Goal: Task Accomplishment & Management: Use online tool/utility

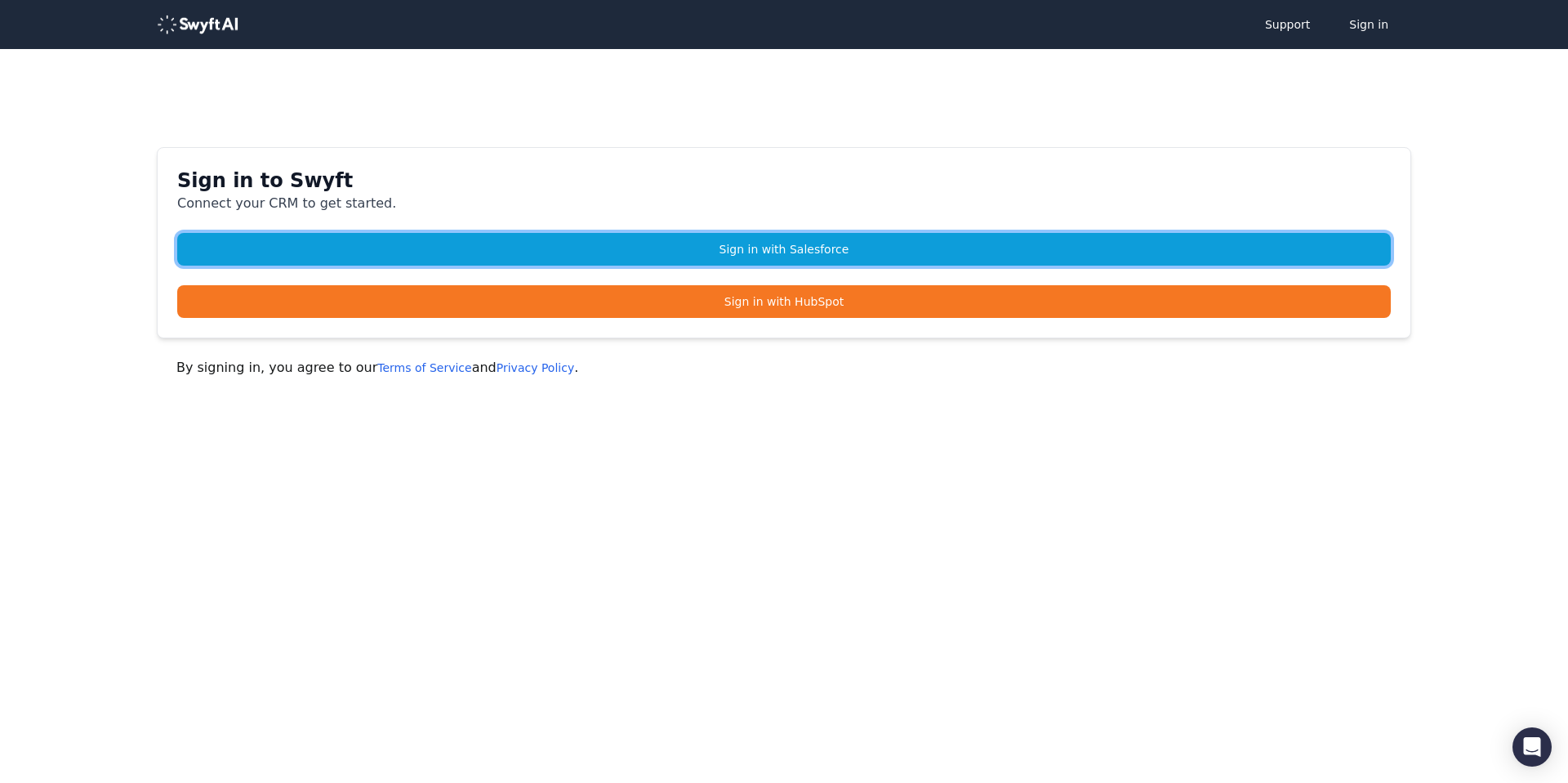
click at [762, 246] on link "Sign in with Salesforce" at bounding box center [784, 249] width 1213 height 33
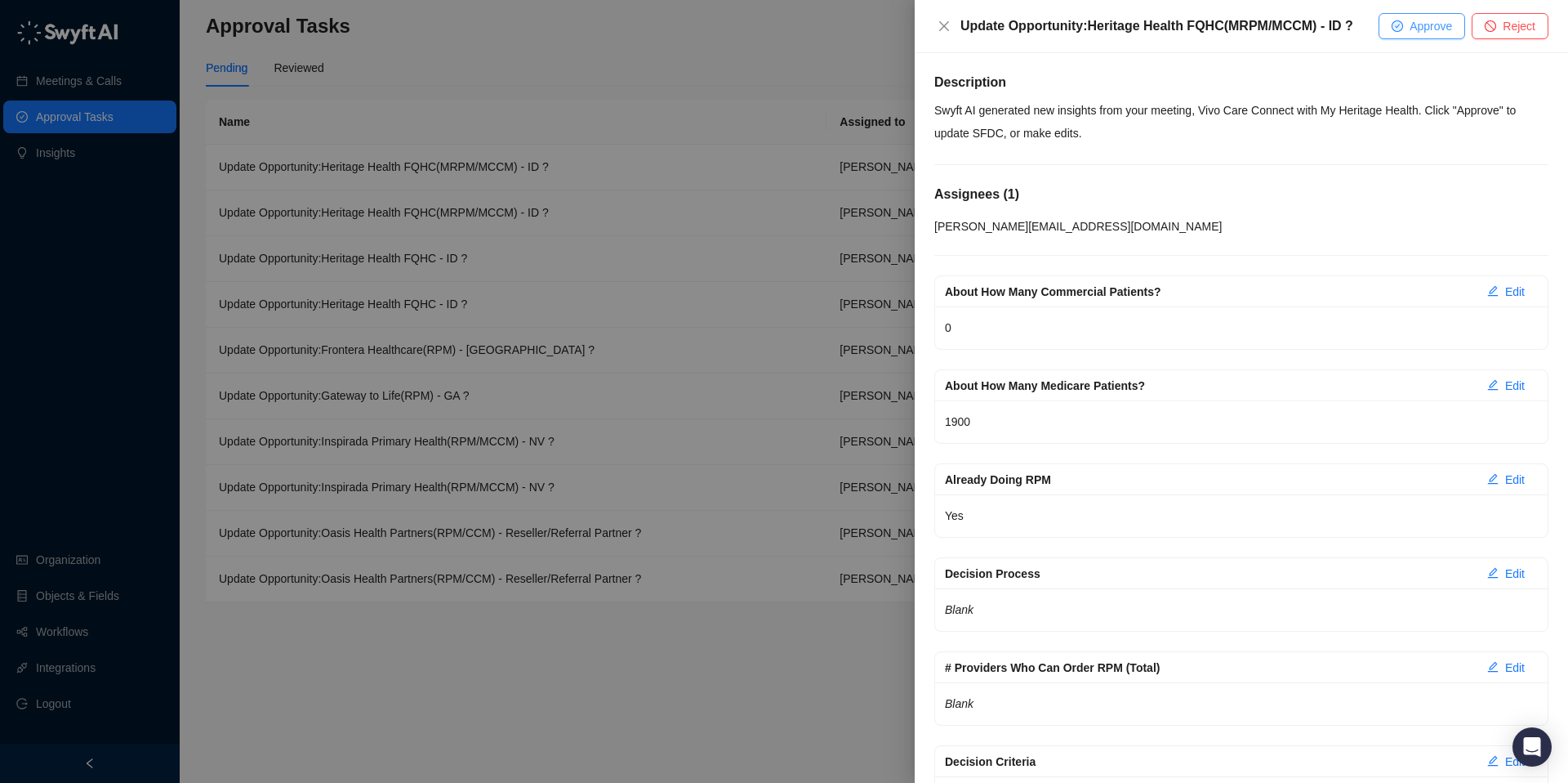
click at [1411, 27] on span "Approve" at bounding box center [1430, 26] width 43 height 18
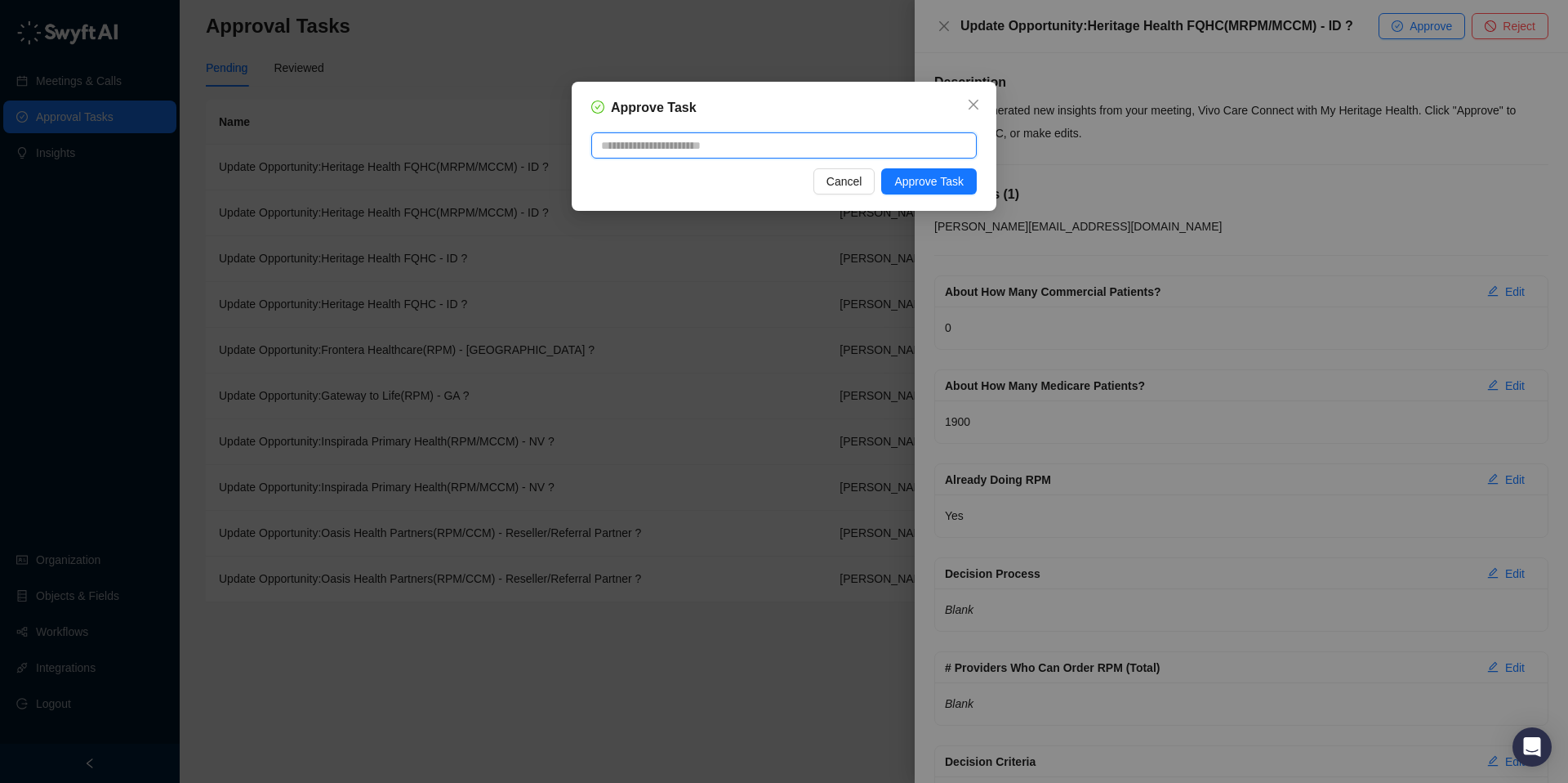
click at [698, 152] on textarea at bounding box center [784, 145] width 386 height 26
type textarea "*"
type textarea "**"
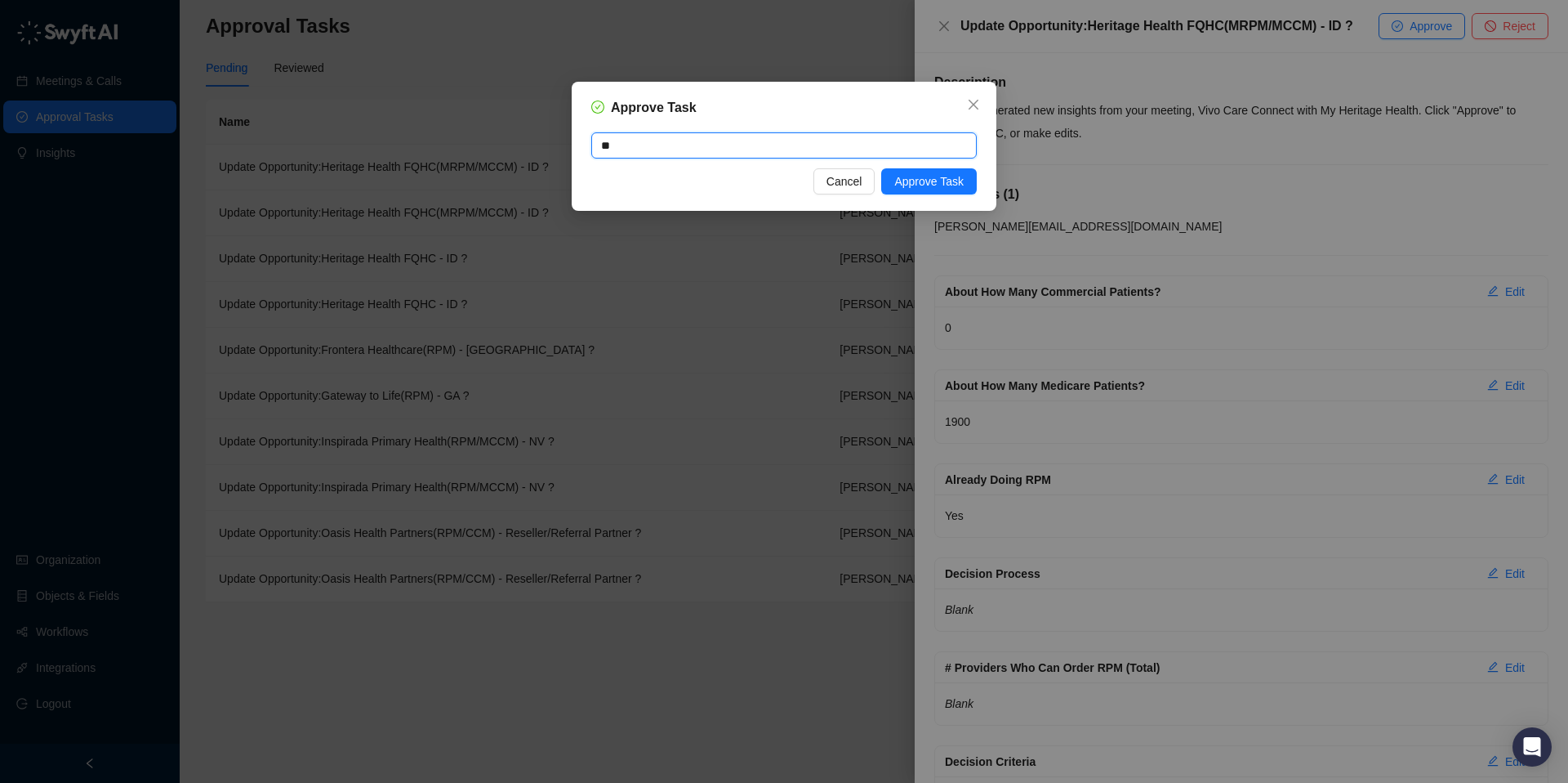
type textarea "***"
type textarea "*****"
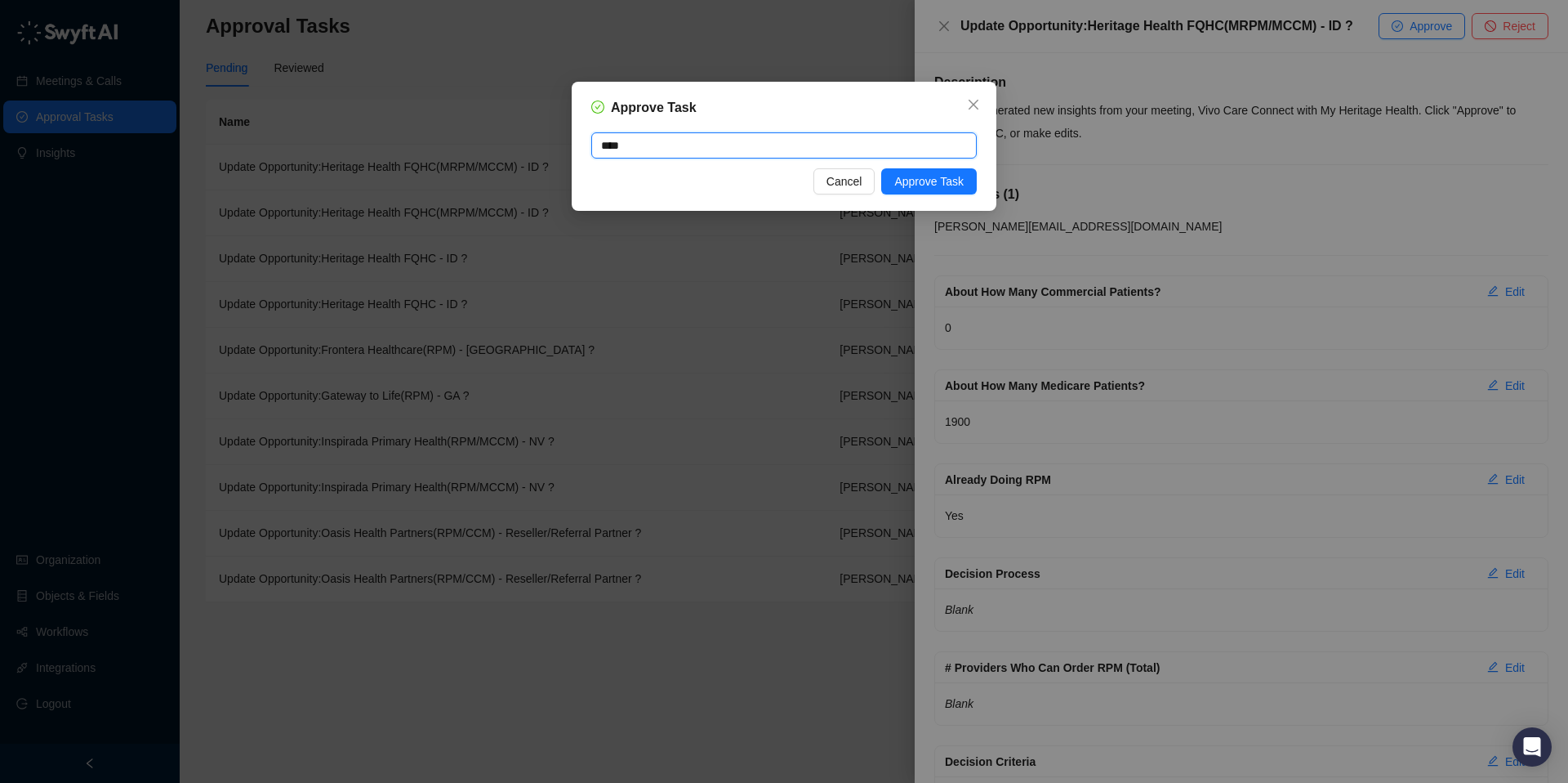
type textarea "*****"
type textarea "******"
type textarea "*******"
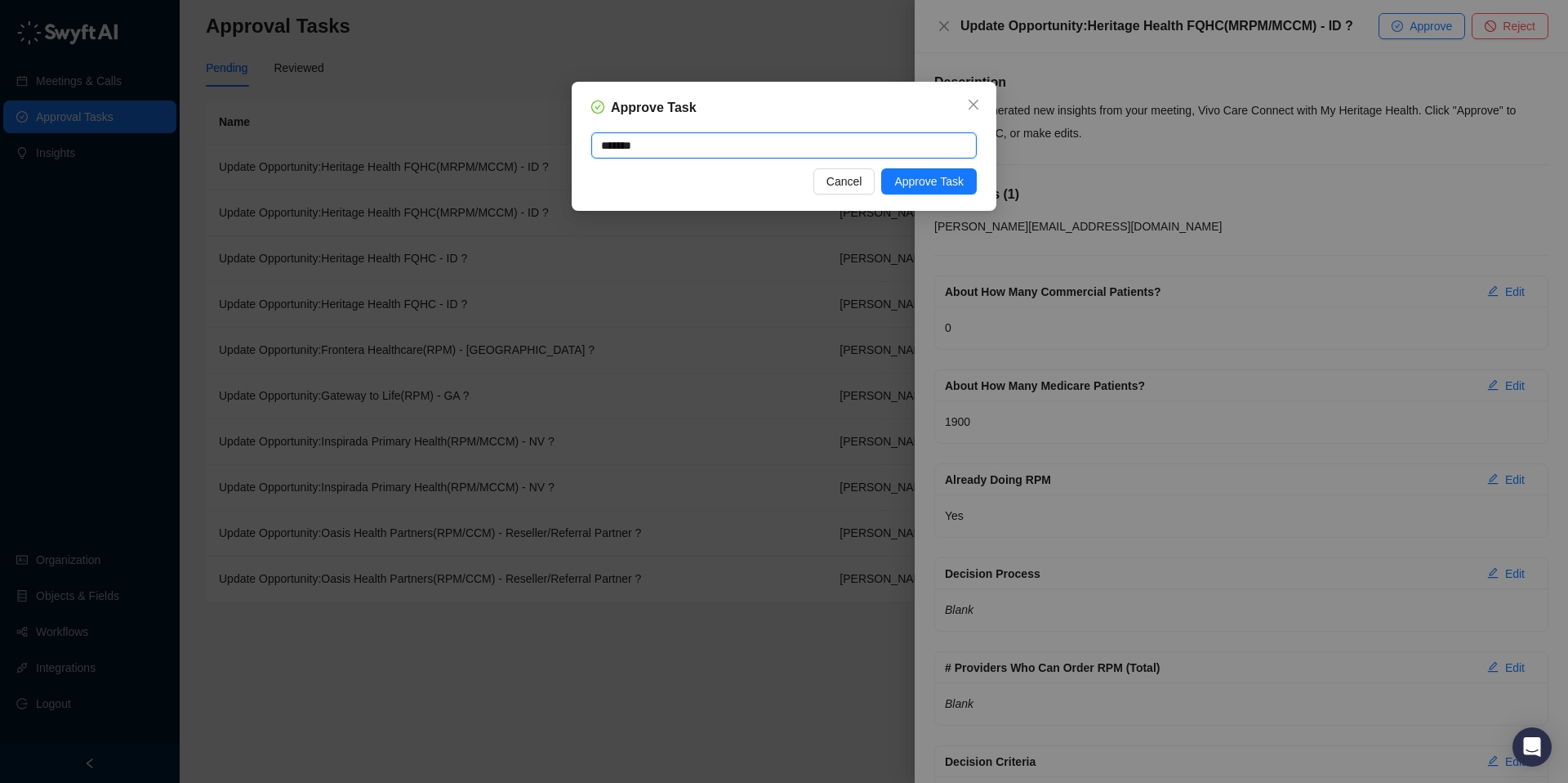
type textarea "********"
type textarea "**********"
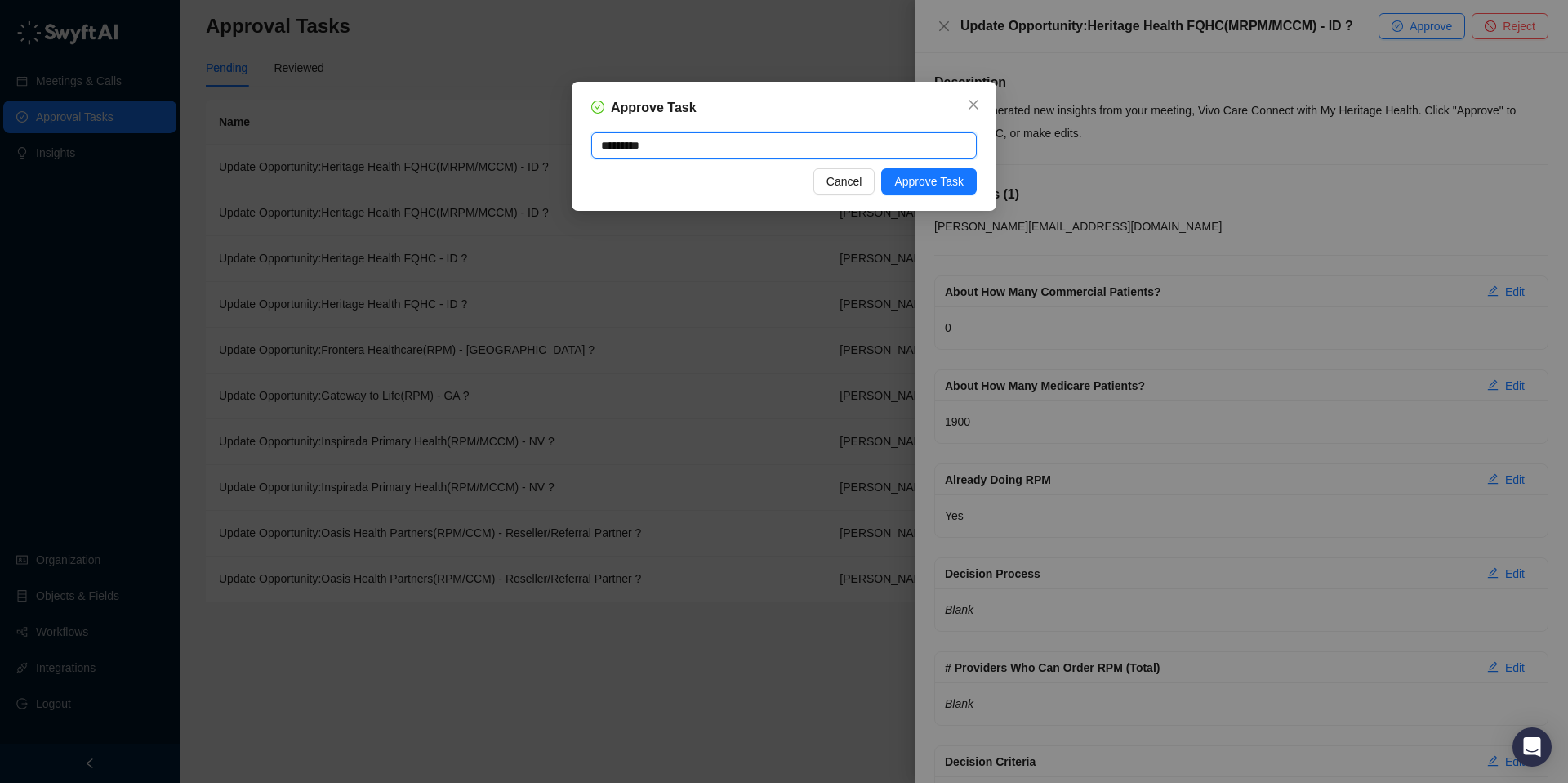
type textarea "**********"
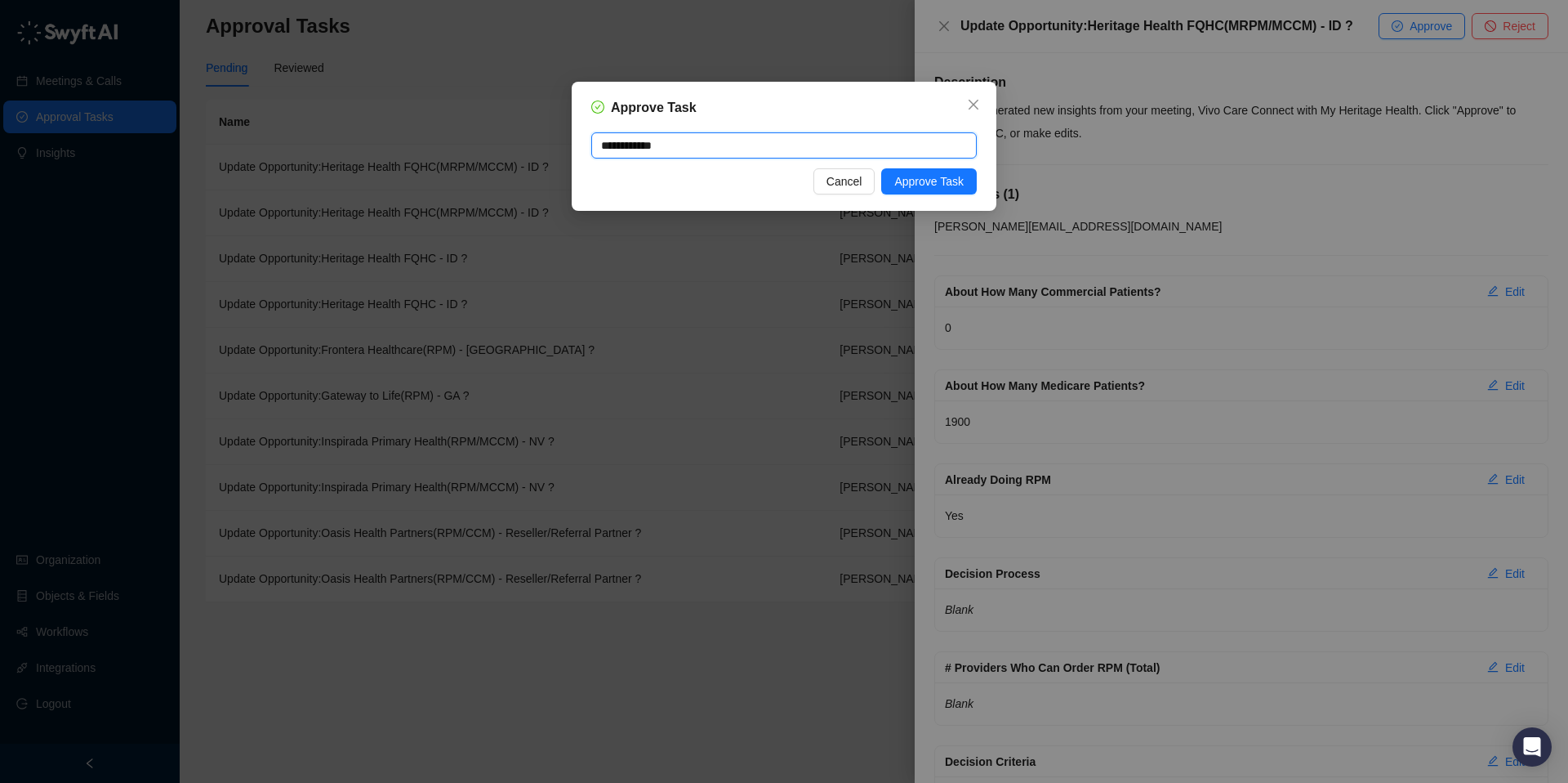
type textarea "**********"
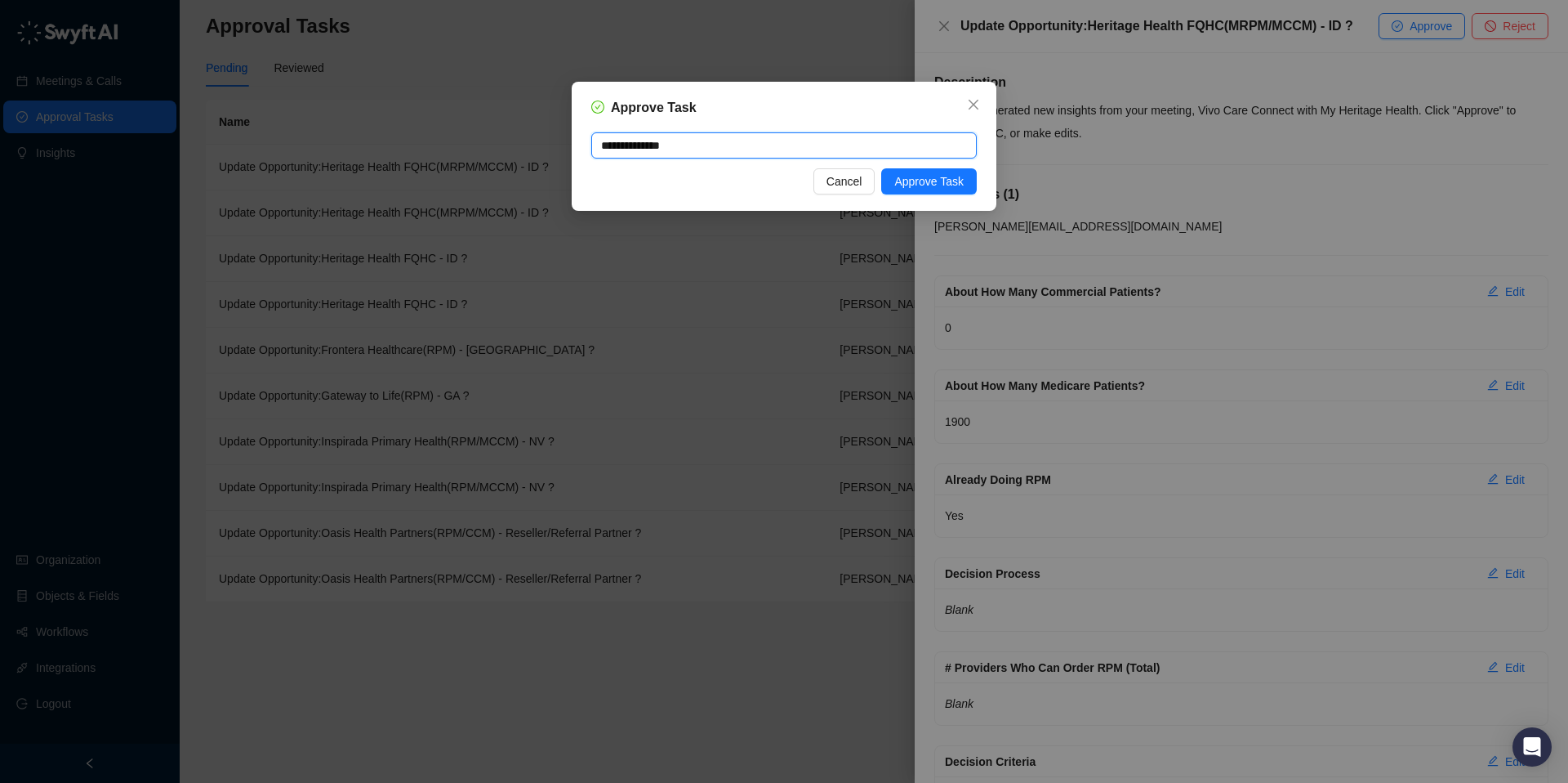
type textarea "**********"
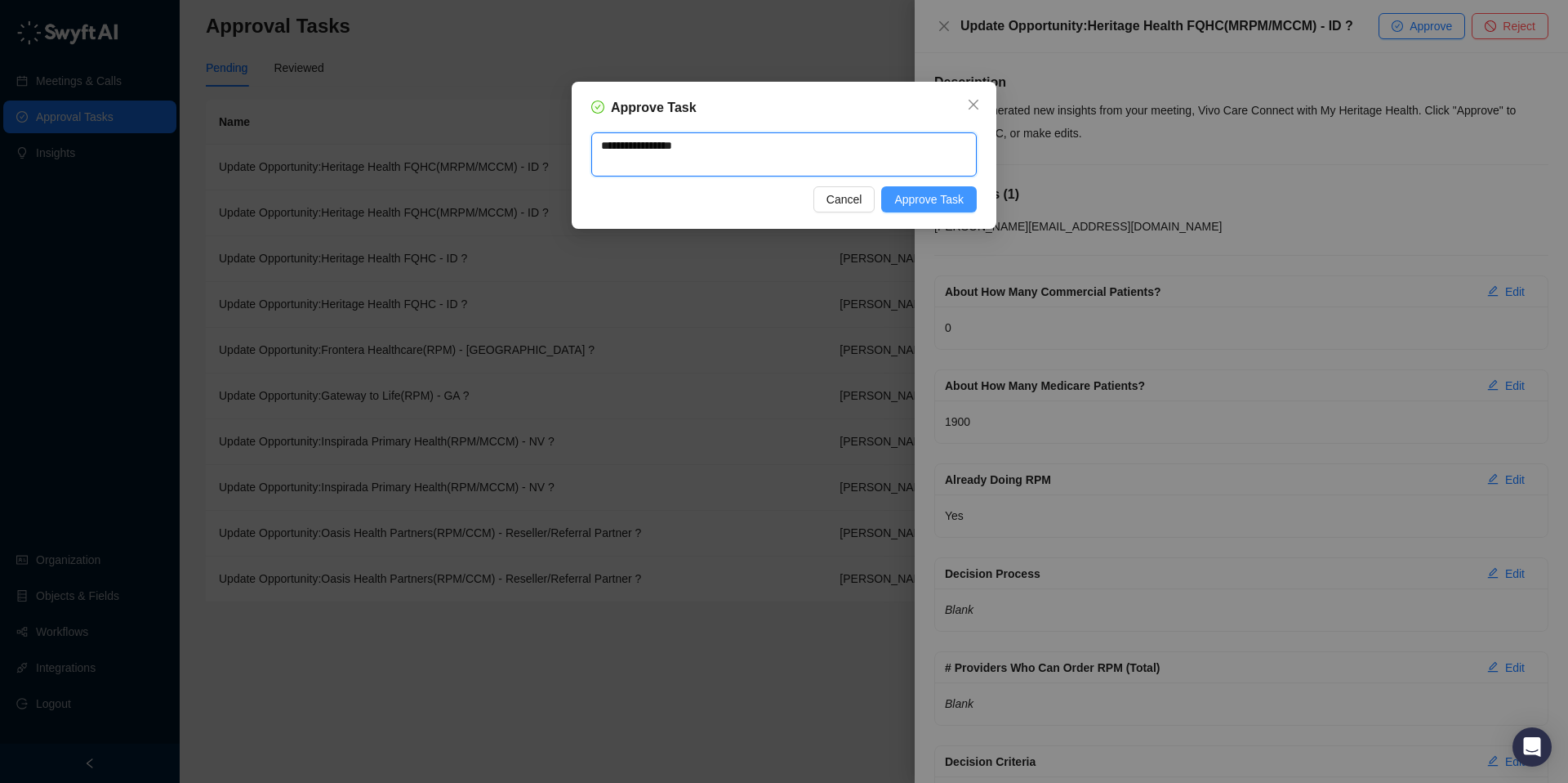
type textarea "**********"
click at [912, 198] on span "Approve Task" at bounding box center [929, 200] width 69 height 18
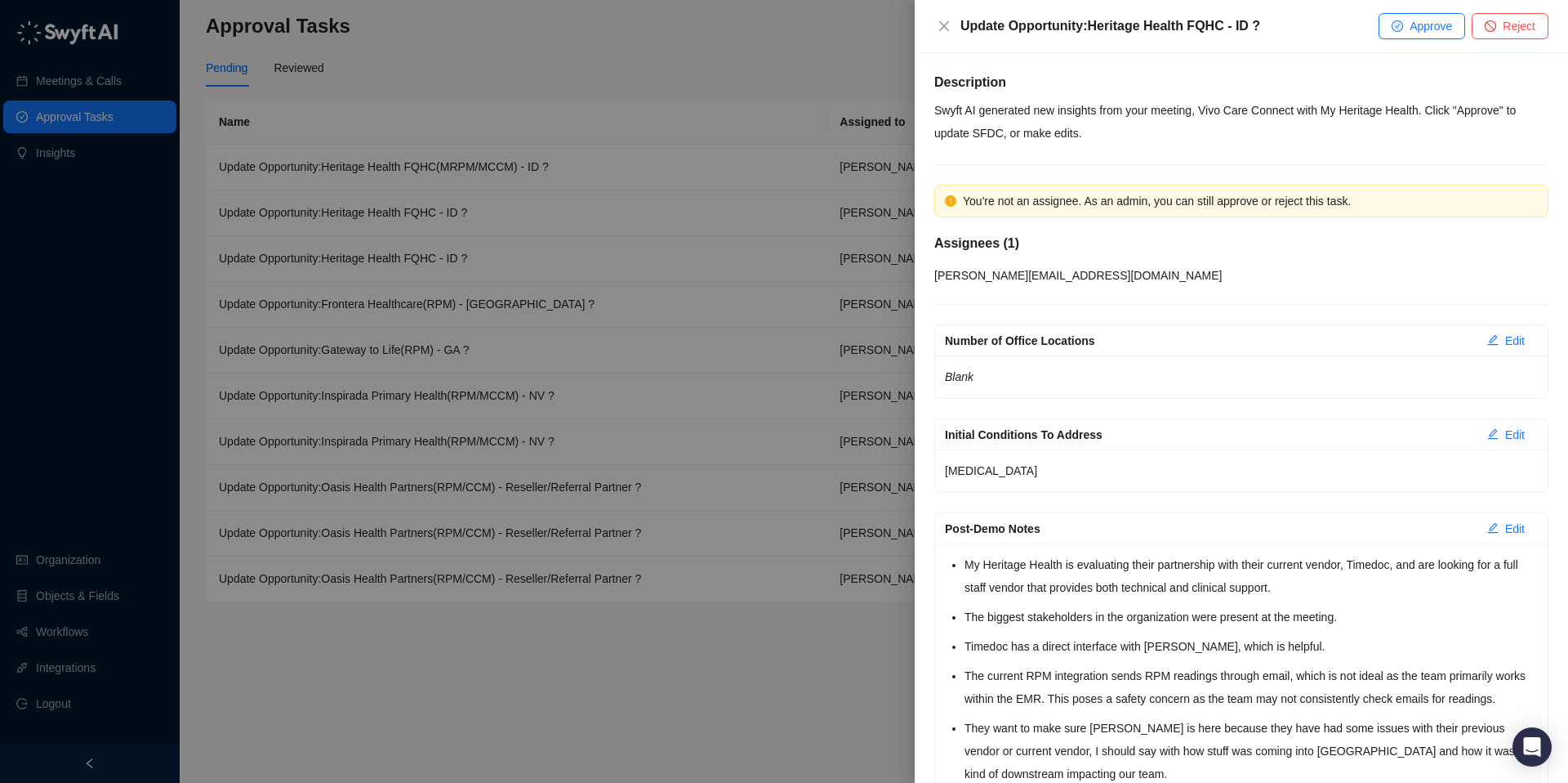
click at [1197, 201] on div "You're not an assignee. As an admin, you can still approve or reject this task." at bounding box center [1251, 201] width 575 height 18
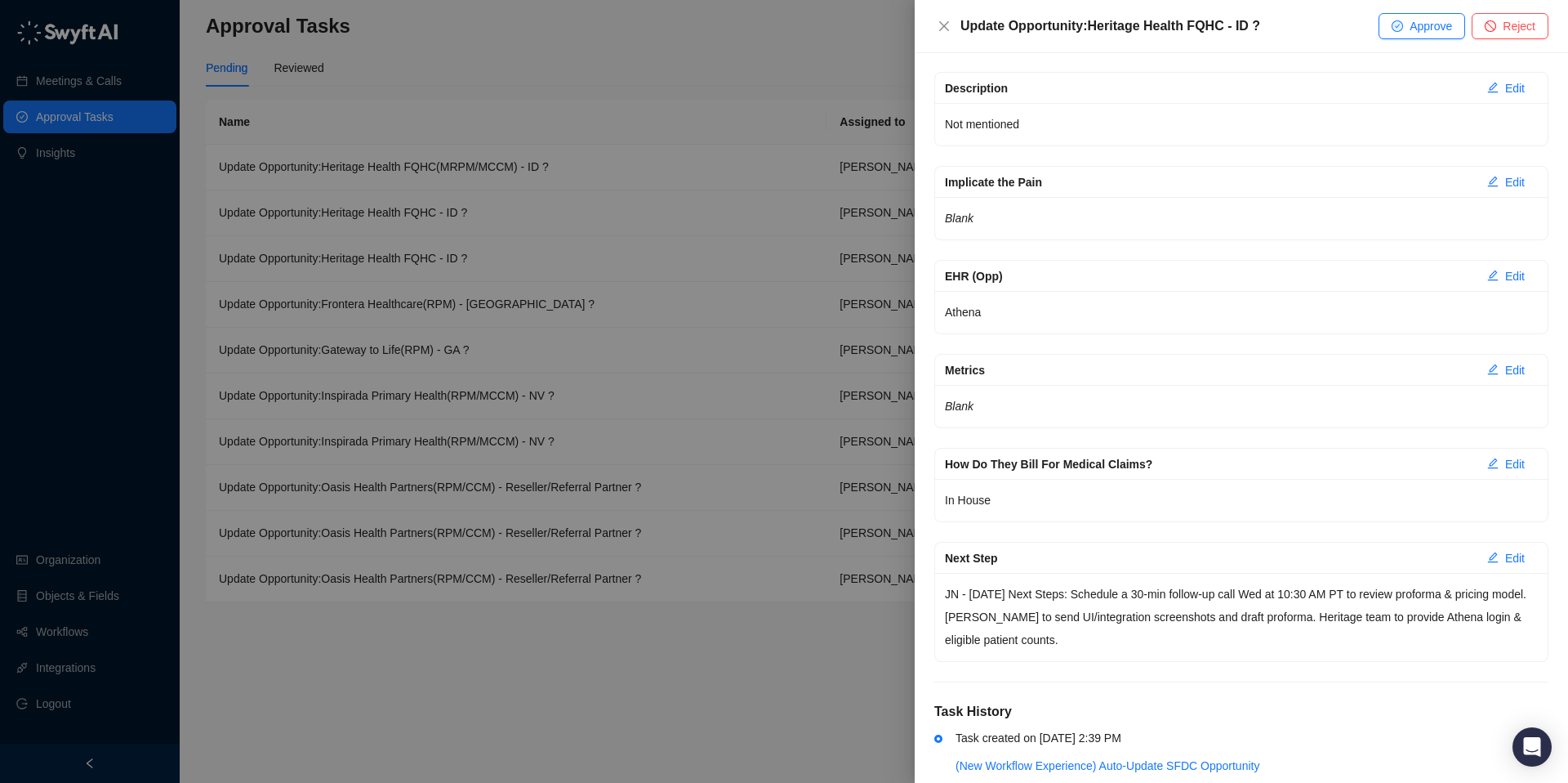
scroll to position [1512, 0]
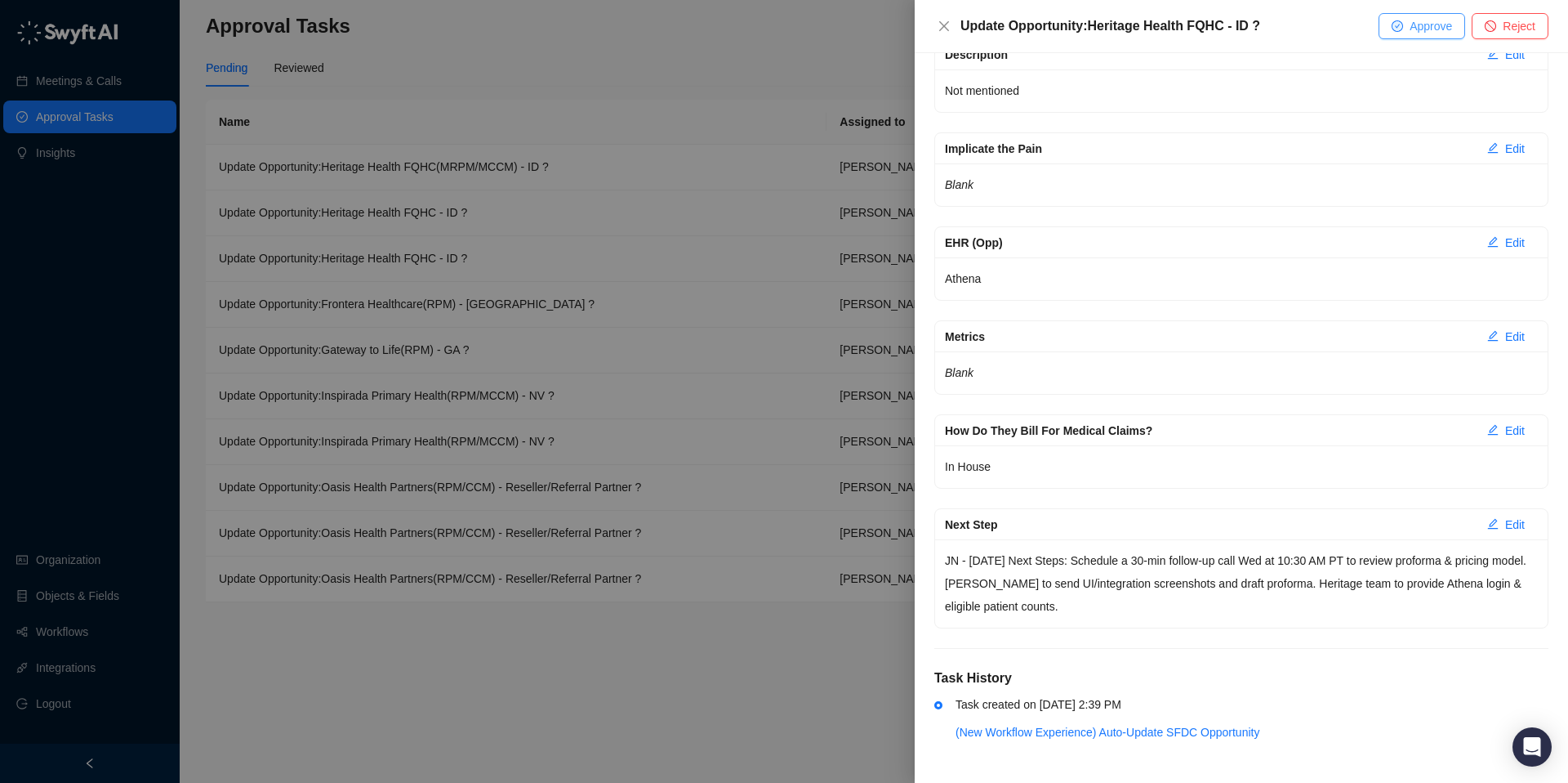
click at [1431, 26] on span "Approve" at bounding box center [1430, 26] width 43 height 18
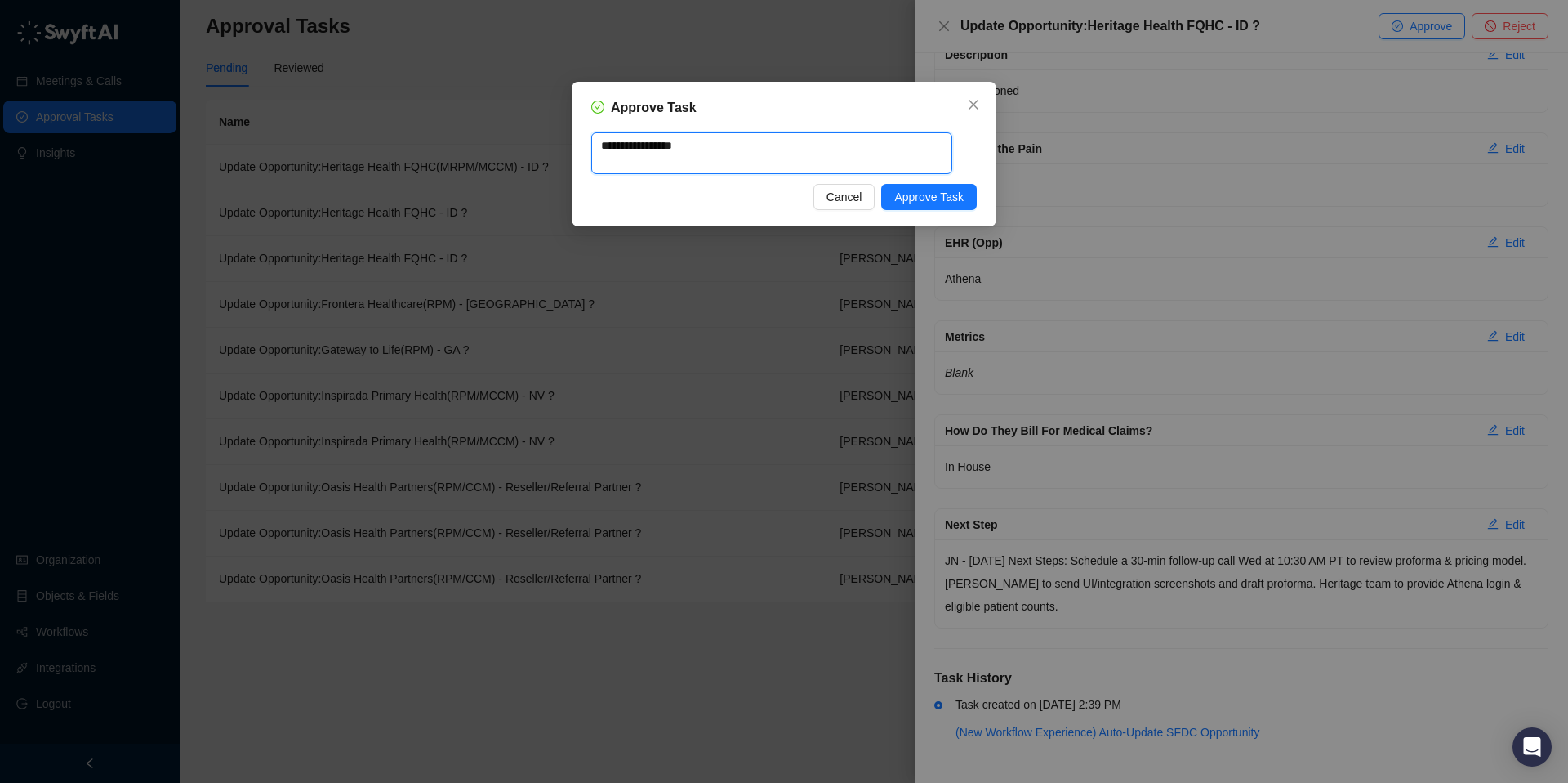
drag, startPoint x: 719, startPoint y: 144, endPoint x: 572, endPoint y: 143, distance: 147.0
click at [572, 143] on div "**********" at bounding box center [784, 154] width 425 height 144
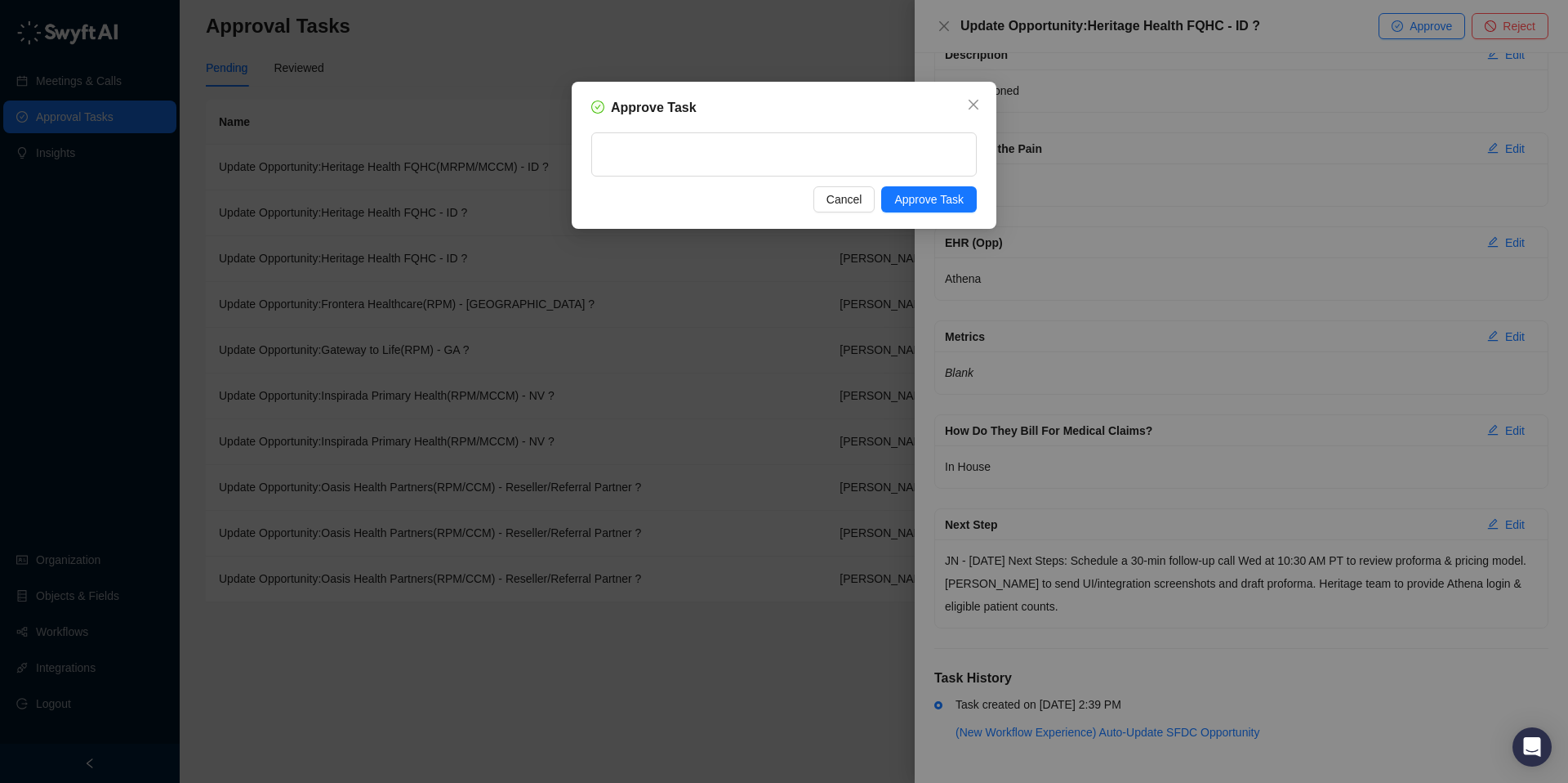
drag, startPoint x: 908, startPoint y: 195, endPoint x: 910, endPoint y: 183, distance: 12.2
click at [909, 183] on div "Approve Task Cancel Approve Task" at bounding box center [784, 155] width 425 height 147
click at [979, 194] on div "Approve Task Cancel Approve Task" at bounding box center [784, 155] width 425 height 147
click at [920, 200] on span "Approve Task" at bounding box center [929, 200] width 69 height 18
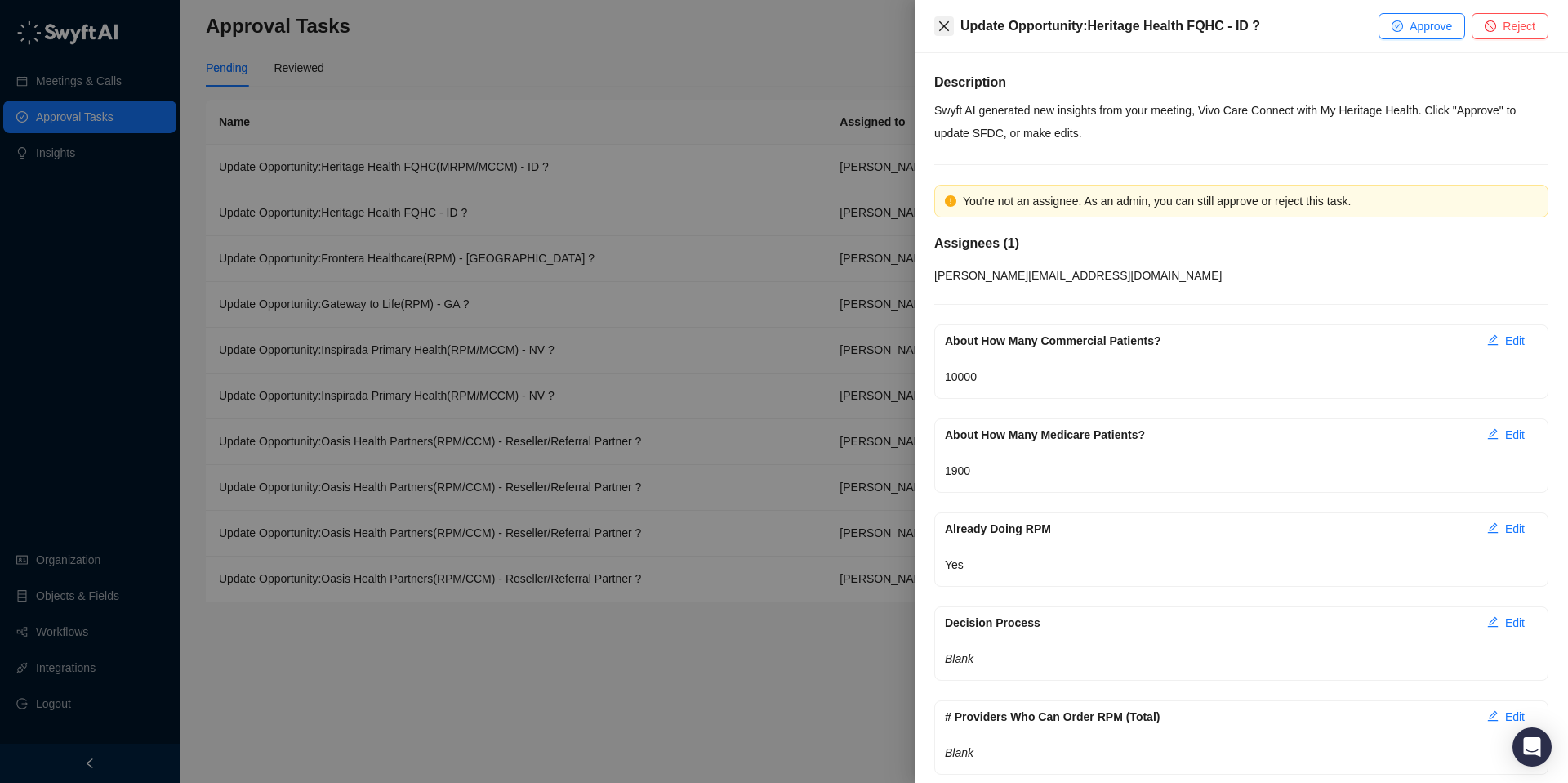
click at [940, 26] on icon "close" at bounding box center [944, 26] width 13 height 13
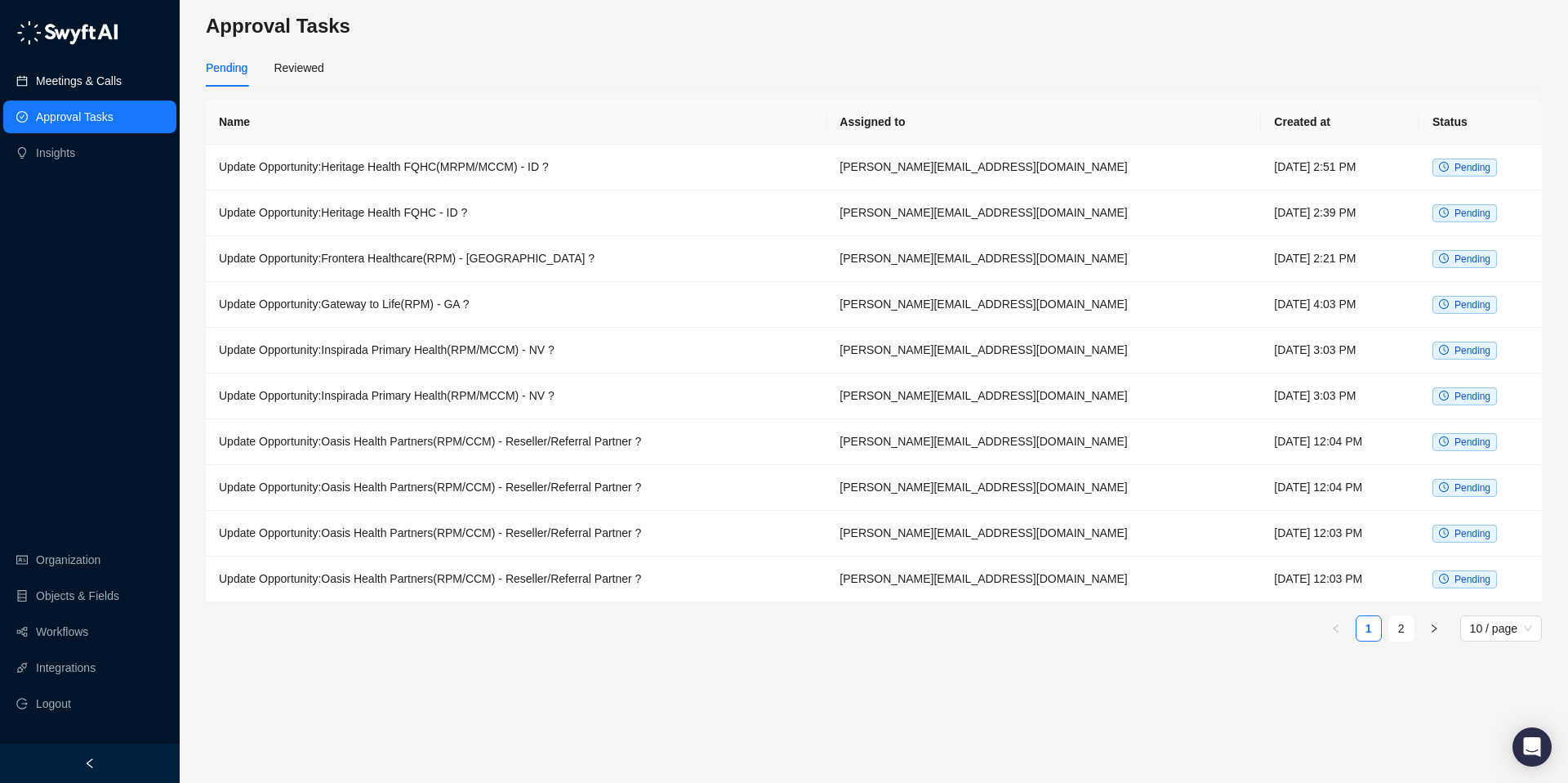
click at [89, 79] on link "Meetings & Calls" at bounding box center [78, 81] width 86 height 33
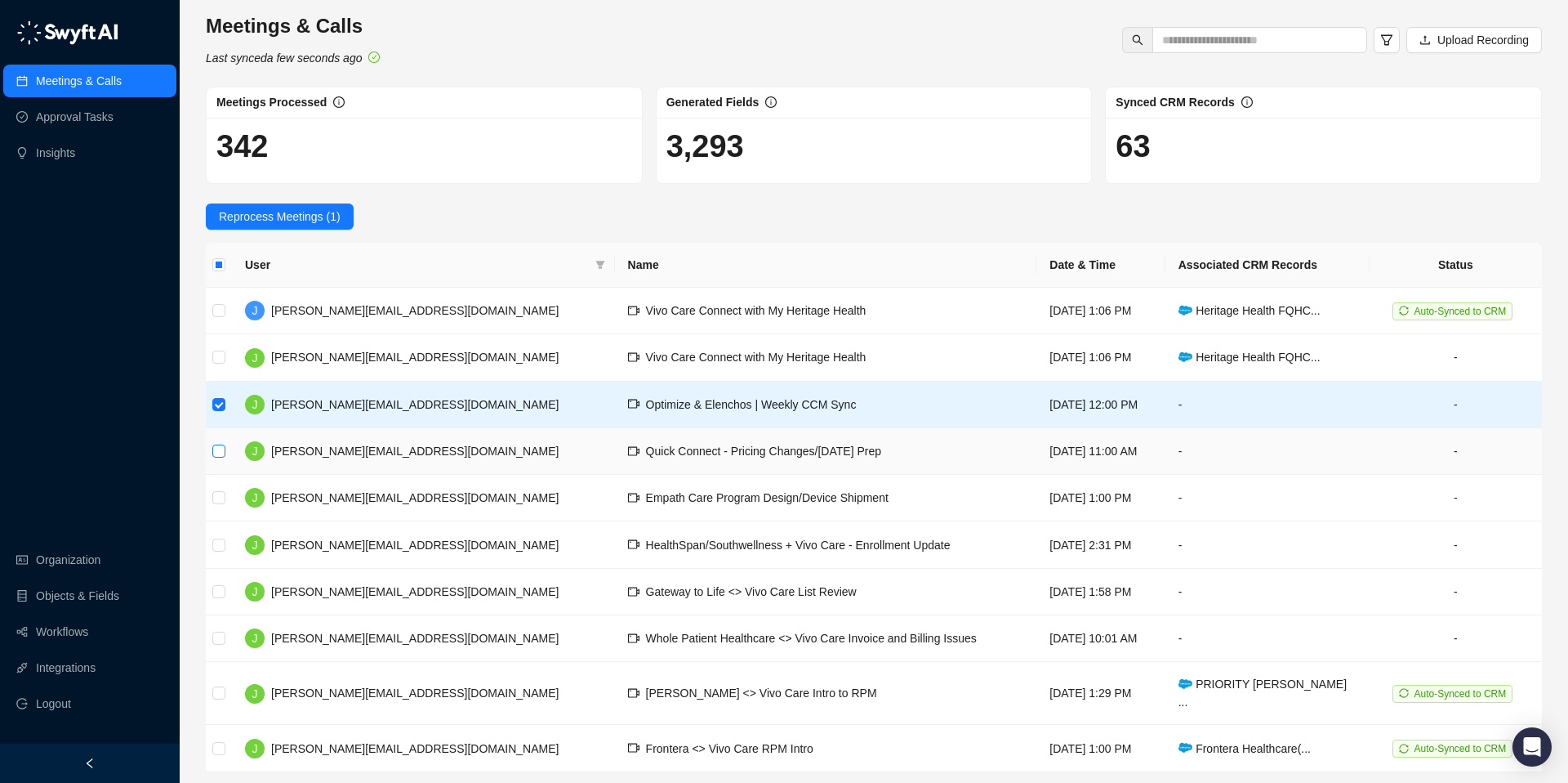
click at [213, 442] on label at bounding box center [219, 451] width 13 height 18
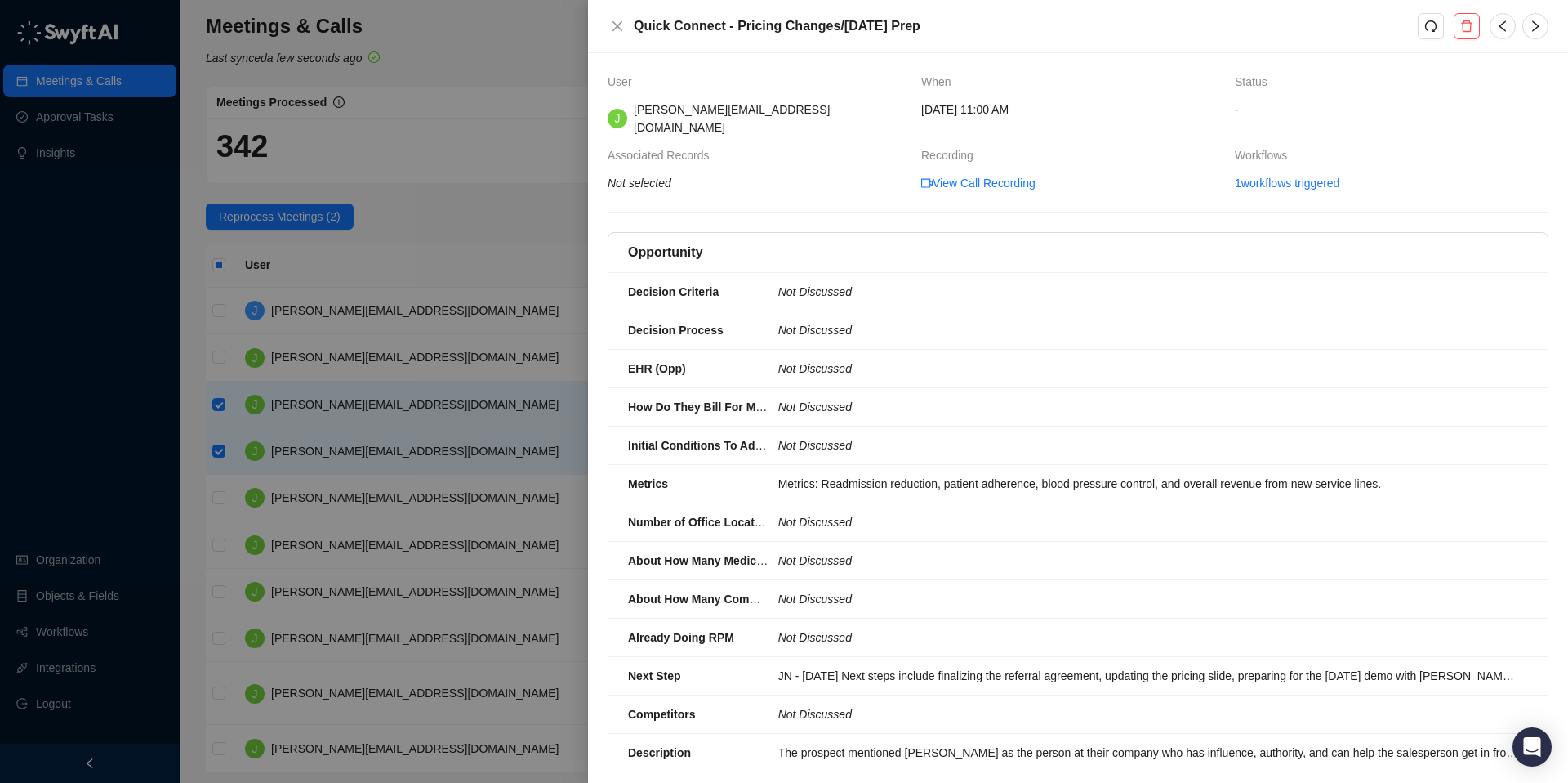
click at [222, 493] on div at bounding box center [784, 392] width 1568 height 783
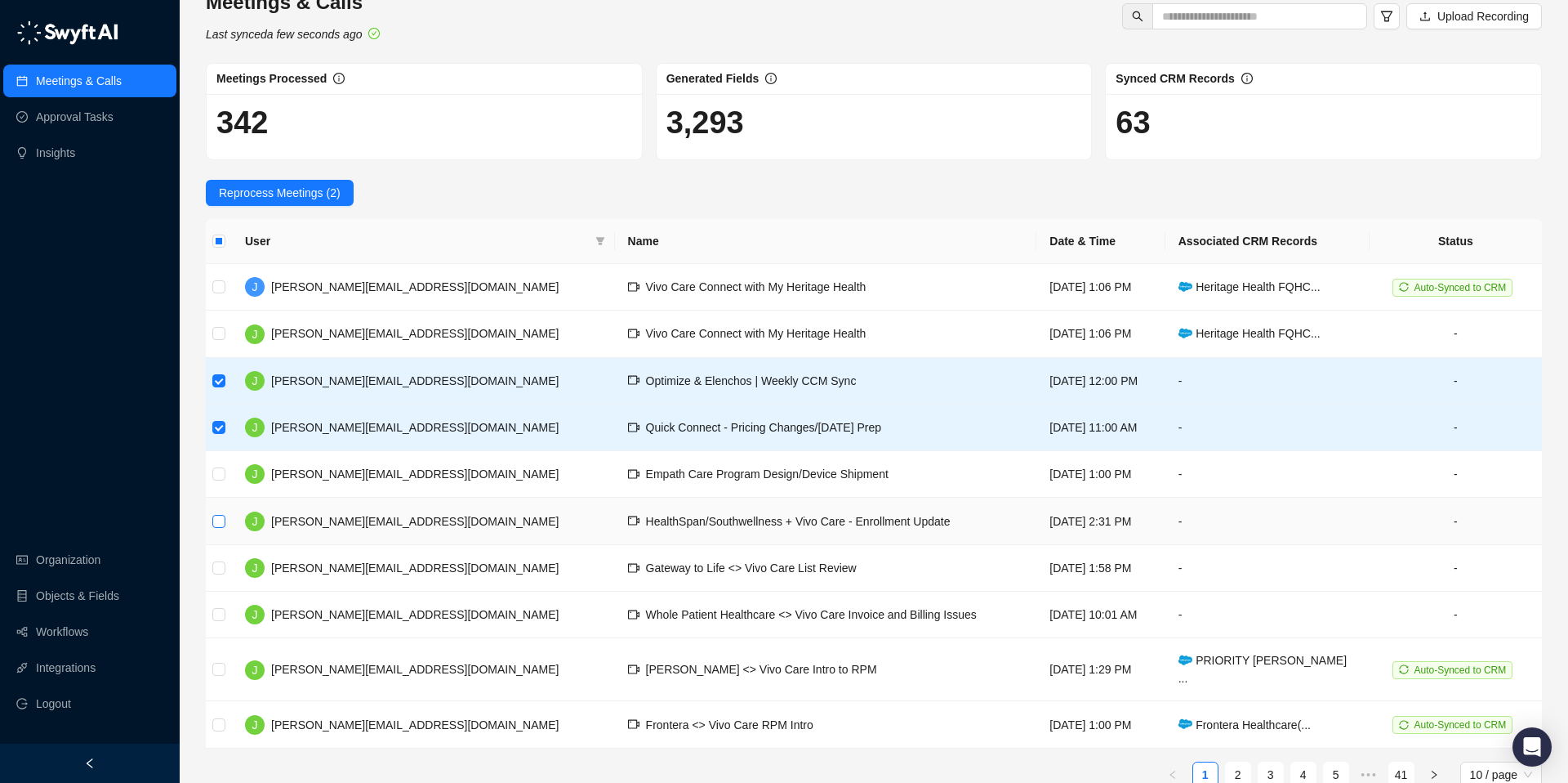
scroll to position [38, 0]
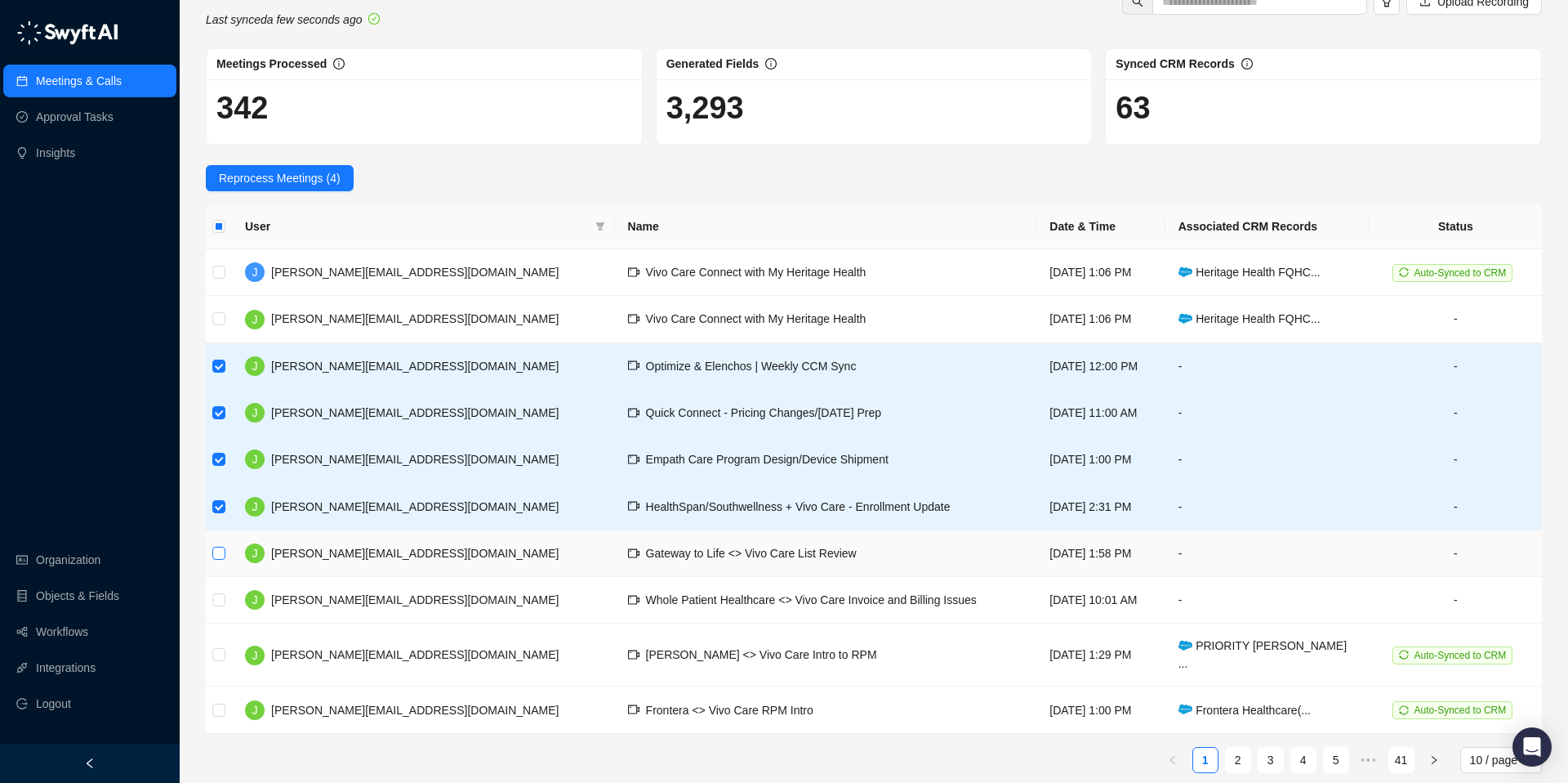
click at [218, 559] on label at bounding box center [219, 553] width 13 height 18
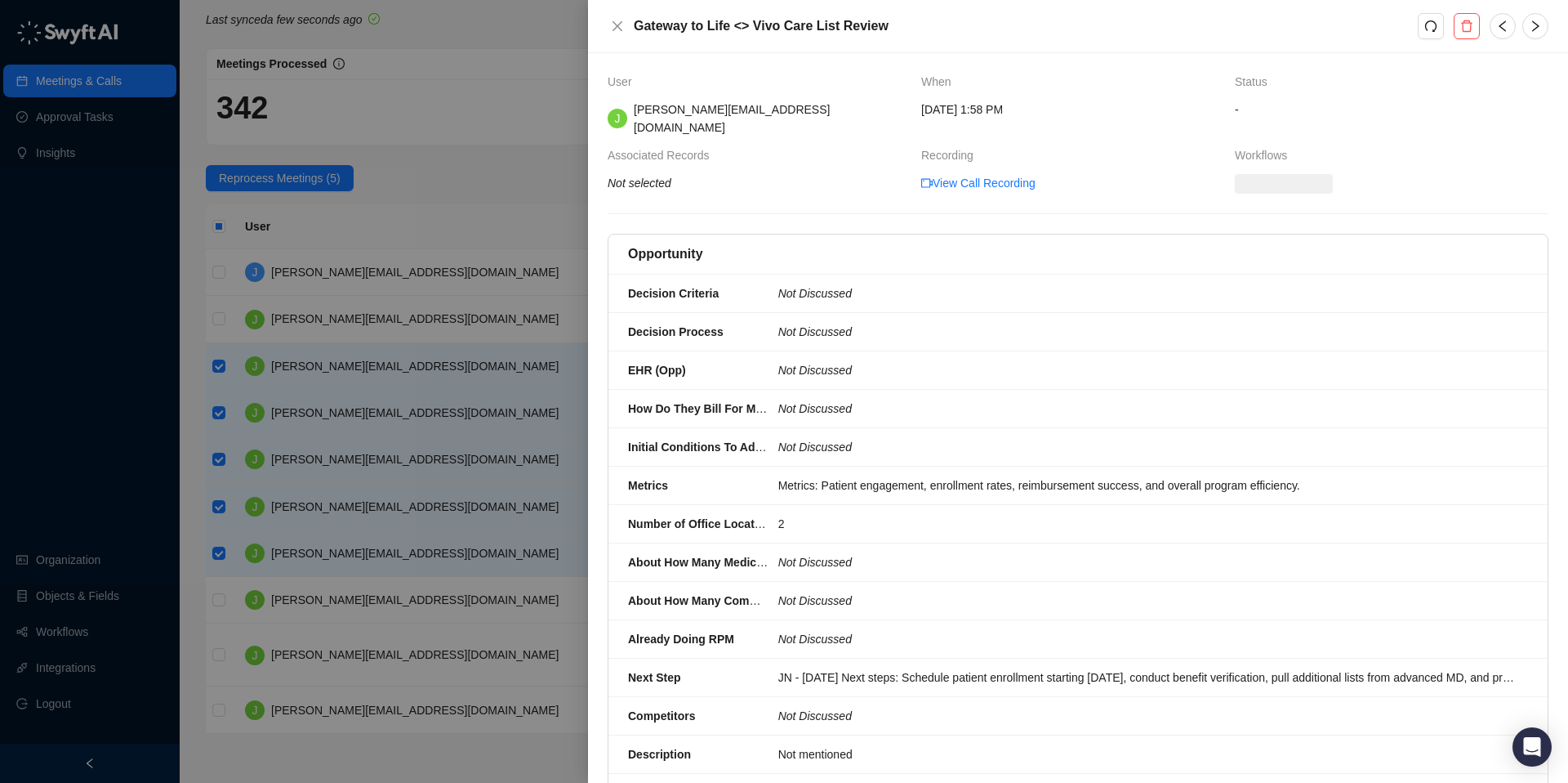
click at [217, 605] on div at bounding box center [784, 392] width 1568 height 783
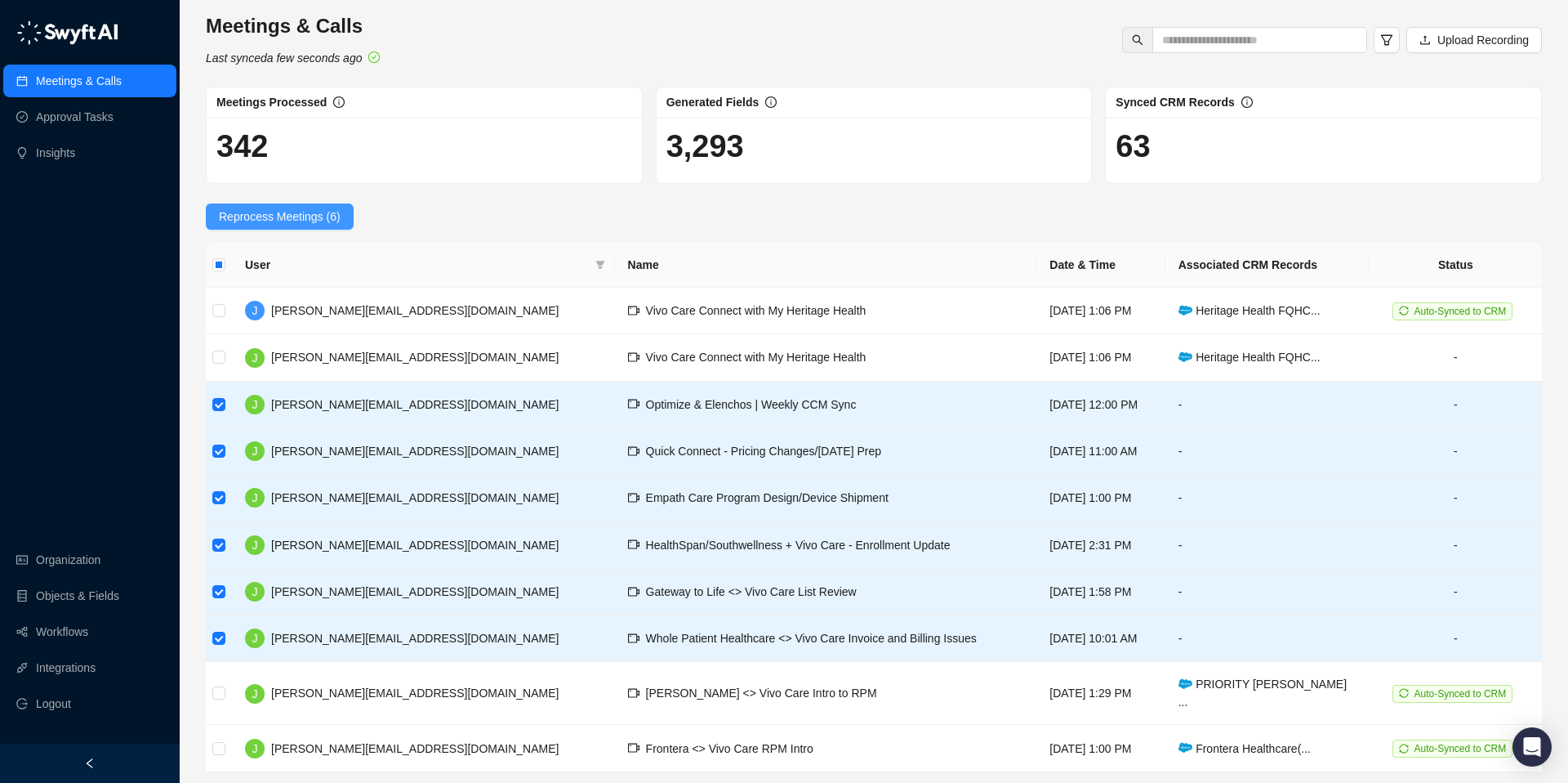
click at [266, 219] on span "Reprocess Meetings (6)" at bounding box center [279, 216] width 121 height 18
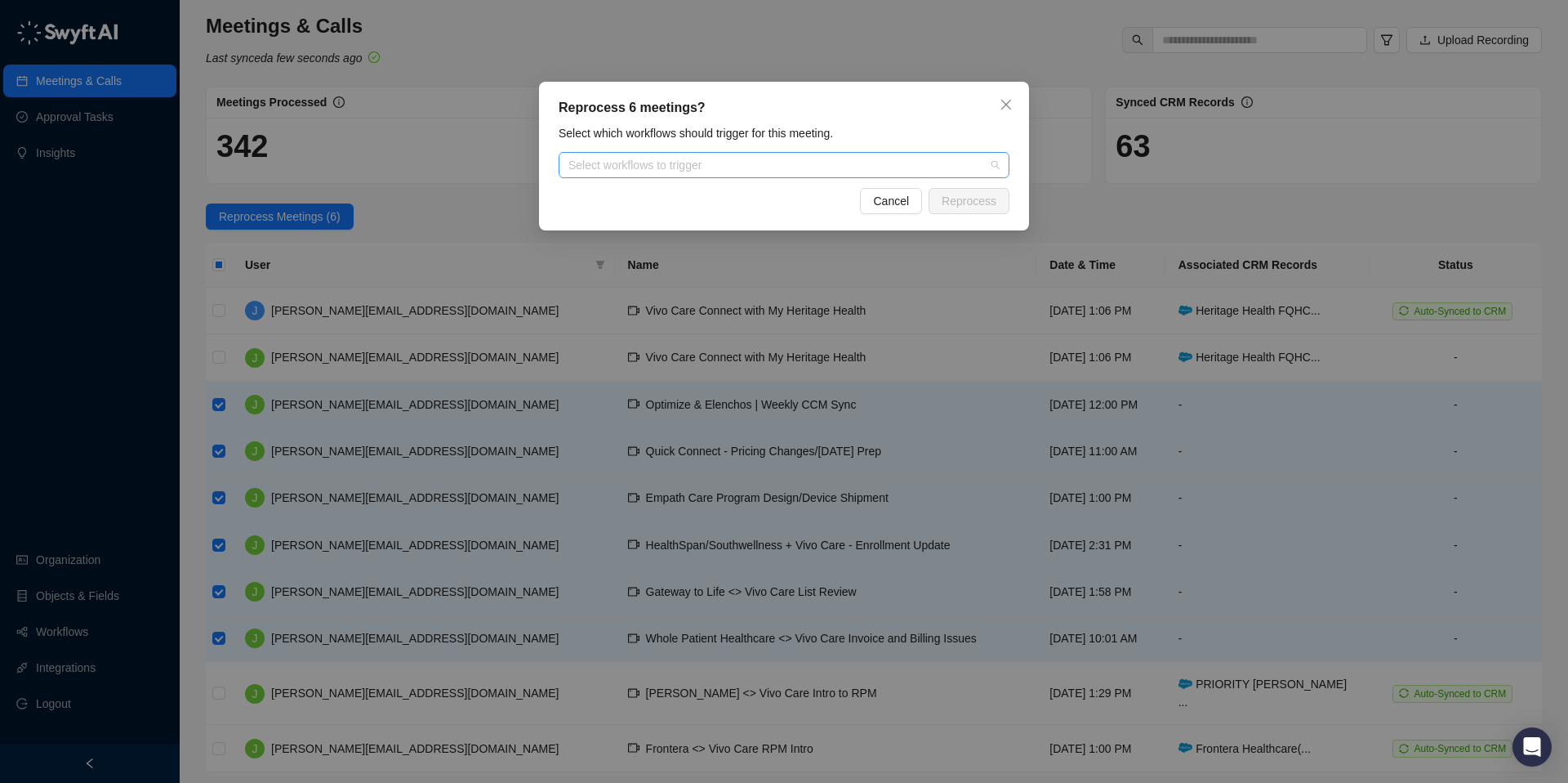
click at [702, 162] on div at bounding box center [775, 165] width 427 height 12
click at [614, 219] on div "Auto-Update SFDC Opportunity (V1)" at bounding box center [784, 224] width 425 height 18
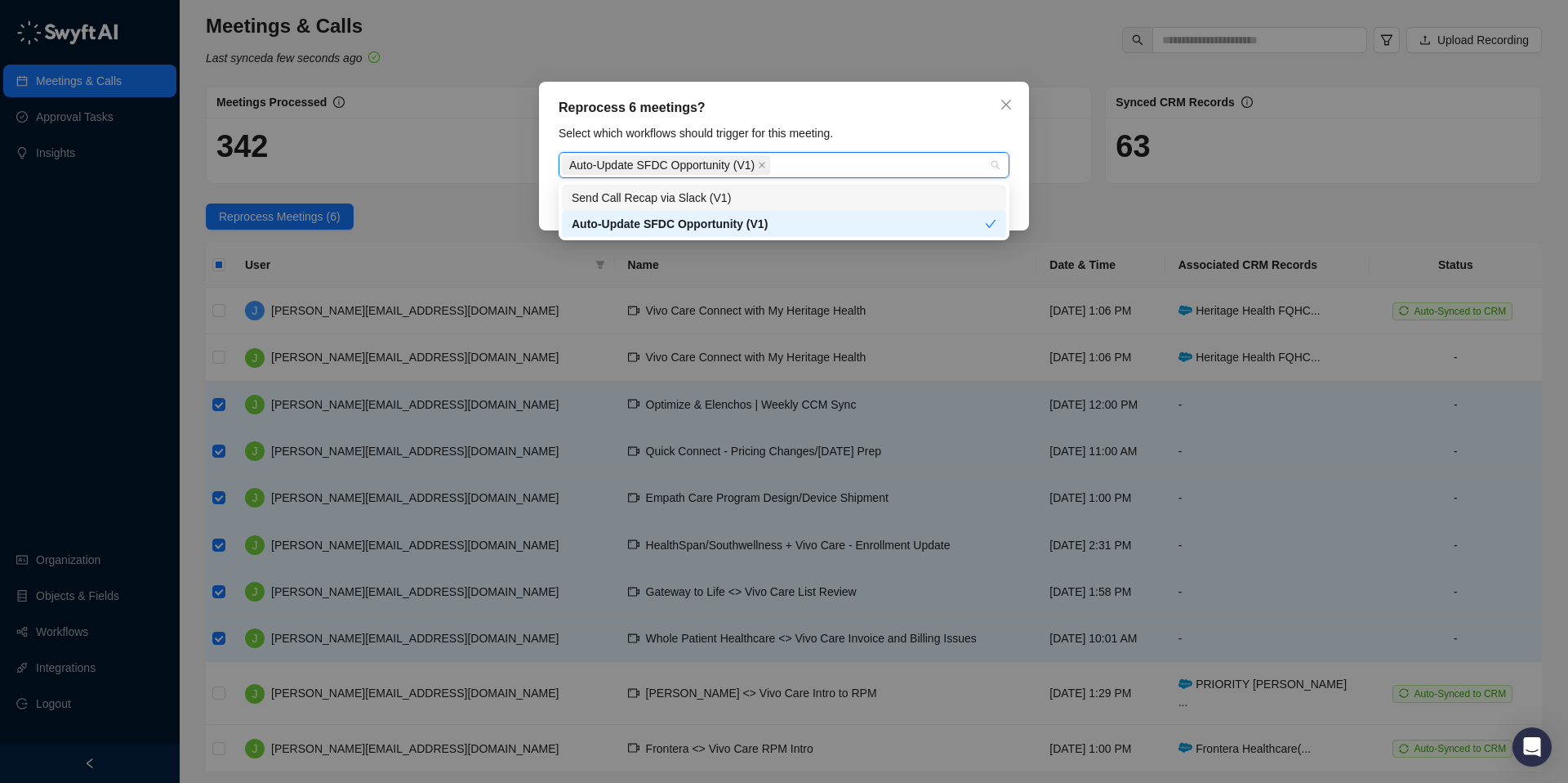
click at [638, 193] on div "Send Call Recap via Slack (V1)" at bounding box center [784, 198] width 425 height 18
click at [693, 193] on div "Send Call Recap via Slack (V1)" at bounding box center [784, 198] width 425 height 18
click at [1024, 211] on div "Reprocess 6 meetings? Select which workflows should trigger for this meeting. A…" at bounding box center [784, 156] width 490 height 149
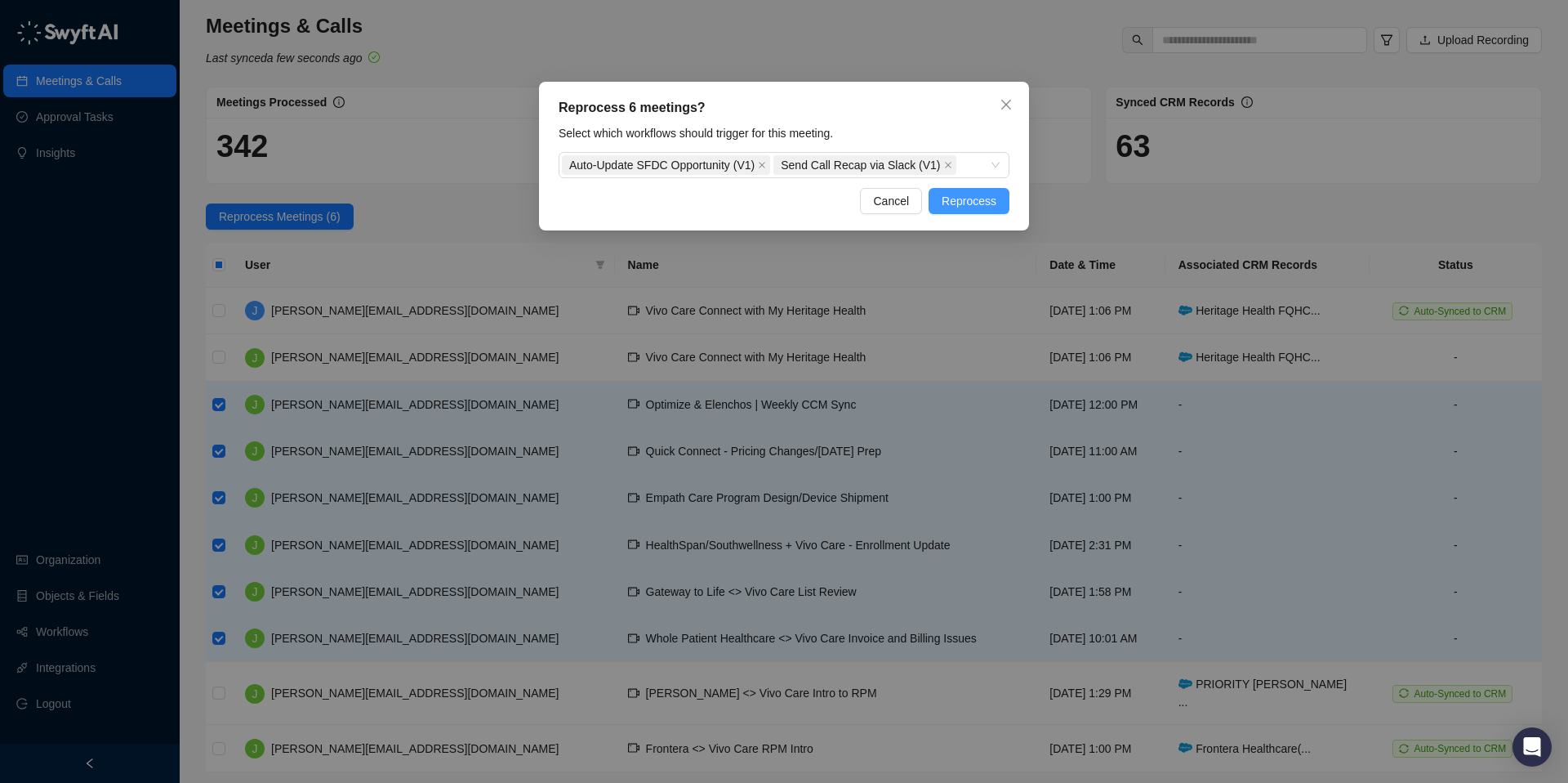
click at [989, 202] on span "Reprocess" at bounding box center [969, 201] width 55 height 18
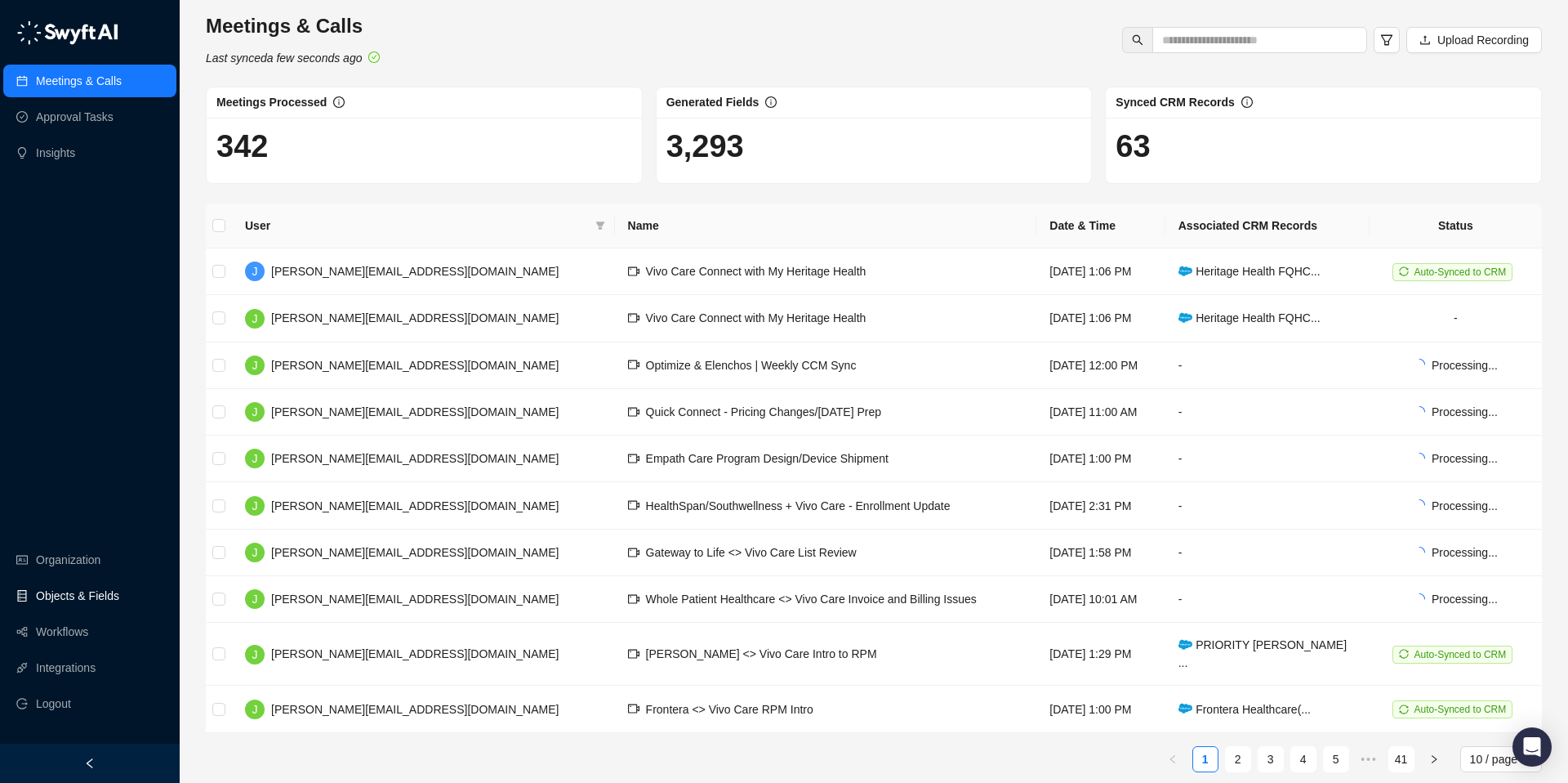
click at [98, 593] on link "Objects & Fields" at bounding box center [77, 596] width 83 height 33
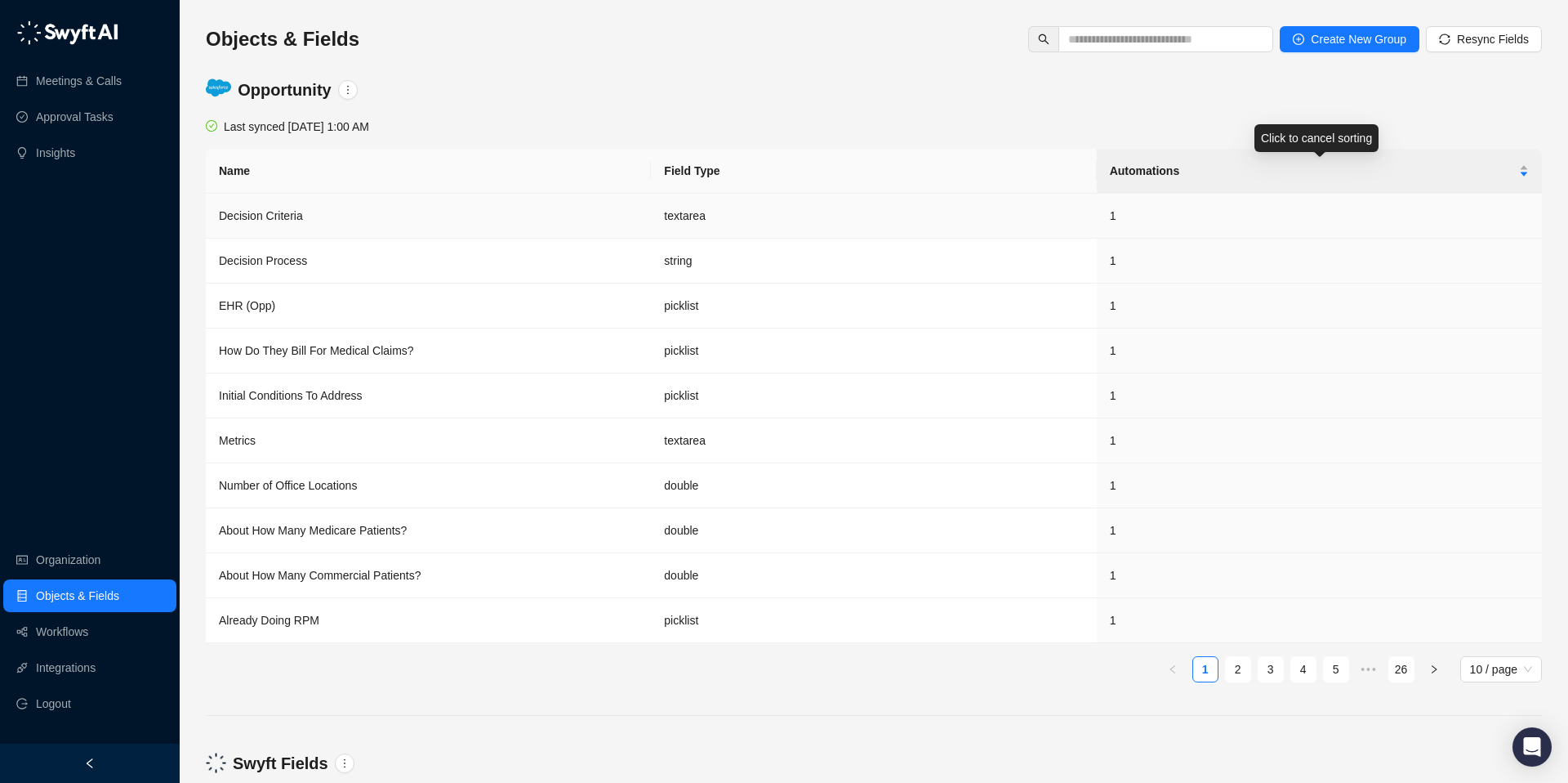
click at [1129, 224] on td "1" at bounding box center [1319, 215] width 445 height 45
drag, startPoint x: 42, startPoint y: 621, endPoint x: 92, endPoint y: 629, distance: 50.6
click at [43, 621] on link "Workflows" at bounding box center [61, 632] width 52 height 33
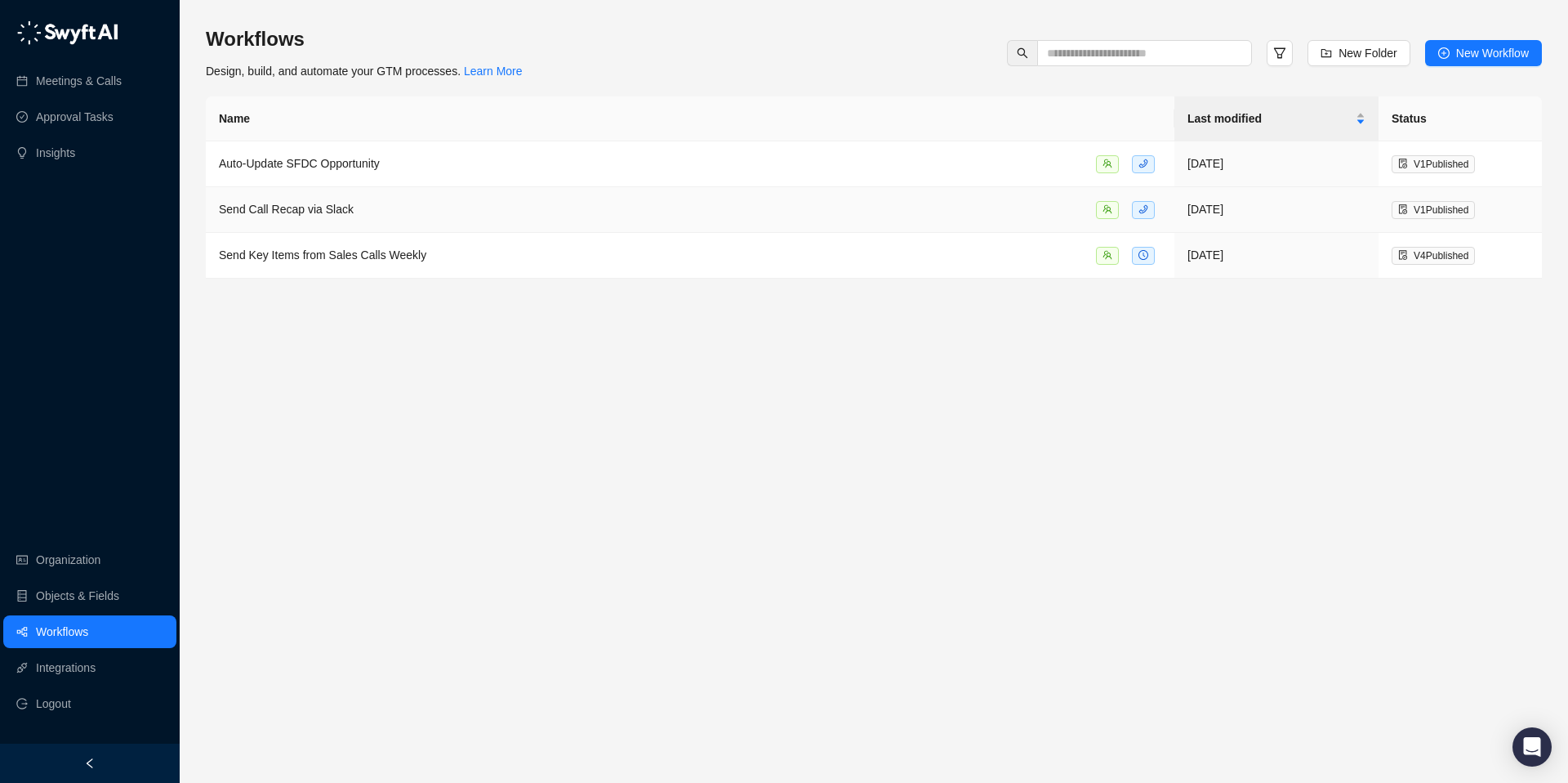
click at [323, 210] on span "Send Call Recap via Slack" at bounding box center [286, 209] width 135 height 13
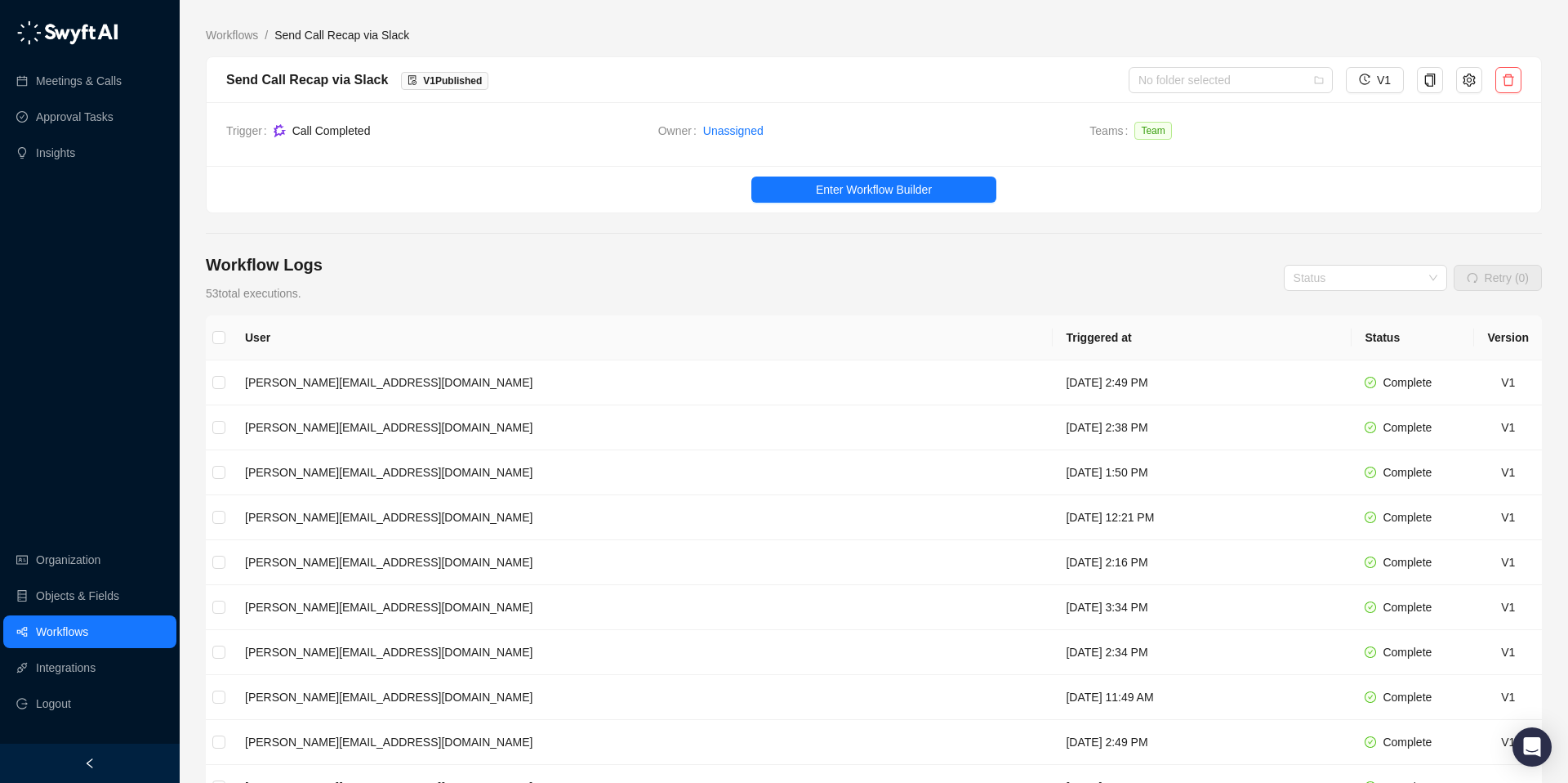
click at [1157, 131] on span "Team" at bounding box center [1153, 130] width 36 height 18
click at [80, 558] on link "Organization" at bounding box center [67, 559] width 65 height 33
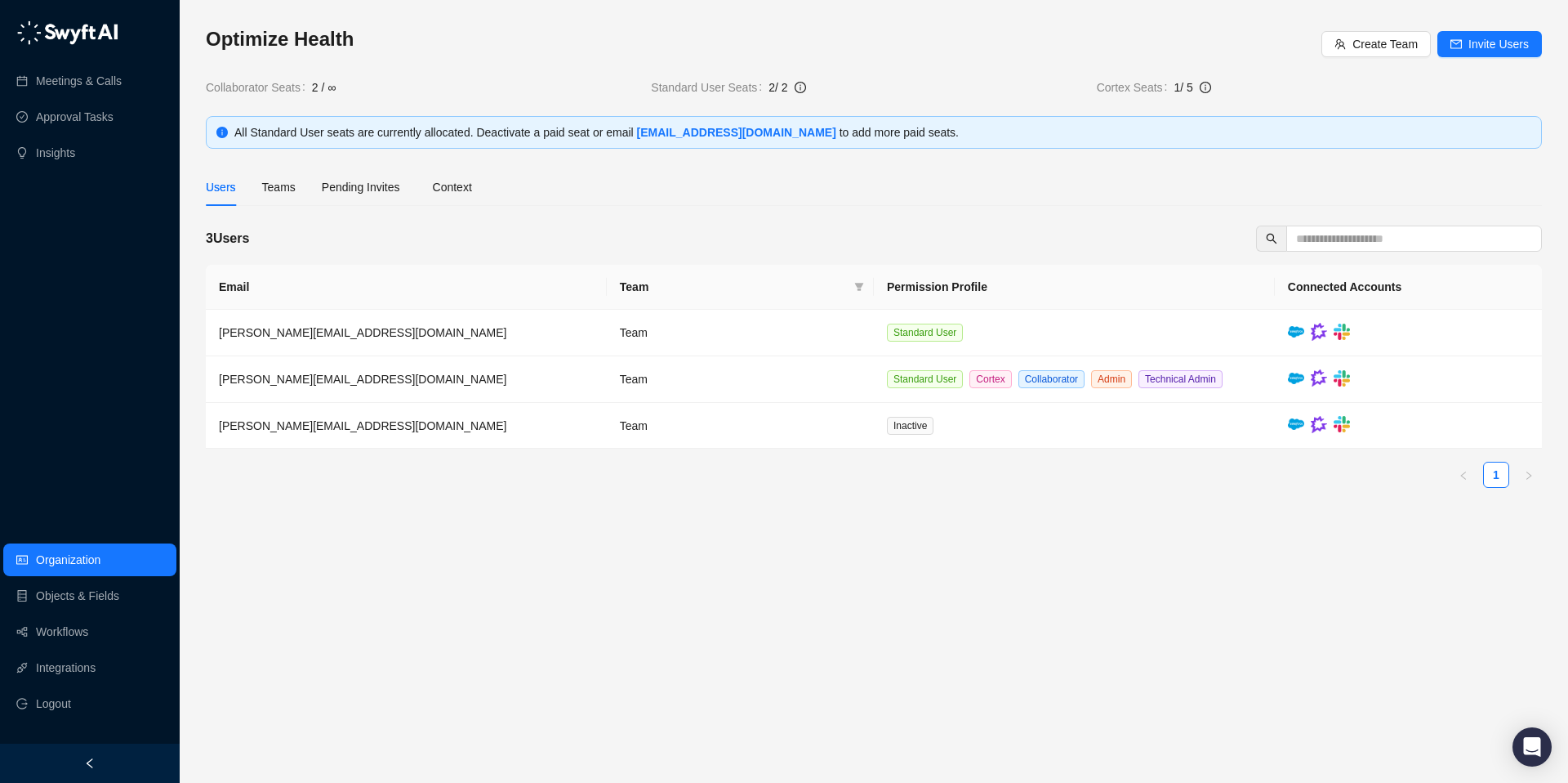
click at [297, 188] on div "Users Teams Pending Invites Context" at bounding box center [339, 186] width 266 height 37
click at [293, 189] on div "Teams" at bounding box center [278, 187] width 34 height 18
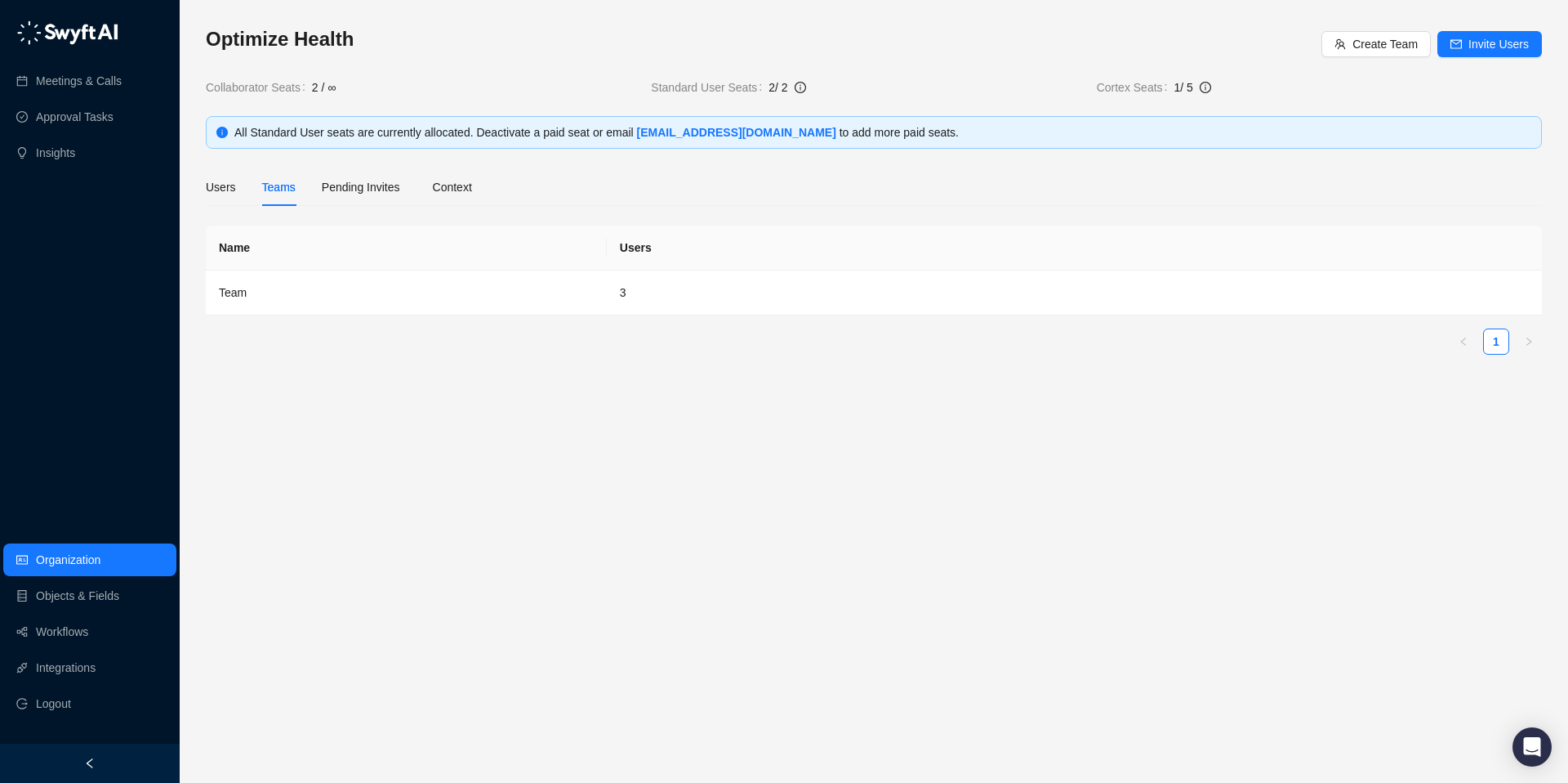
drag, startPoint x: 394, startPoint y: 191, endPoint x: 429, endPoint y: 188, distance: 35.1
click at [394, 191] on span "Pending Invites" at bounding box center [361, 187] width 78 height 13
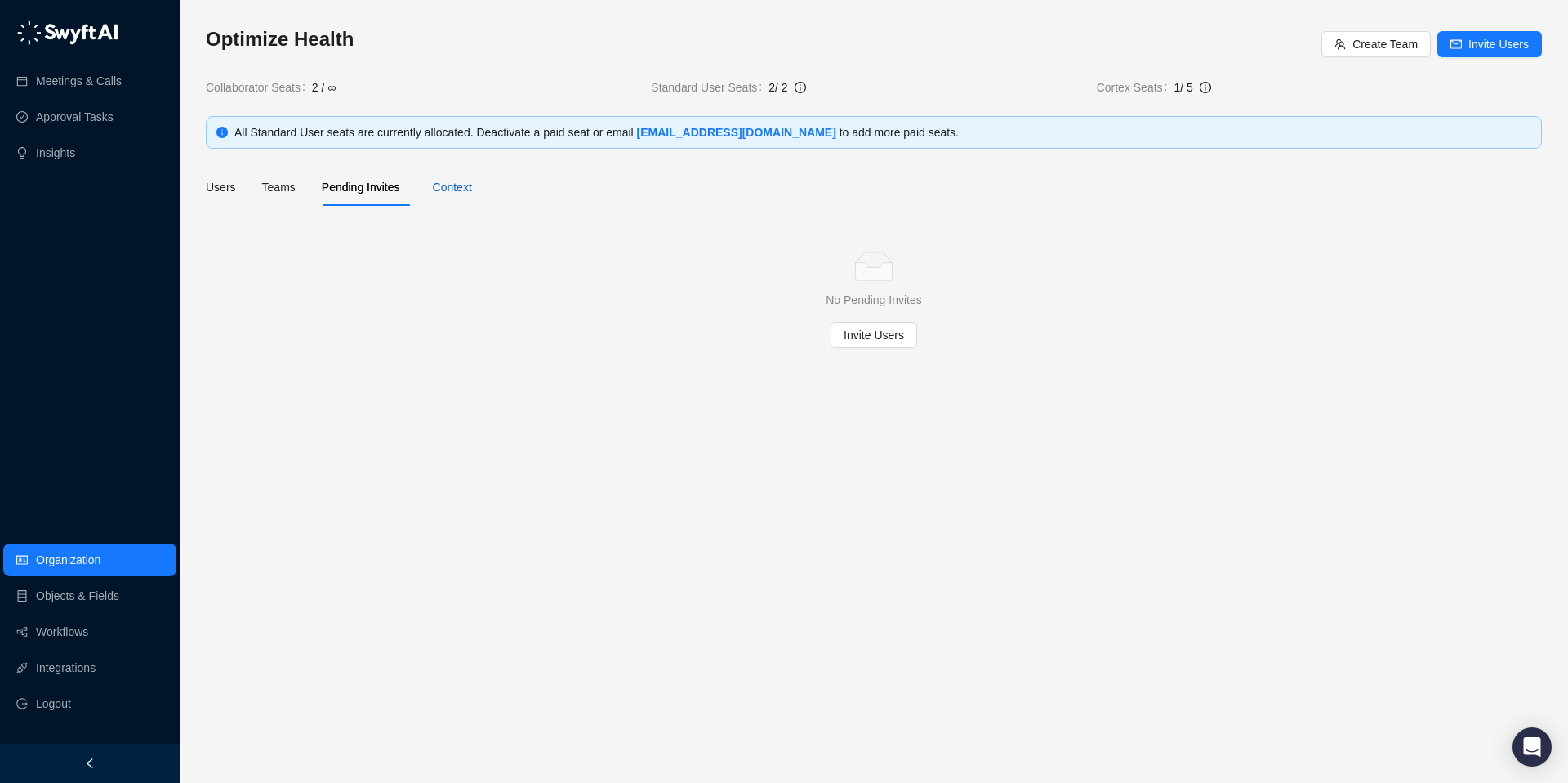
click at [466, 187] on div "Context" at bounding box center [452, 187] width 39 height 18
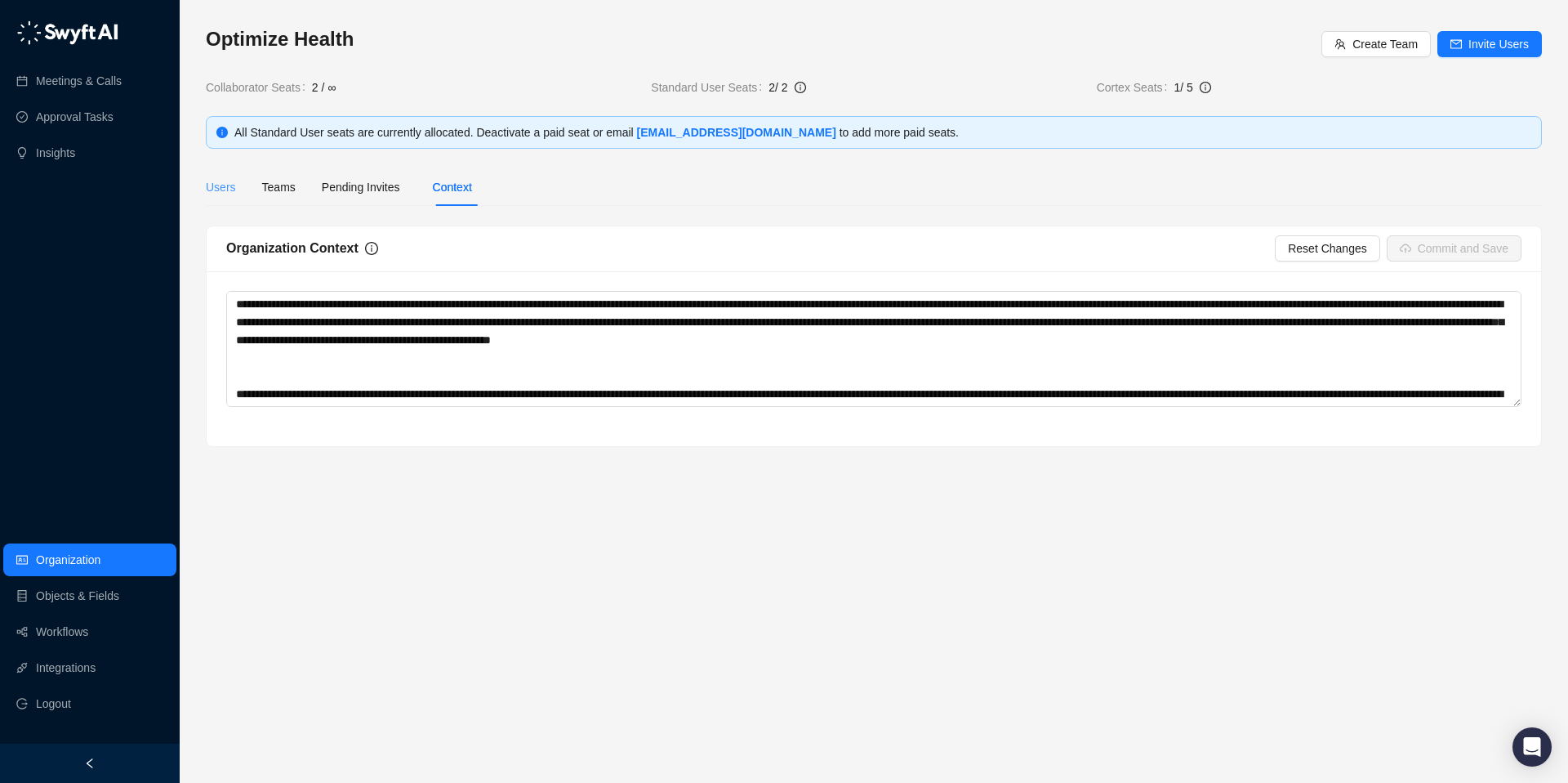
click at [234, 198] on div "Users" at bounding box center [221, 186] width 30 height 37
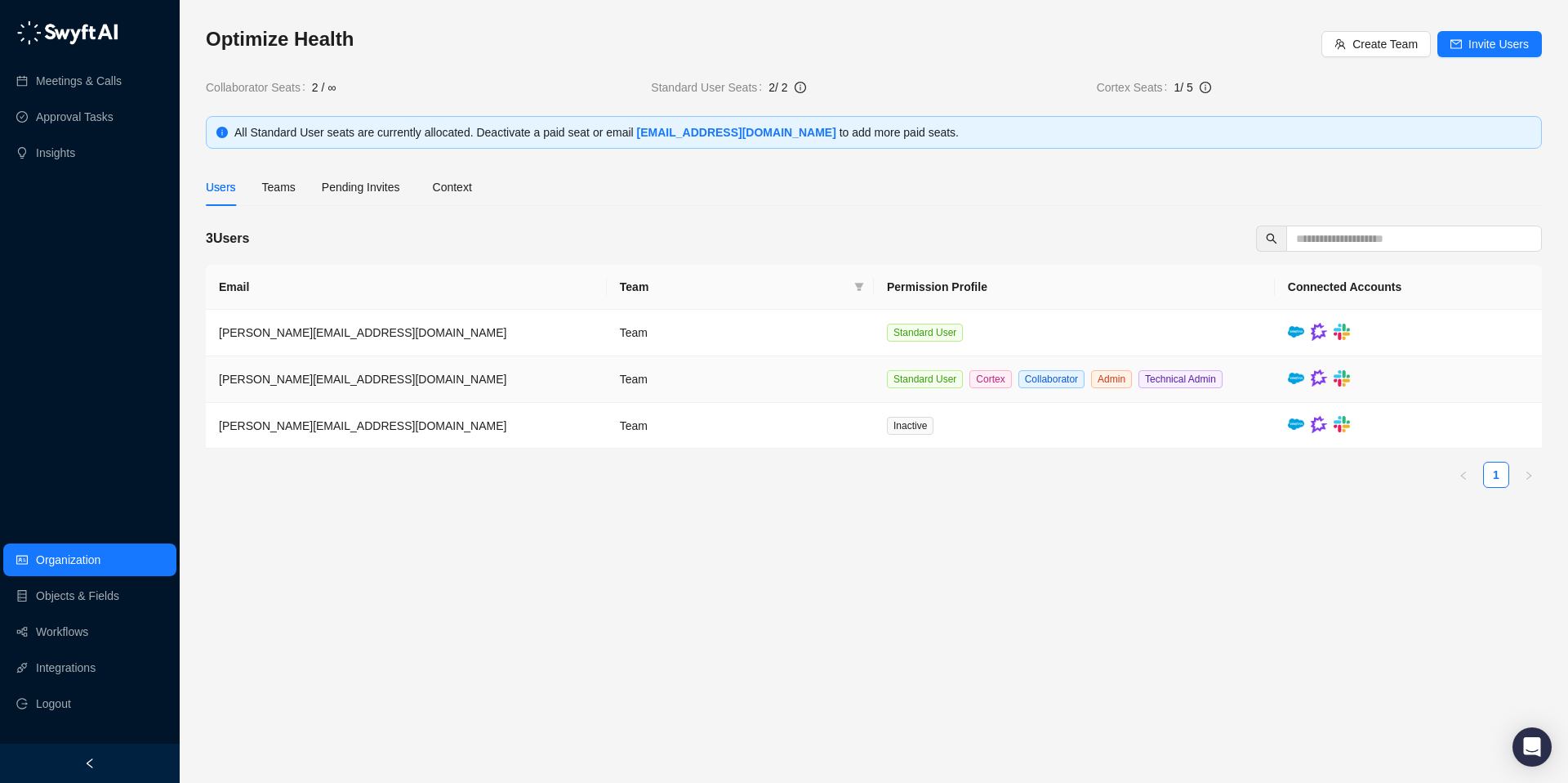
click at [379, 372] on td "[PERSON_NAME][EMAIL_ADDRESS][DOMAIN_NAME]" at bounding box center [407, 379] width 401 height 47
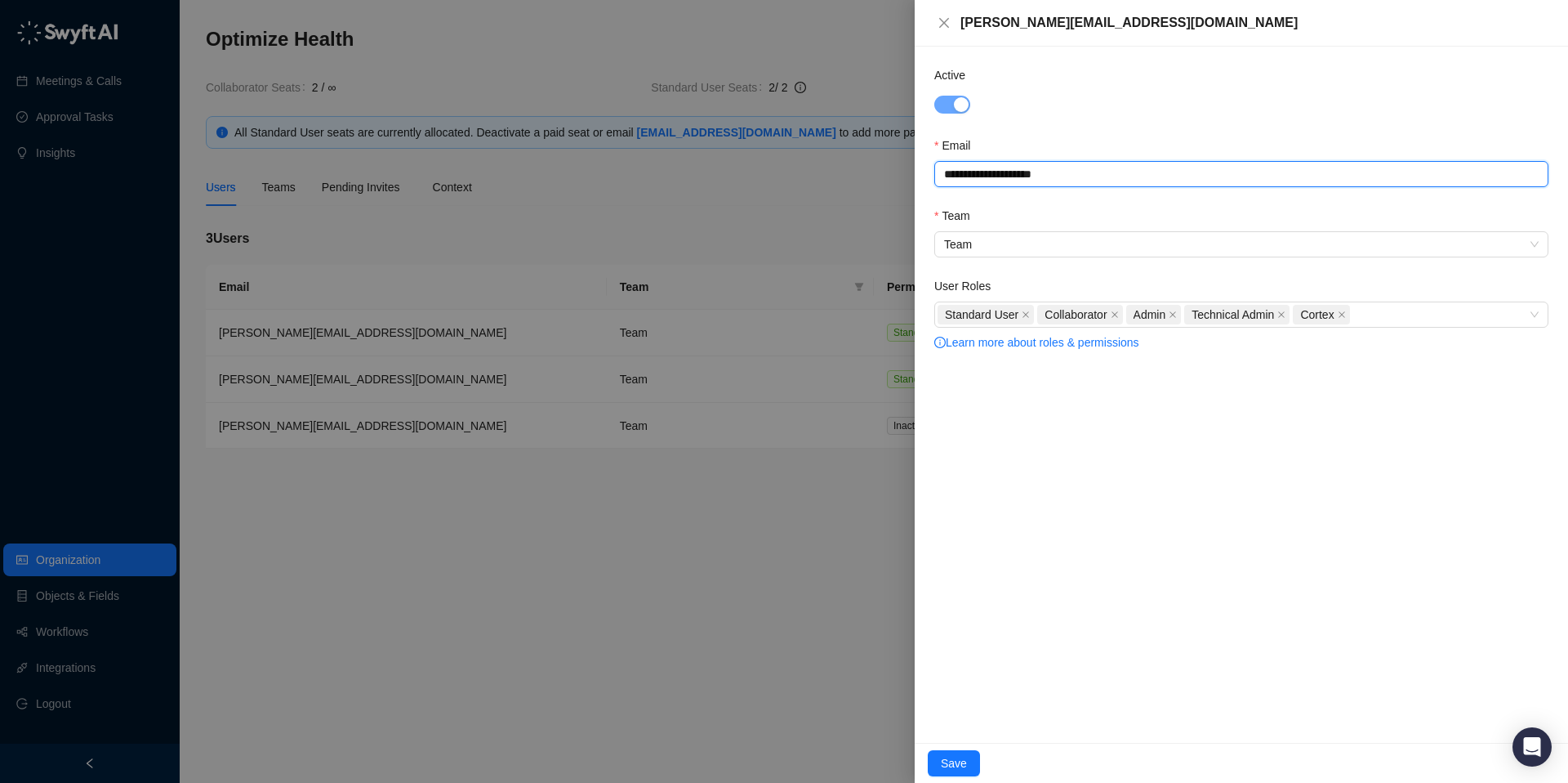
click at [1027, 175] on input "**********" at bounding box center [1241, 173] width 614 height 26
drag, startPoint x: 1064, startPoint y: 174, endPoint x: 978, endPoint y: 175, distance: 86.0
click at [978, 175] on input "**********" at bounding box center [1241, 173] width 614 height 26
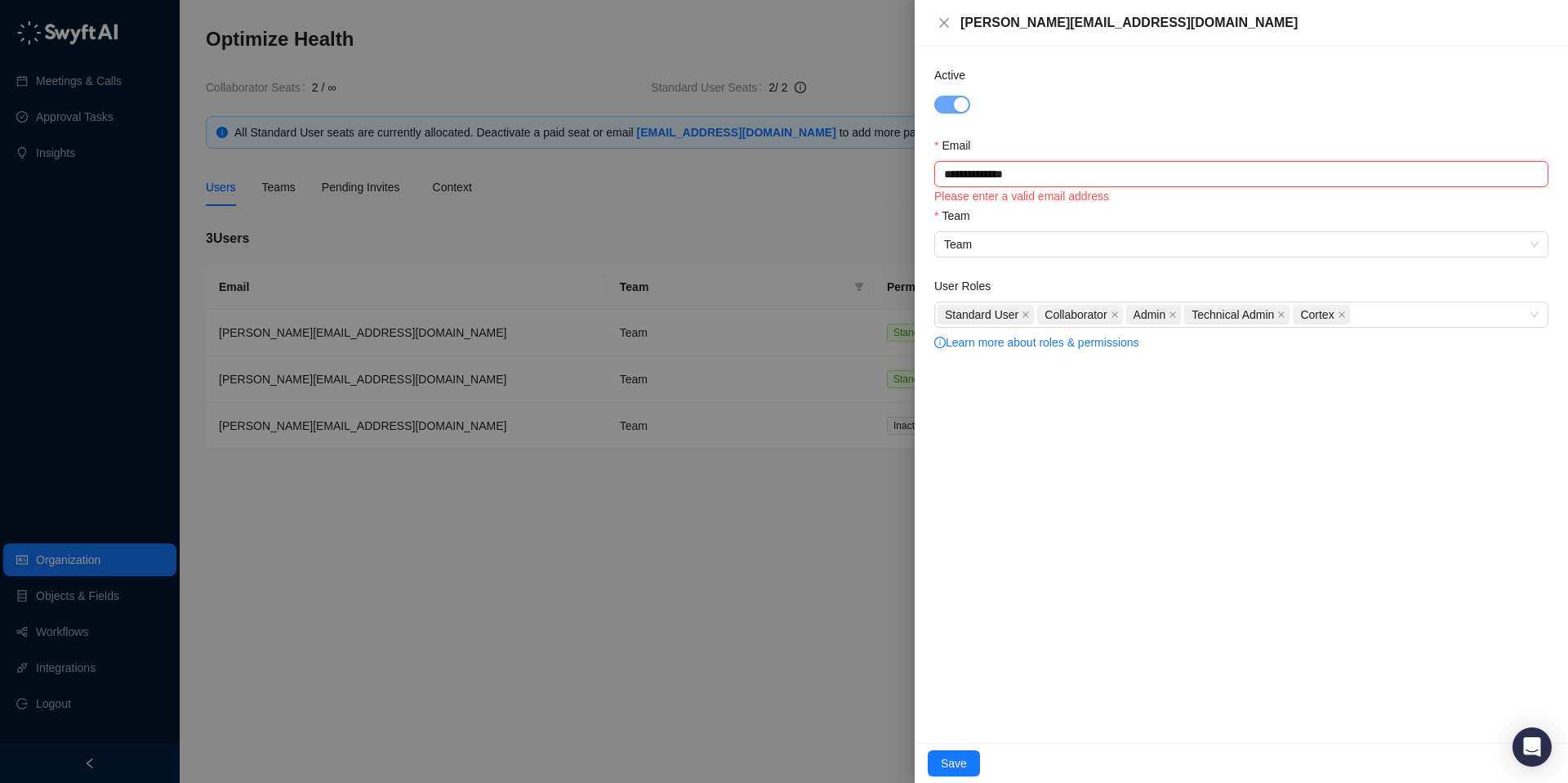
type input "**********"
click at [1037, 124] on form "**********" at bounding box center [1241, 210] width 614 height 287
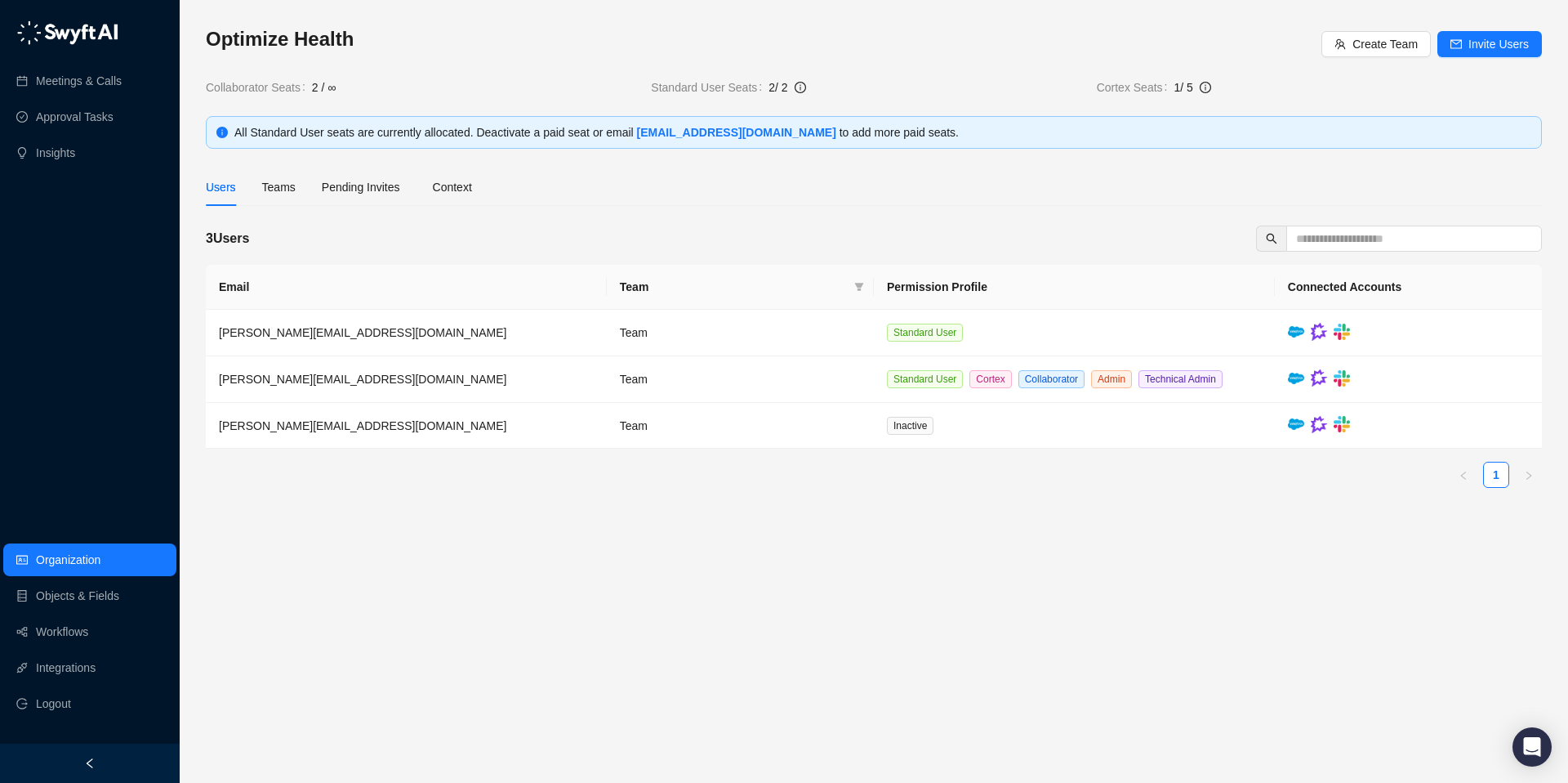
click at [334, 168] on div "Pending Invites" at bounding box center [364, 186] width 85 height 37
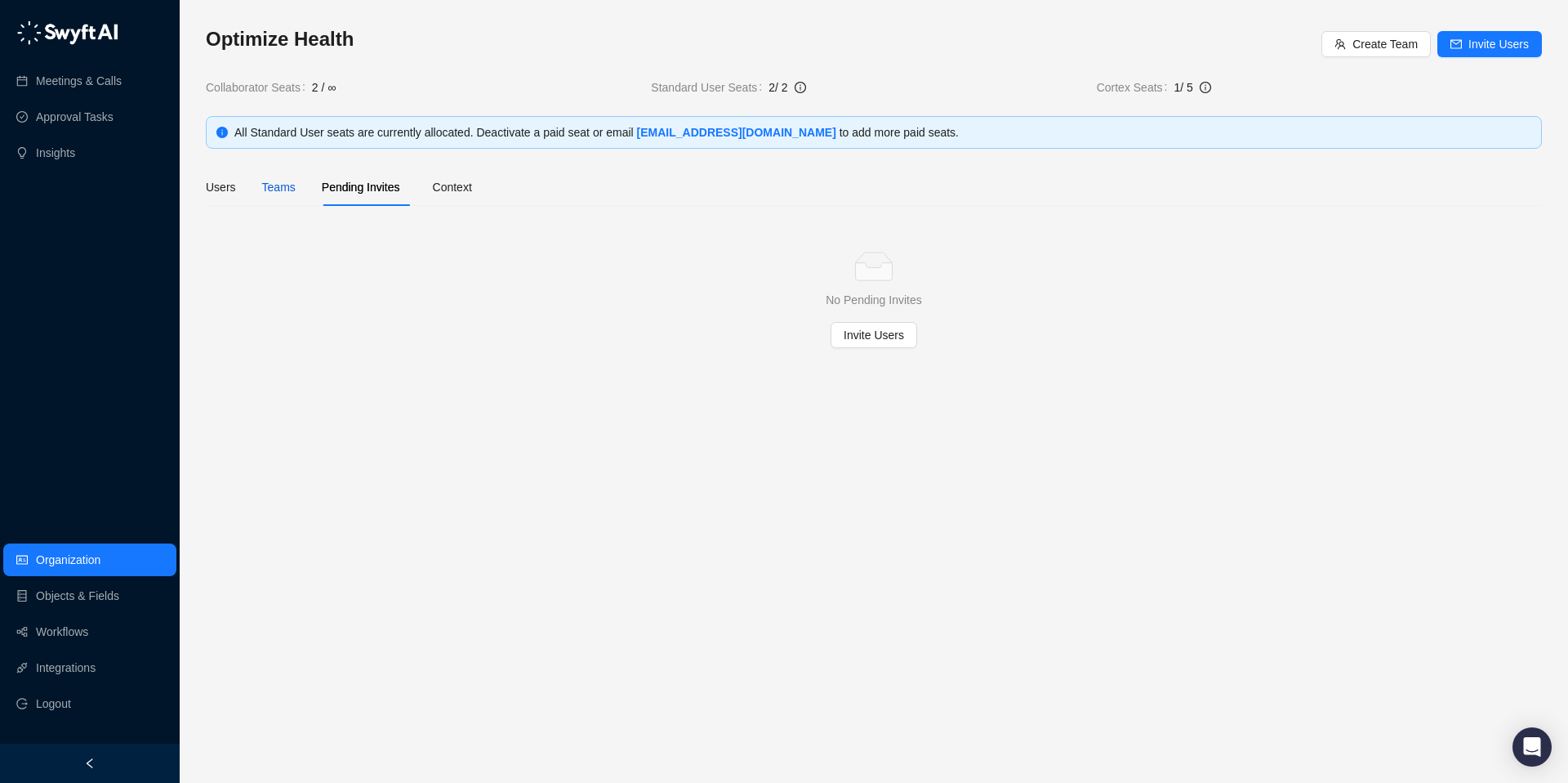
click at [280, 184] on div "Teams" at bounding box center [278, 187] width 34 height 18
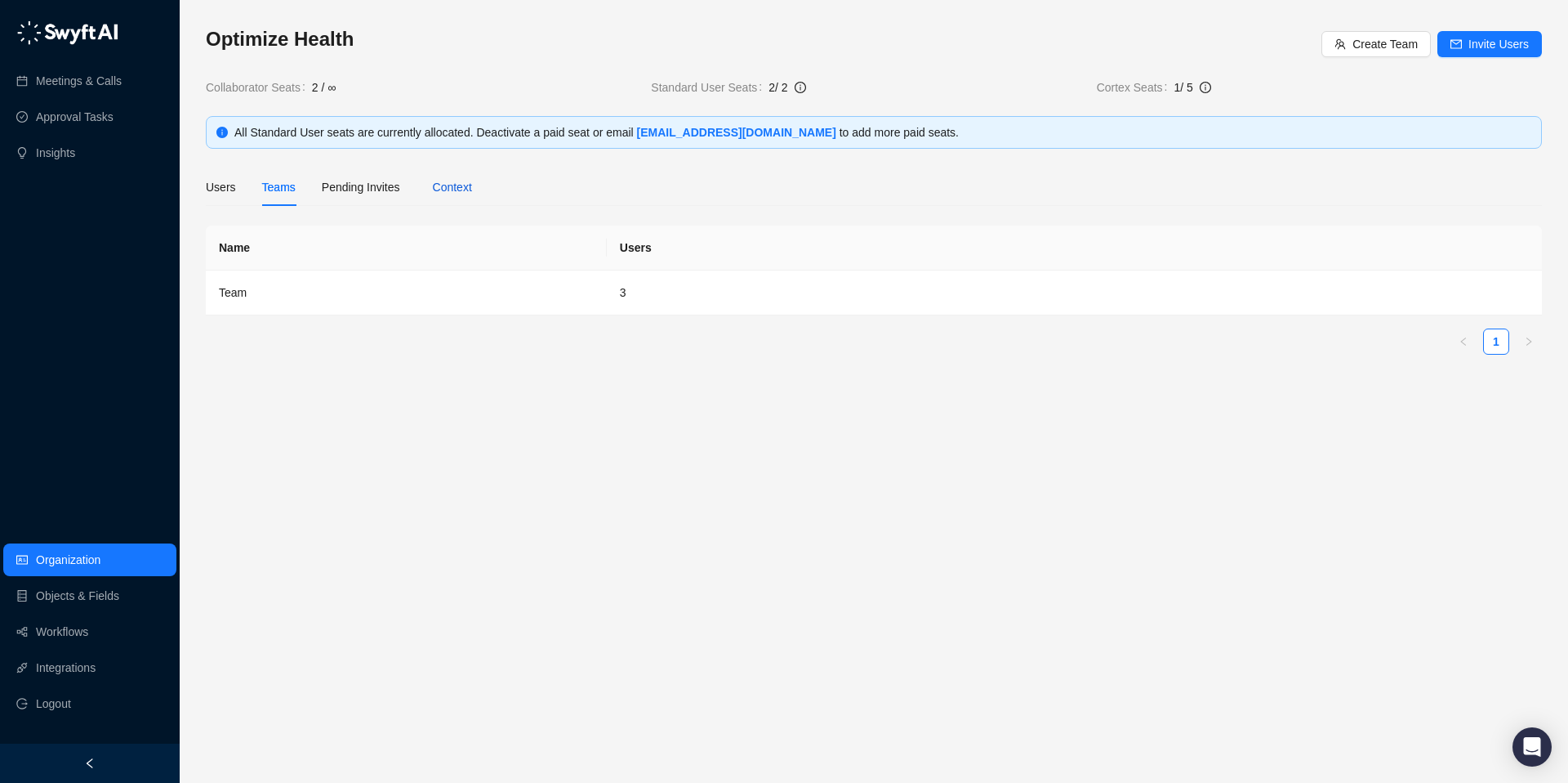
click at [472, 183] on div "Context" at bounding box center [452, 187] width 39 height 18
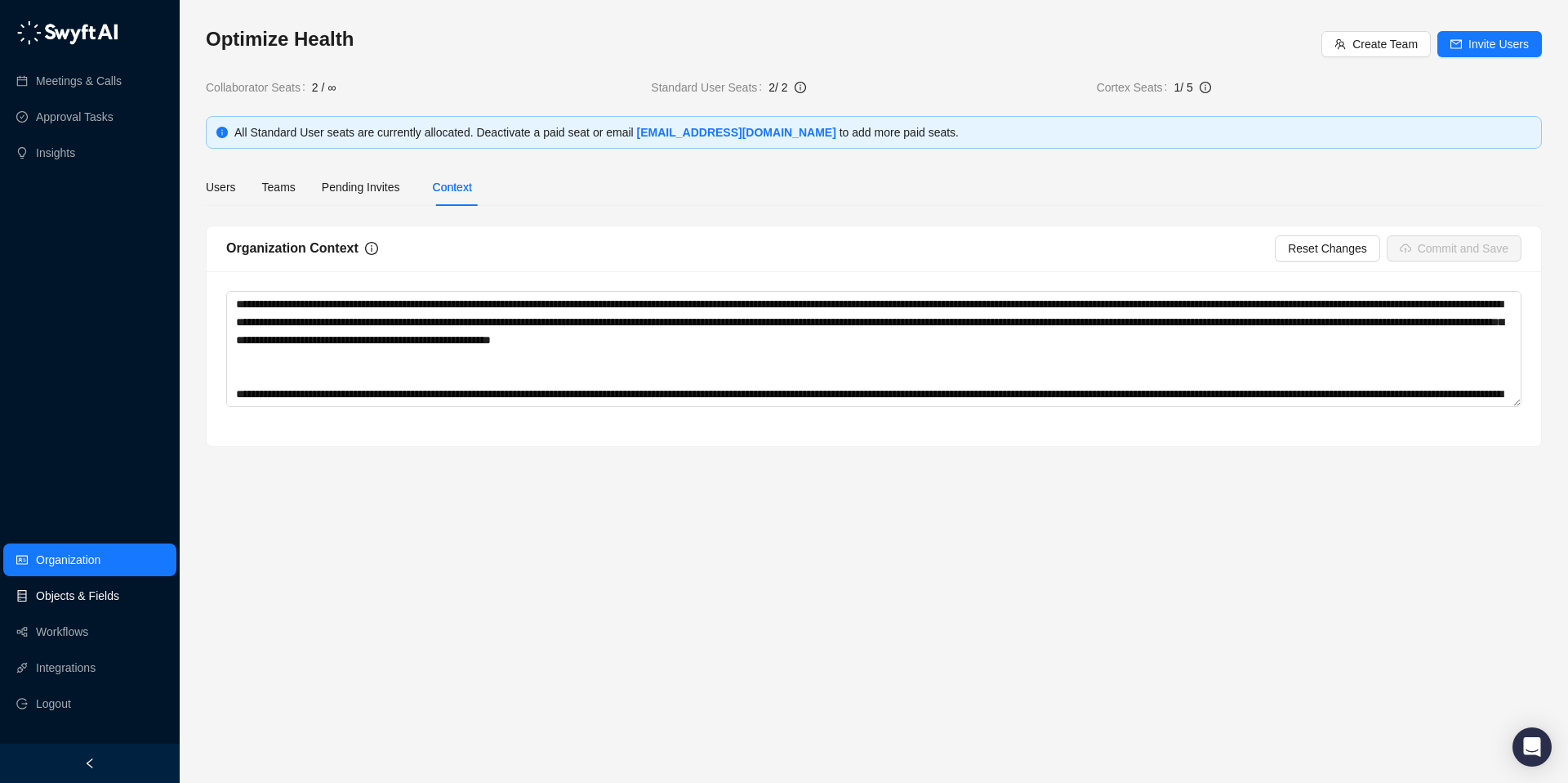
click at [112, 594] on link "Objects & Fields" at bounding box center [77, 596] width 83 height 33
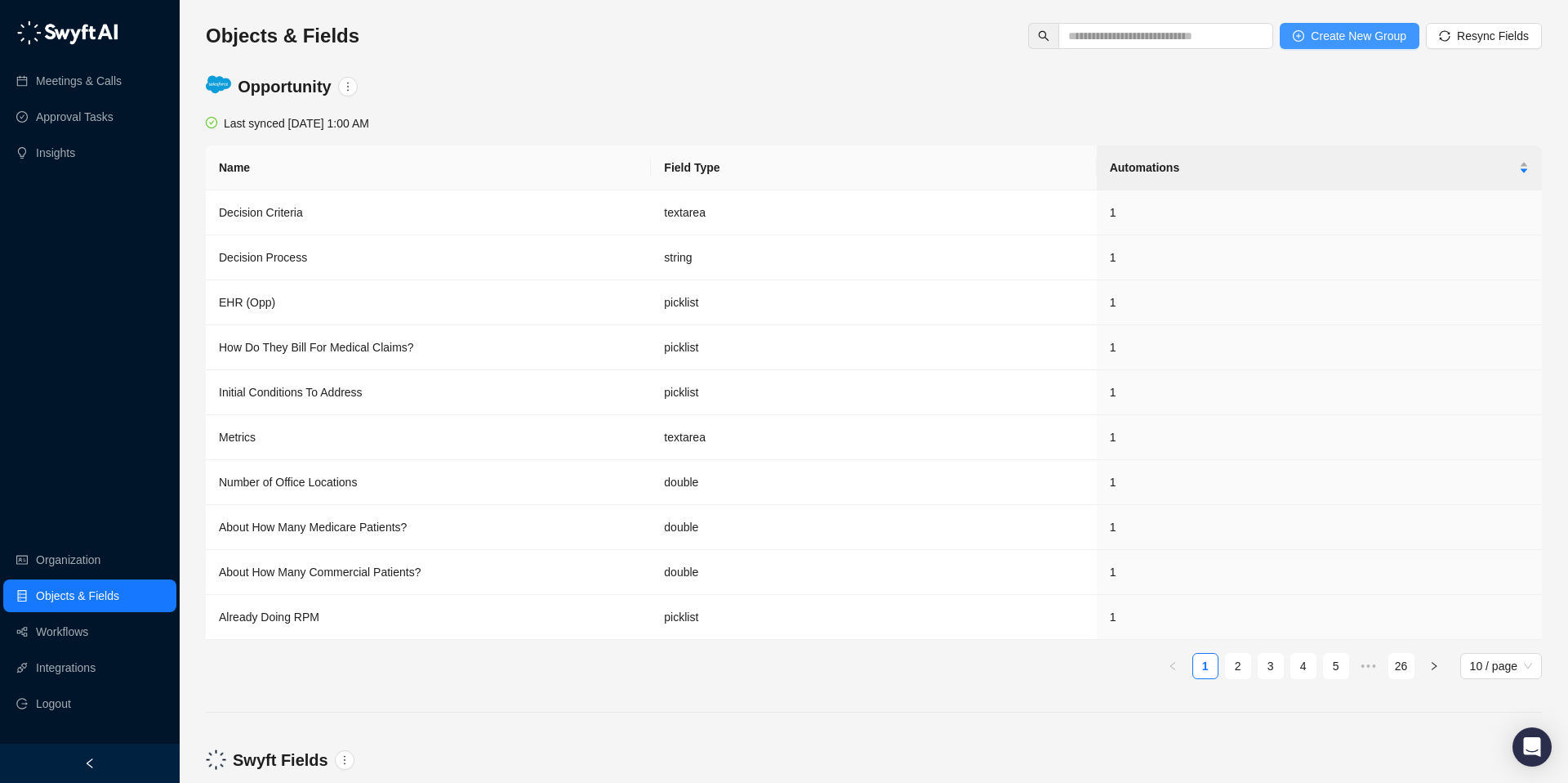
scroll to position [4, 0]
click at [1327, 34] on span "Create New Group" at bounding box center [1358, 36] width 96 height 18
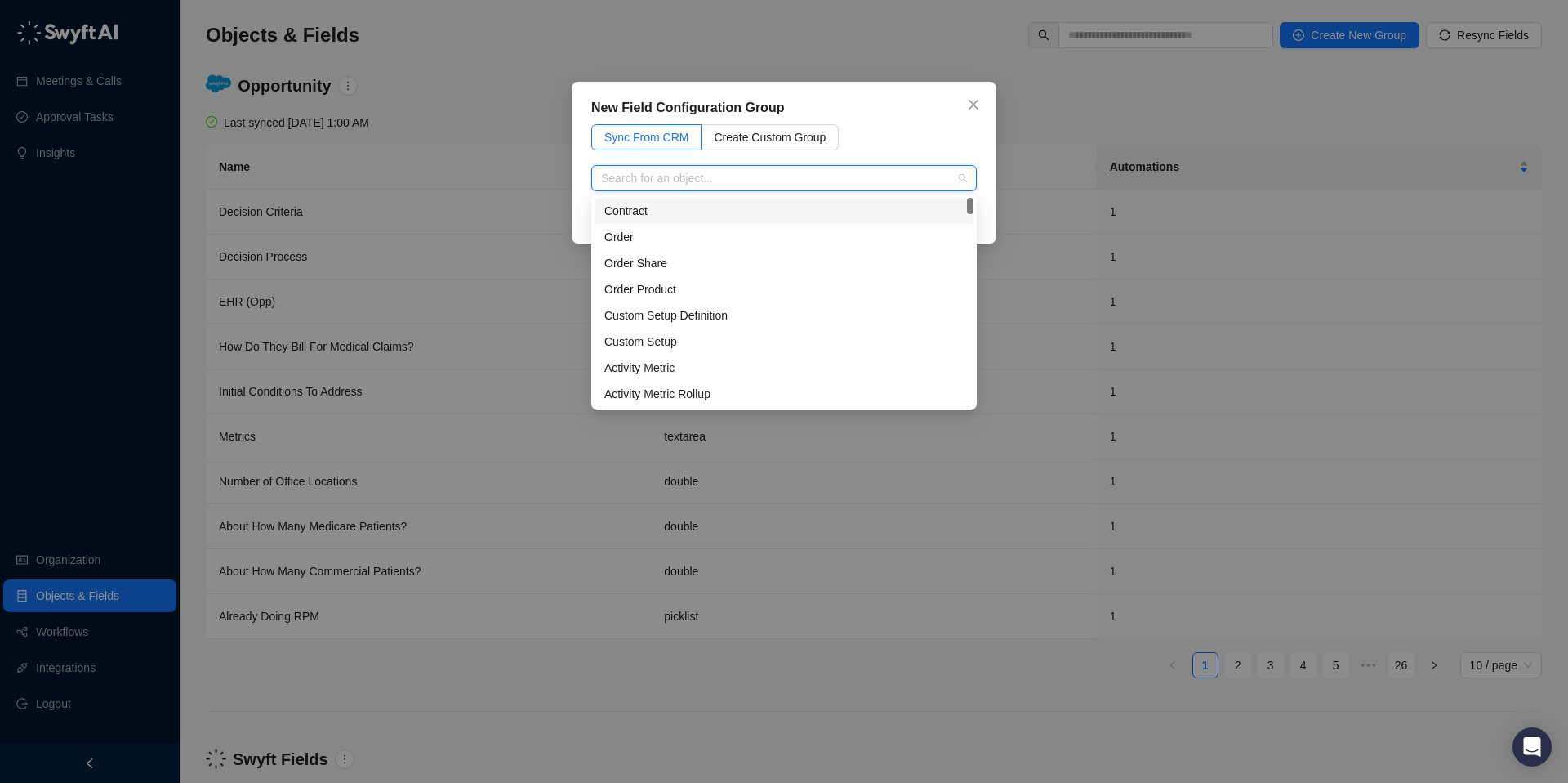
click at [628, 169] on input "search" at bounding box center [779, 178] width 356 height 25
click at [680, 183] on input "search" at bounding box center [779, 178] width 356 height 25
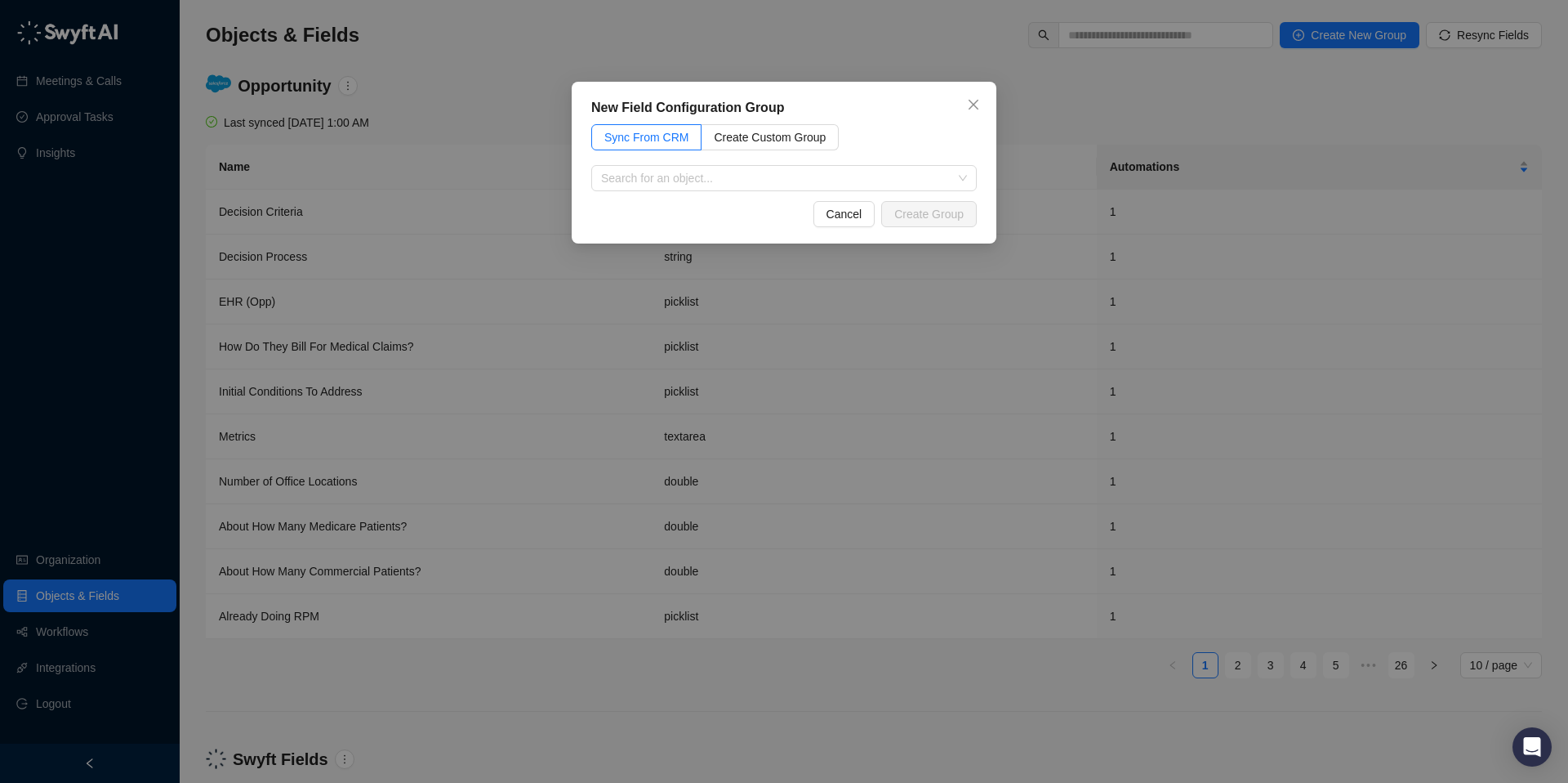
click at [1205, 144] on div "New Field Configuration Group Sync From CRM Create Custom Group Search for an o…" at bounding box center [784, 392] width 1568 height 783
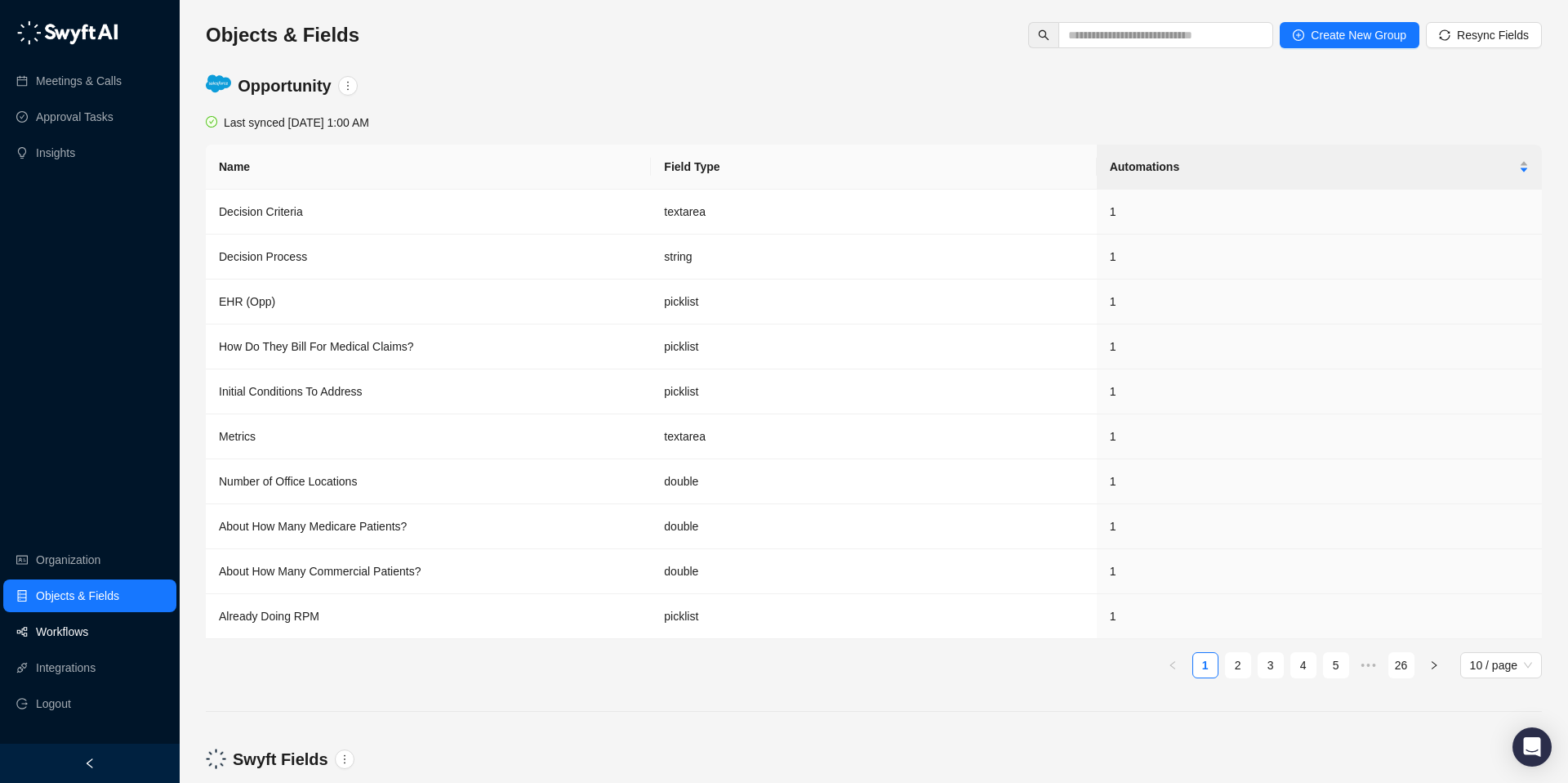
click at [88, 628] on link "Workflows" at bounding box center [61, 632] width 52 height 33
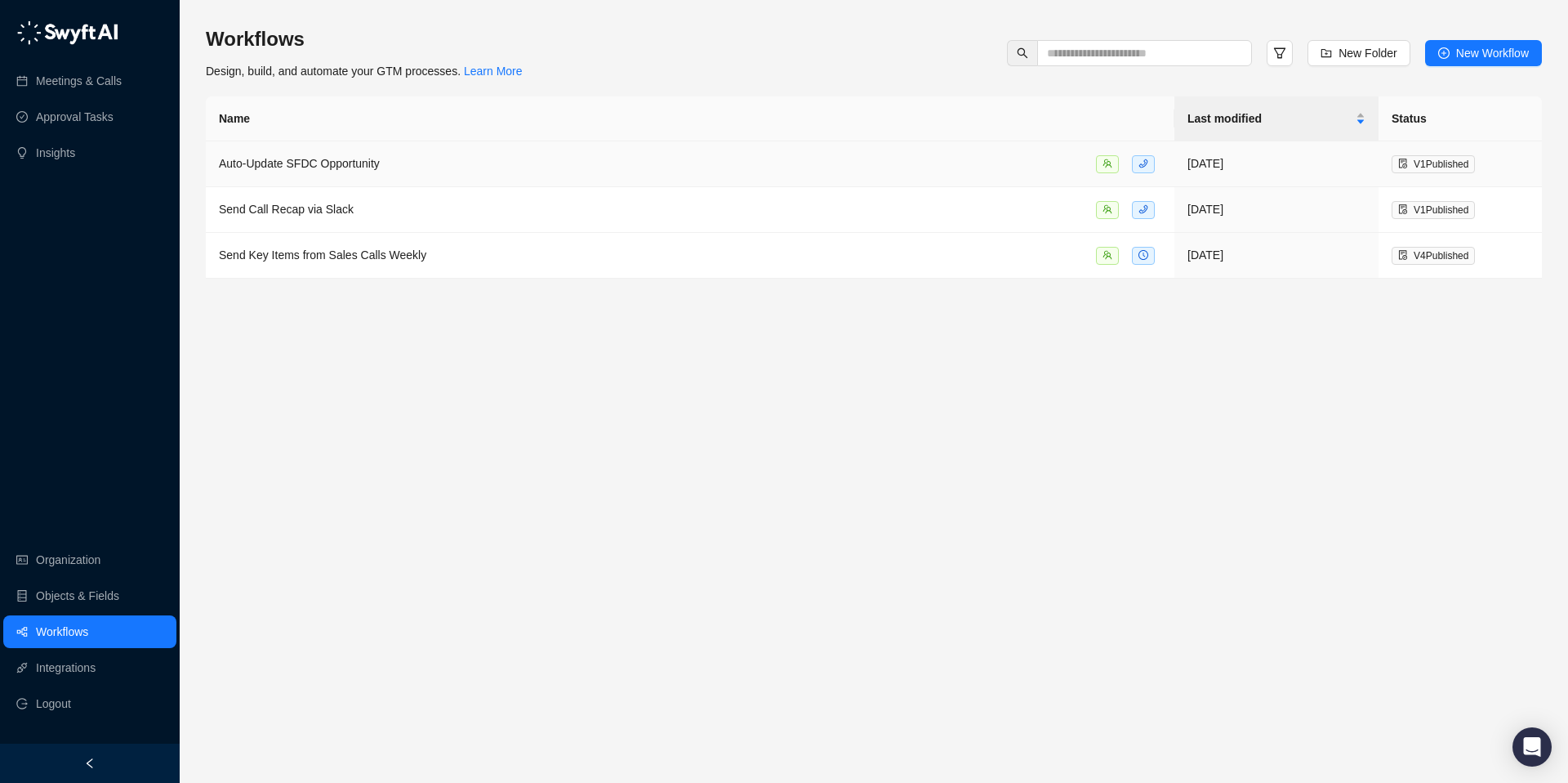
click at [277, 167] on span "Auto-Update SFDC Opportunity" at bounding box center [299, 163] width 161 height 13
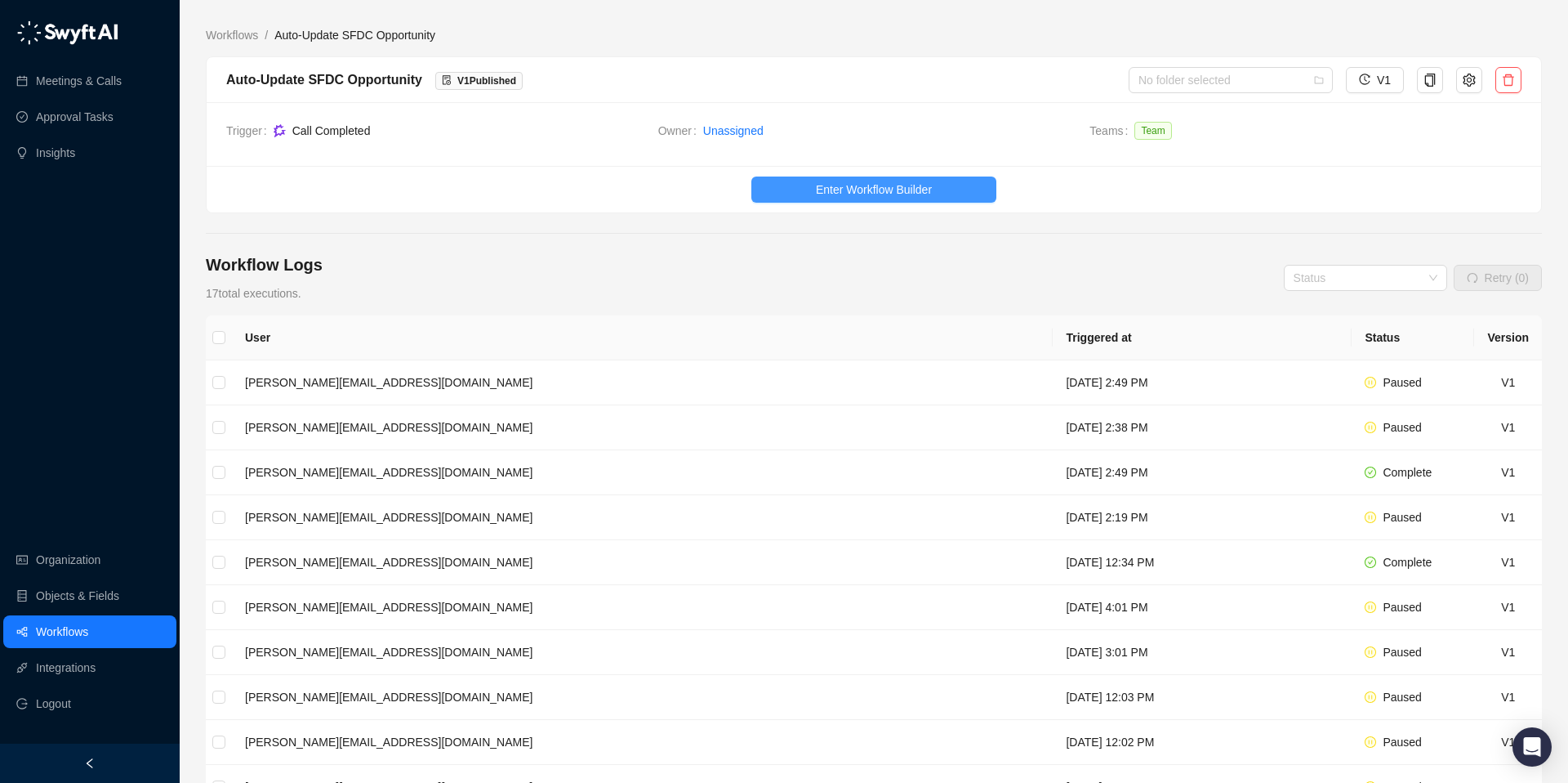
click at [834, 195] on span "Enter Workflow Builder" at bounding box center [873, 190] width 116 height 18
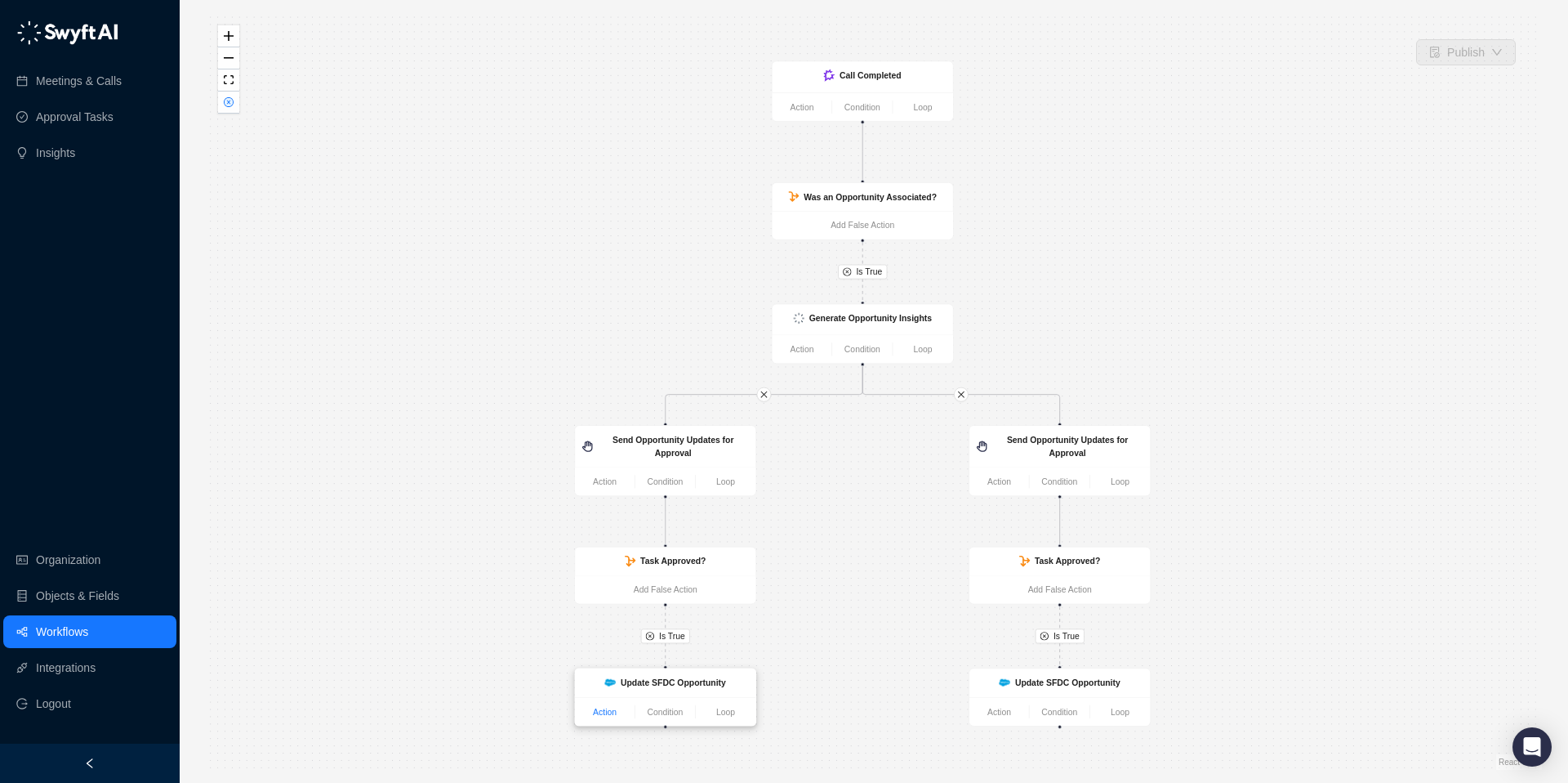
click at [603, 714] on link "Action" at bounding box center [604, 712] width 59 height 13
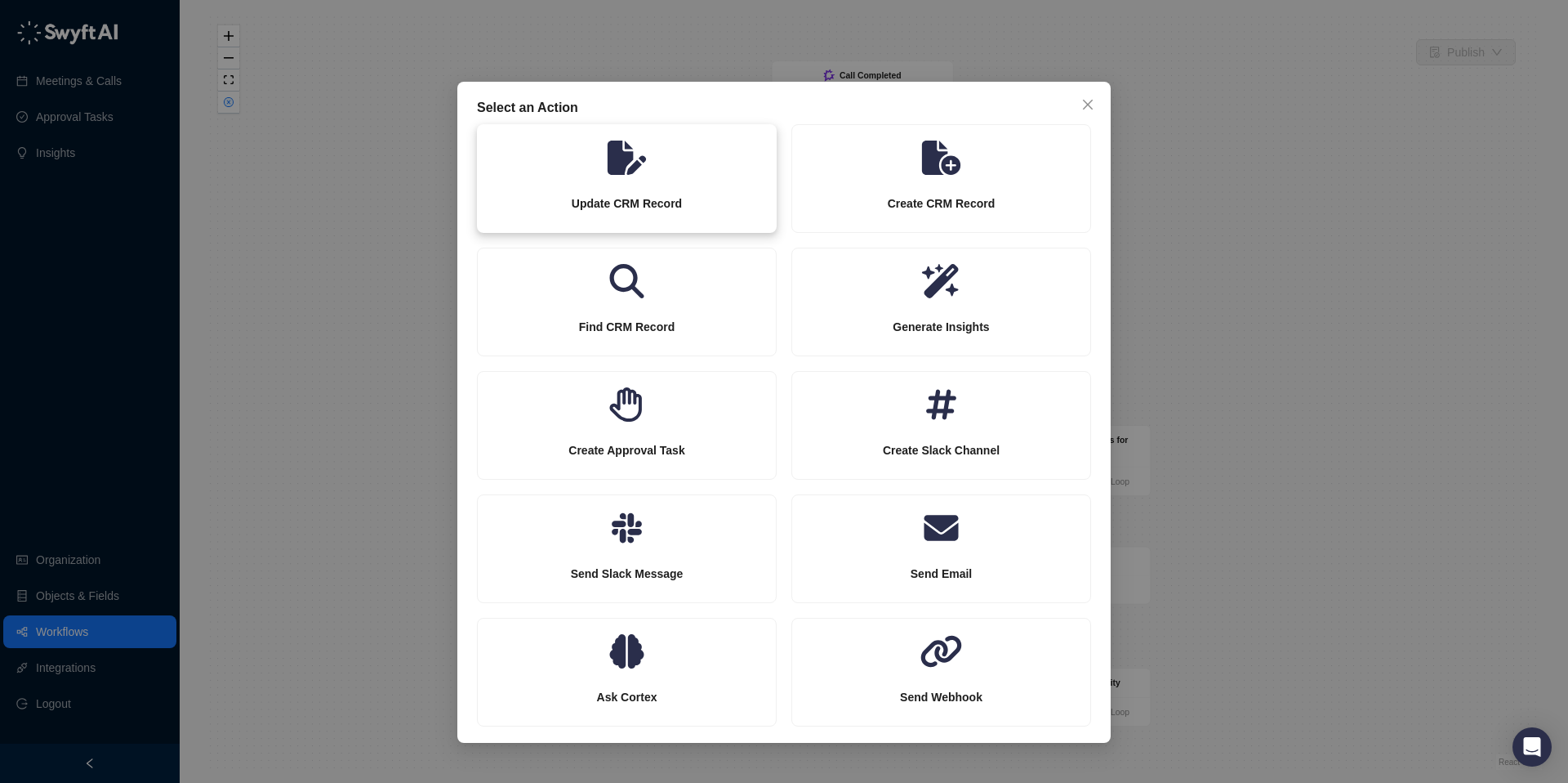
click at [608, 178] on div "Update CRM Record" at bounding box center [627, 204] width 298 height 57
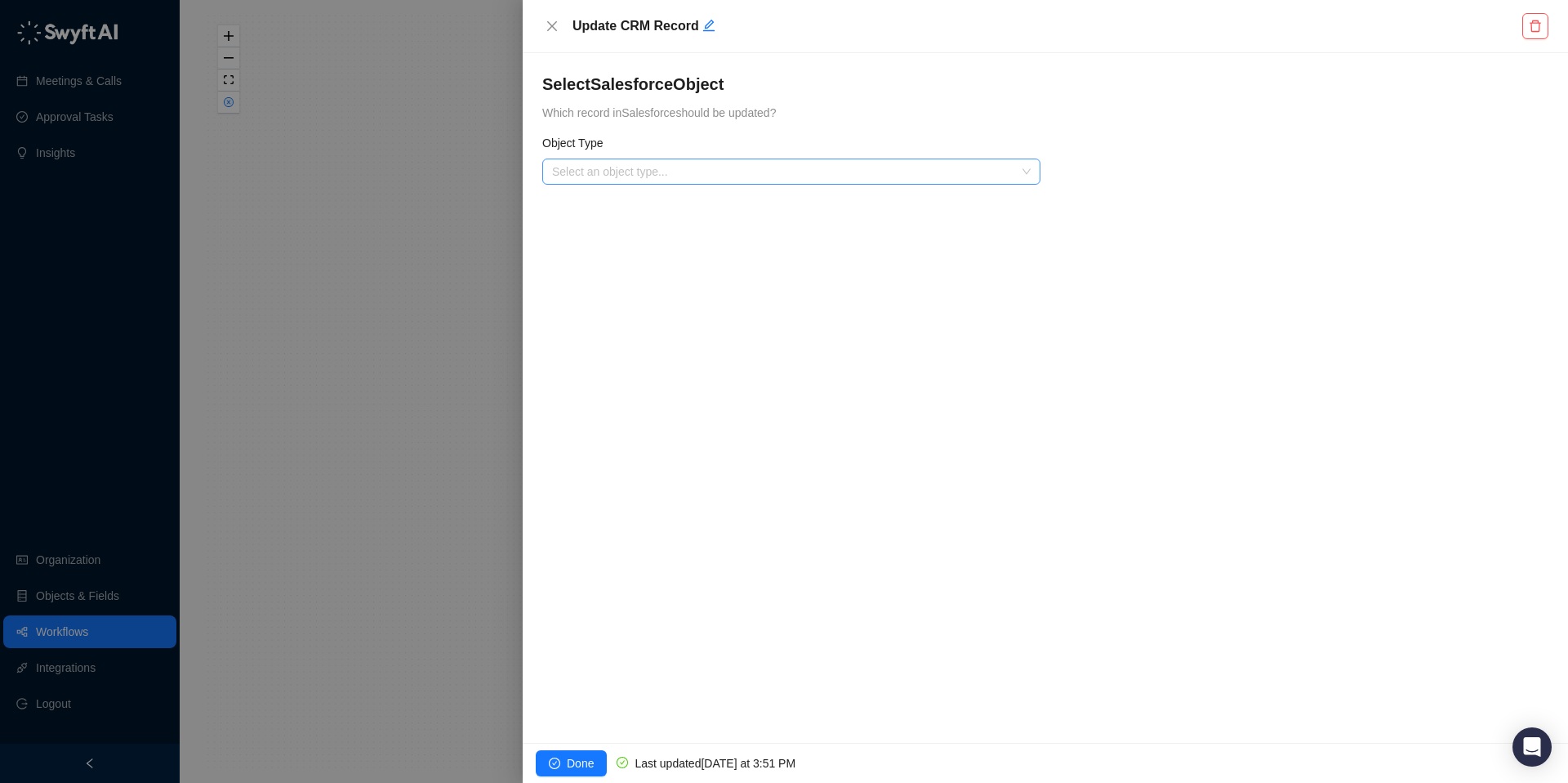
click at [649, 169] on input "search" at bounding box center [786, 172] width 469 height 25
type input "**********"
click at [556, 26] on icon "close" at bounding box center [552, 26] width 13 height 13
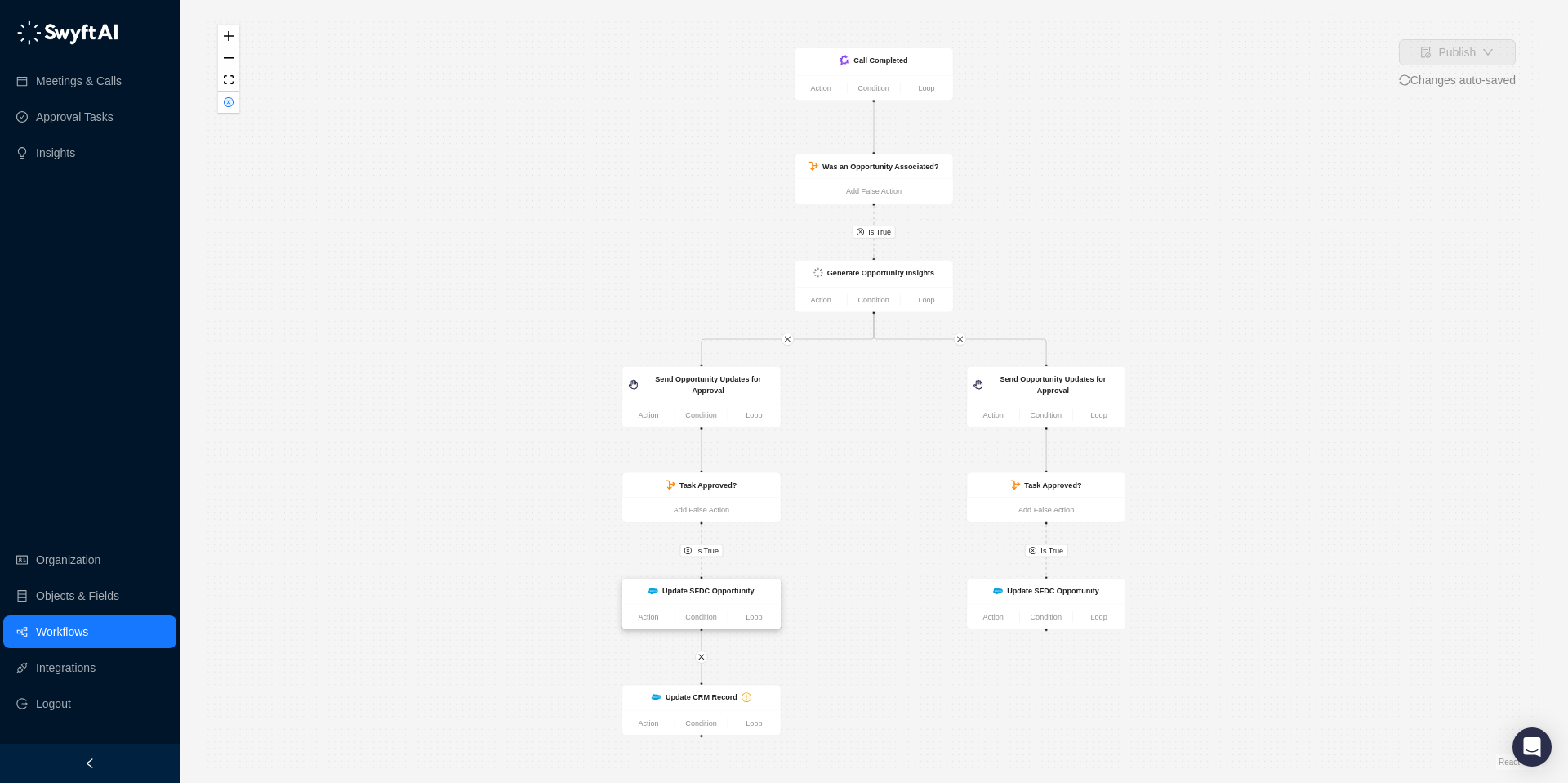
click at [682, 588] on strong "Update SFDC Opportunity" at bounding box center [708, 590] width 92 height 8
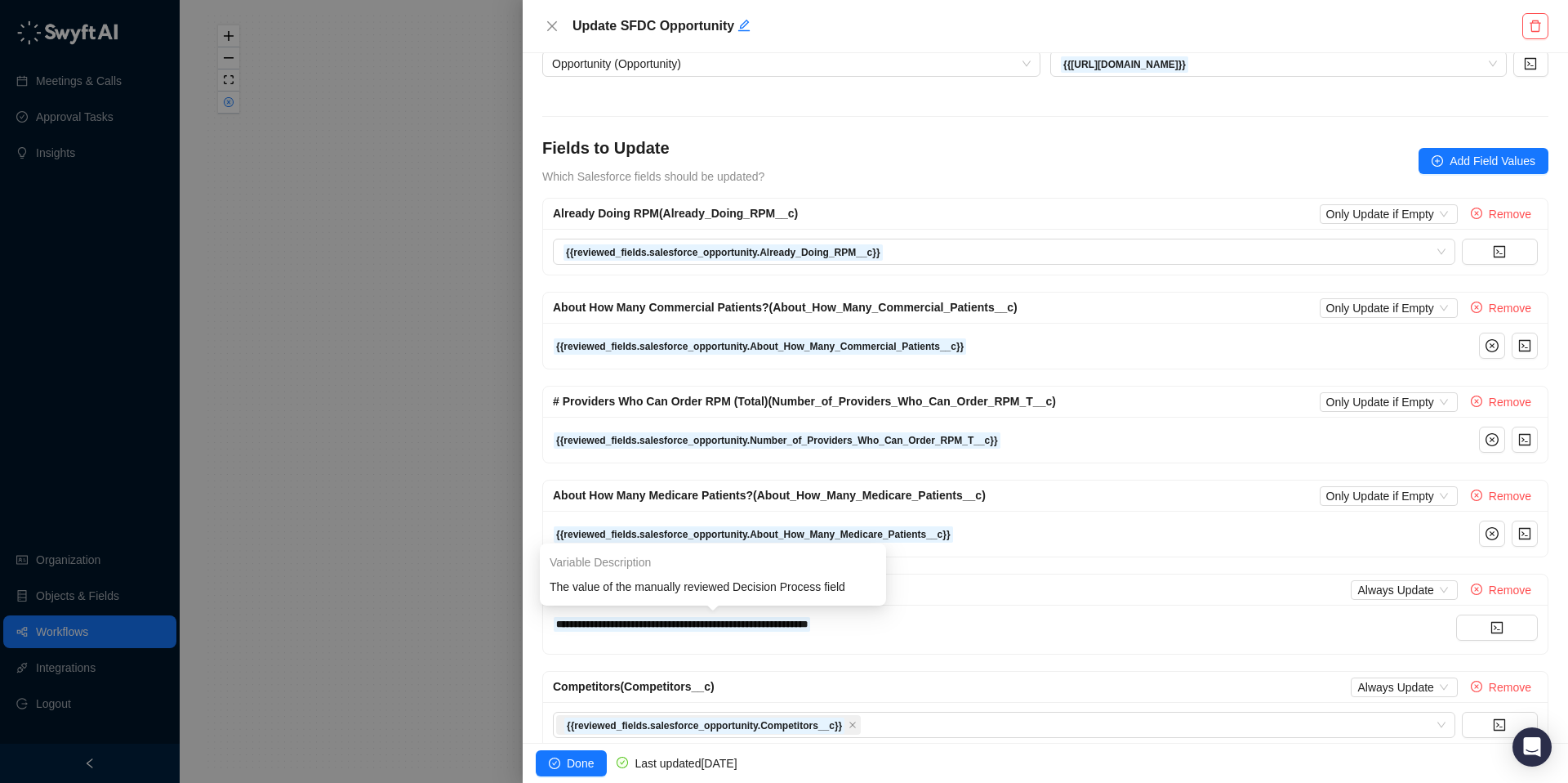
scroll to position [68, 0]
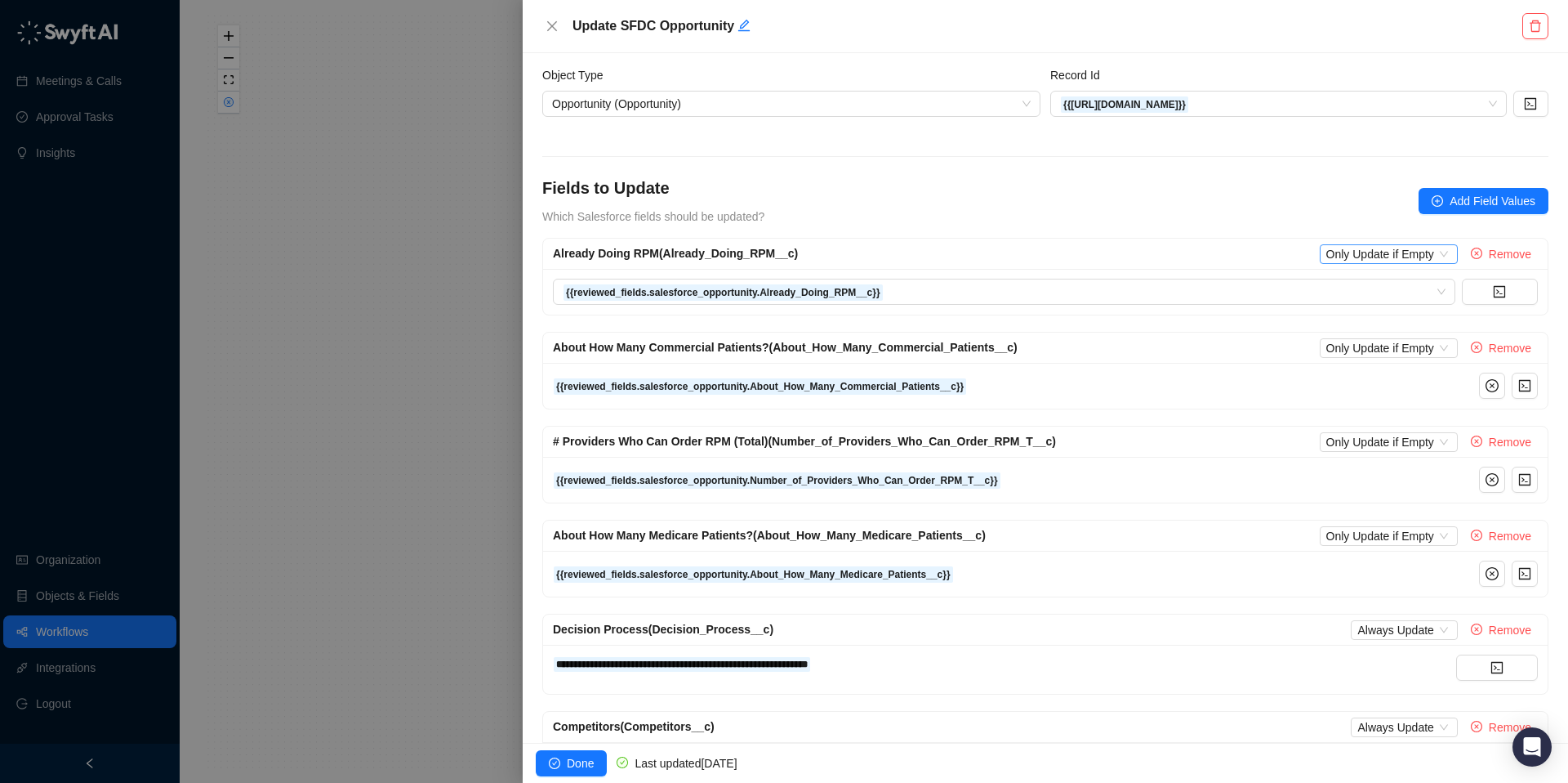
click at [1353, 253] on span "Only Update if Empty" at bounding box center [1388, 255] width 125 height 18
click at [1345, 277] on div "Always Update" at bounding box center [1386, 284] width 116 height 18
click at [732, 252] on span "Already Doing RPM (Already_Doing_RPM__c)" at bounding box center [675, 253] width 245 height 13
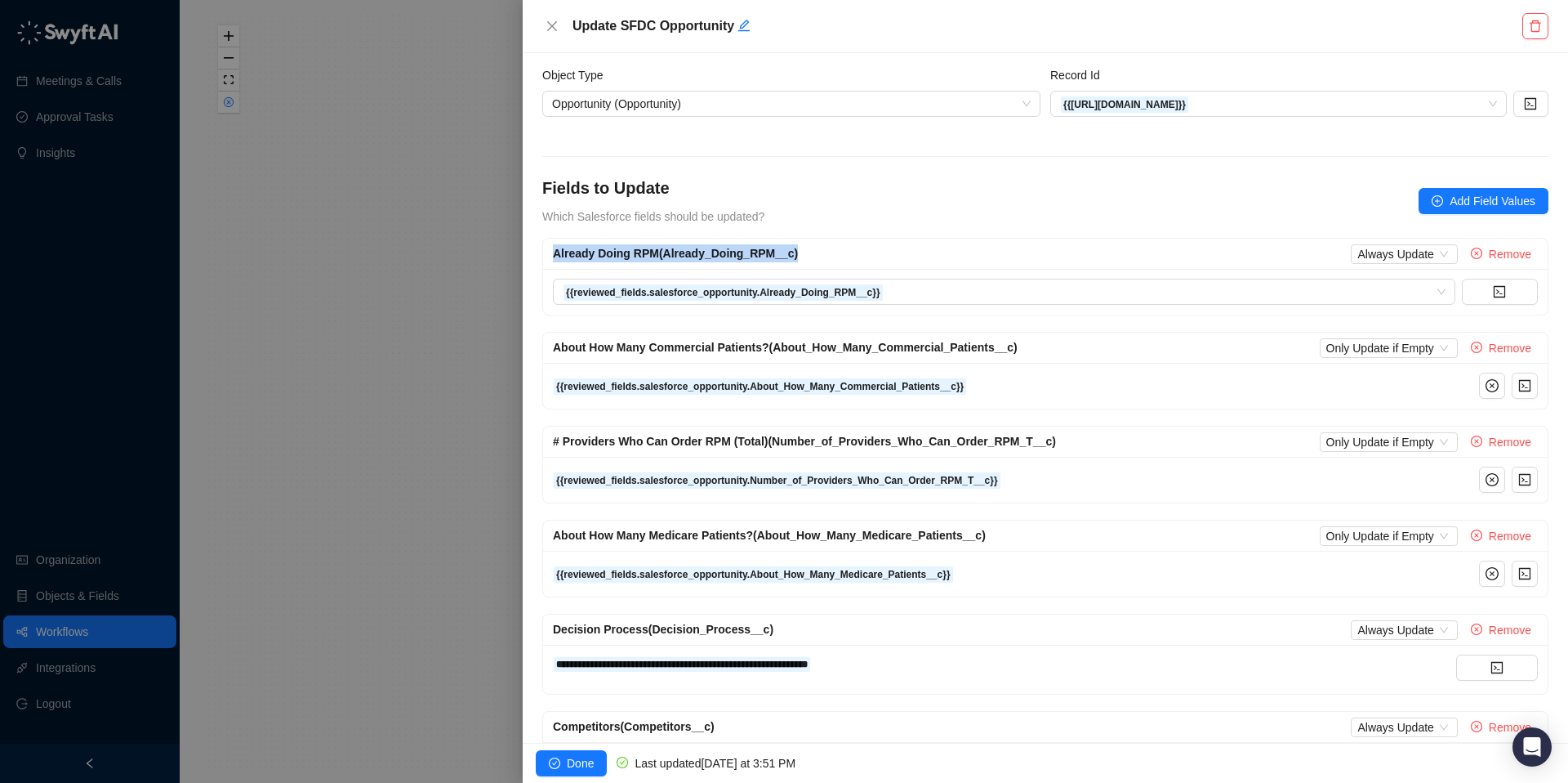
drag, startPoint x: 828, startPoint y: 254, endPoint x: 783, endPoint y: 249, distance: 45.3
click at [783, 249] on div "Already Doing RPM (Already_Doing_RPM__c) Always Update Remove" at bounding box center [1045, 254] width 985 height 19
click at [783, 249] on span "Already Doing RPM (Already_Doing_RPM__c)" at bounding box center [675, 253] width 245 height 13
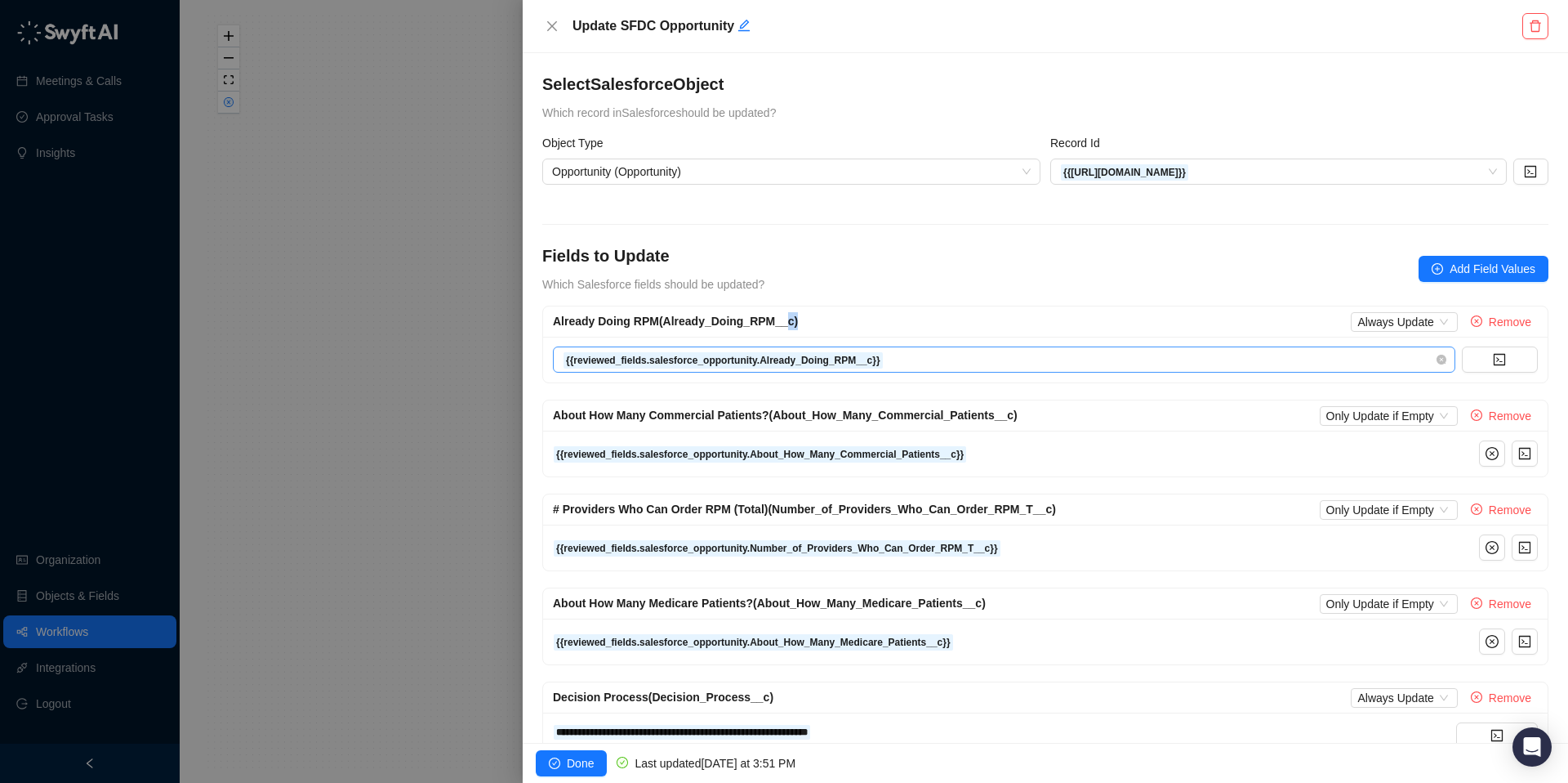
click at [609, 349] on span "{{reviewed_fields.salesforce_opportunity.Already_Doing_RPM__c}}" at bounding box center [1004, 359] width 883 height 25
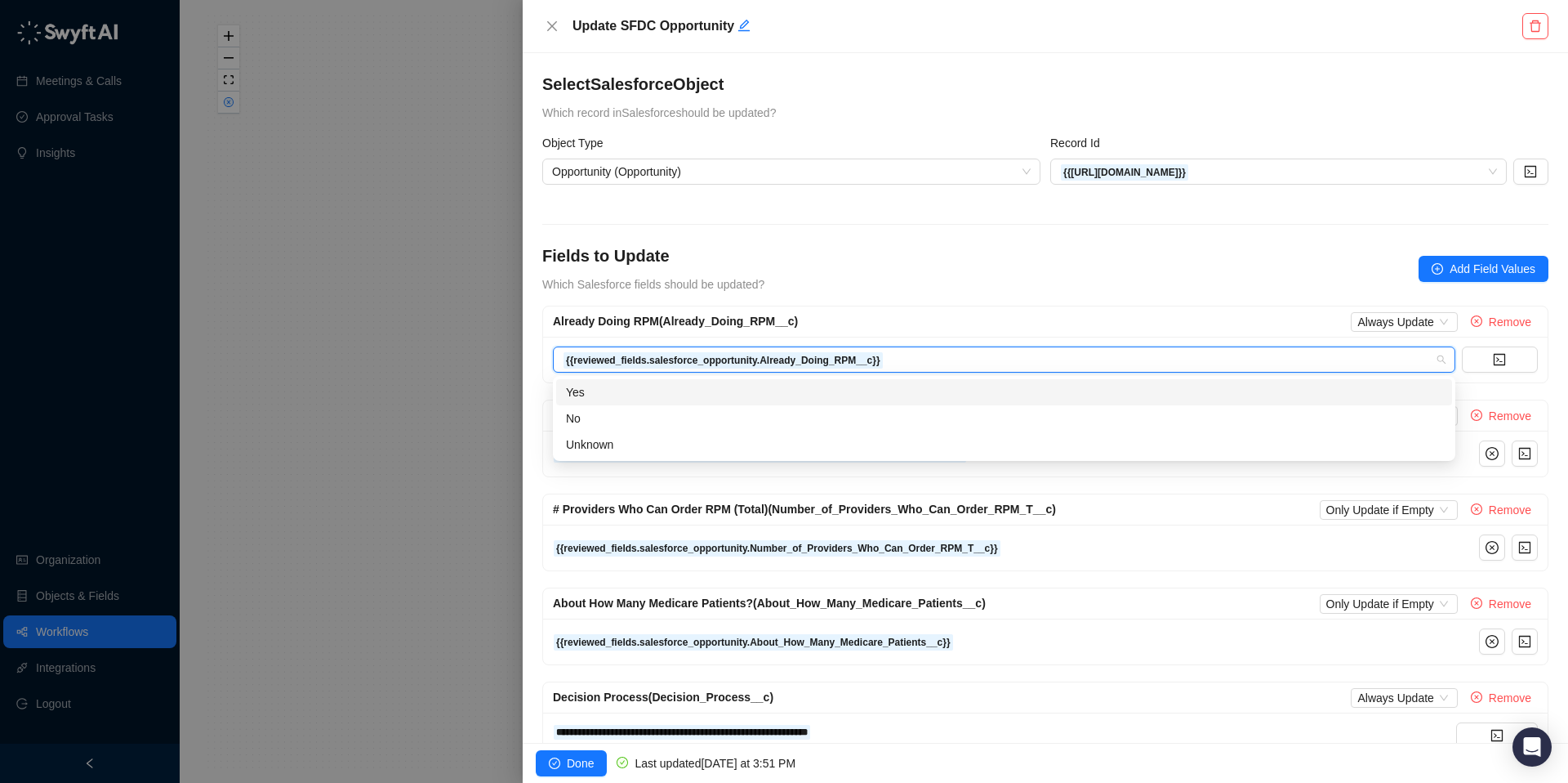
click at [738, 338] on div "{{reviewed_fields.salesforce_opportunity.Already_Doing_RPM__c}}" at bounding box center [1044, 360] width 1004 height 46
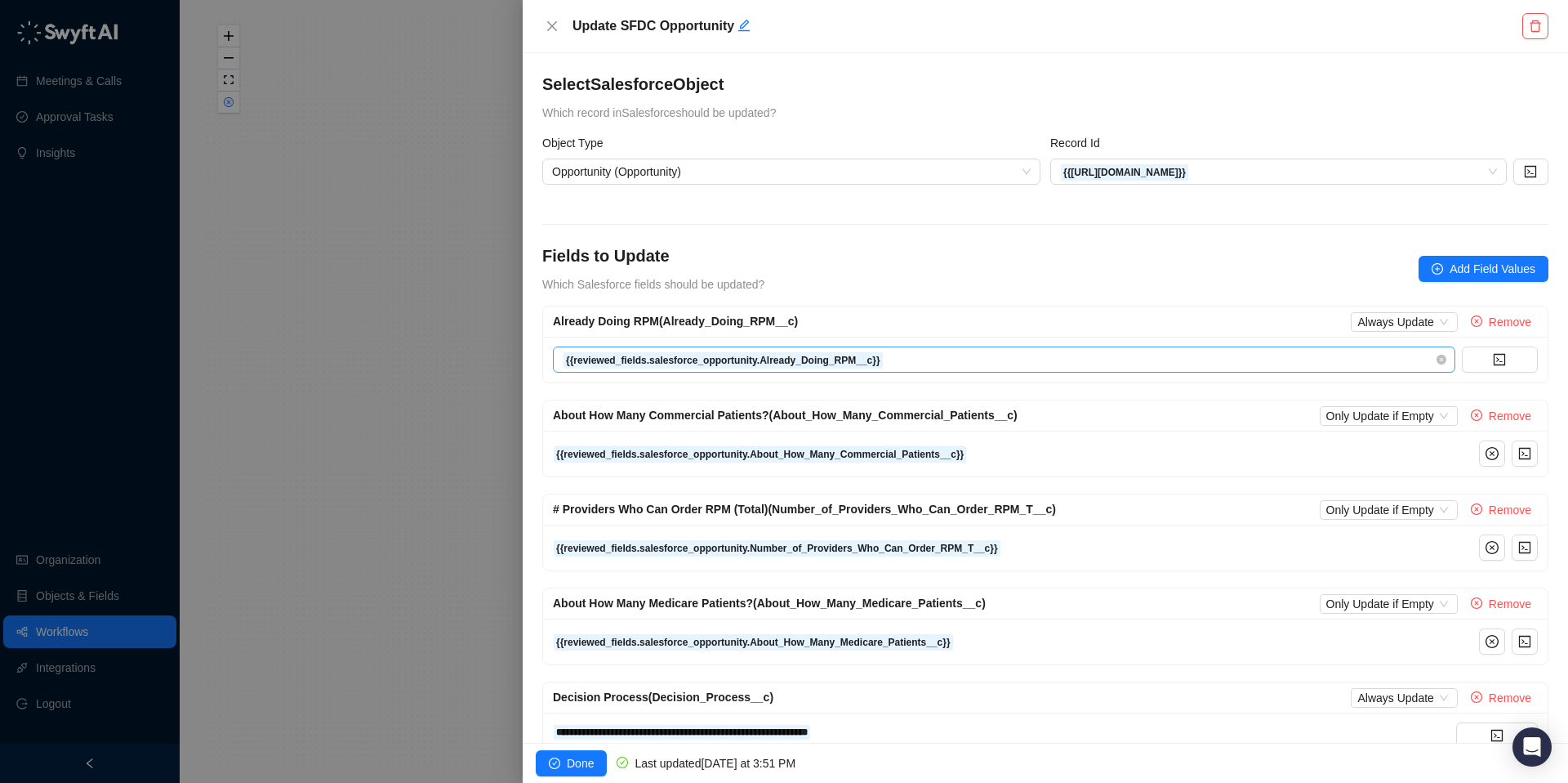
drag, startPoint x: 739, startPoint y: 327, endPoint x: 738, endPoint y: 347, distance: 20.0
click at [739, 327] on span "Already Doing RPM (Already_Doing_RPM__c)" at bounding box center [675, 321] width 245 height 13
click at [733, 361] on strong "{{reviewed_fields.salesforce_opportunity.Already_Doing_RPM__c}}" at bounding box center [722, 360] width 315 height 12
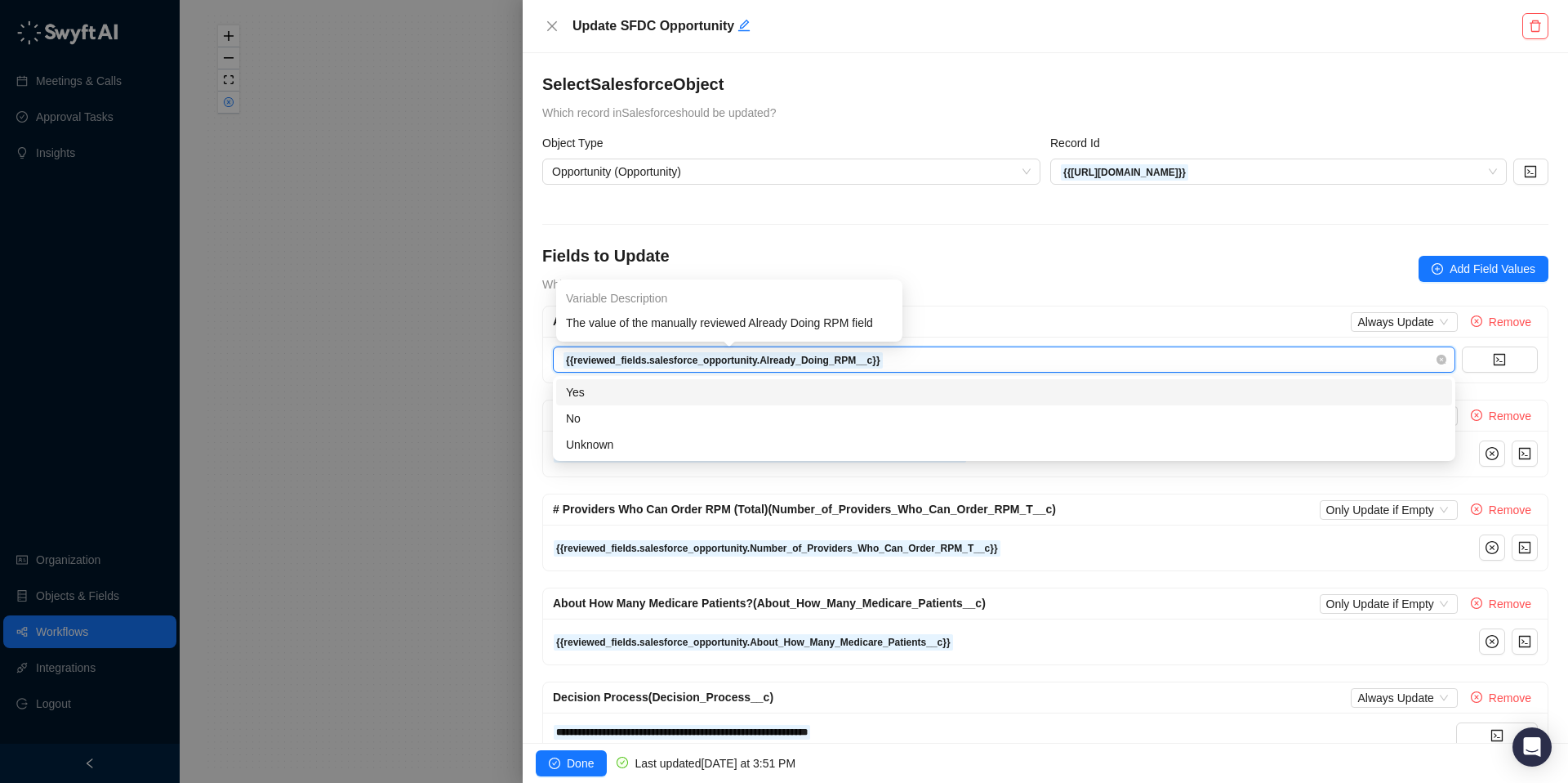
click at [732, 360] on strong "{{reviewed_fields.salesforce_opportunity.Already_Doing_RPM__c}}" at bounding box center [722, 360] width 315 height 12
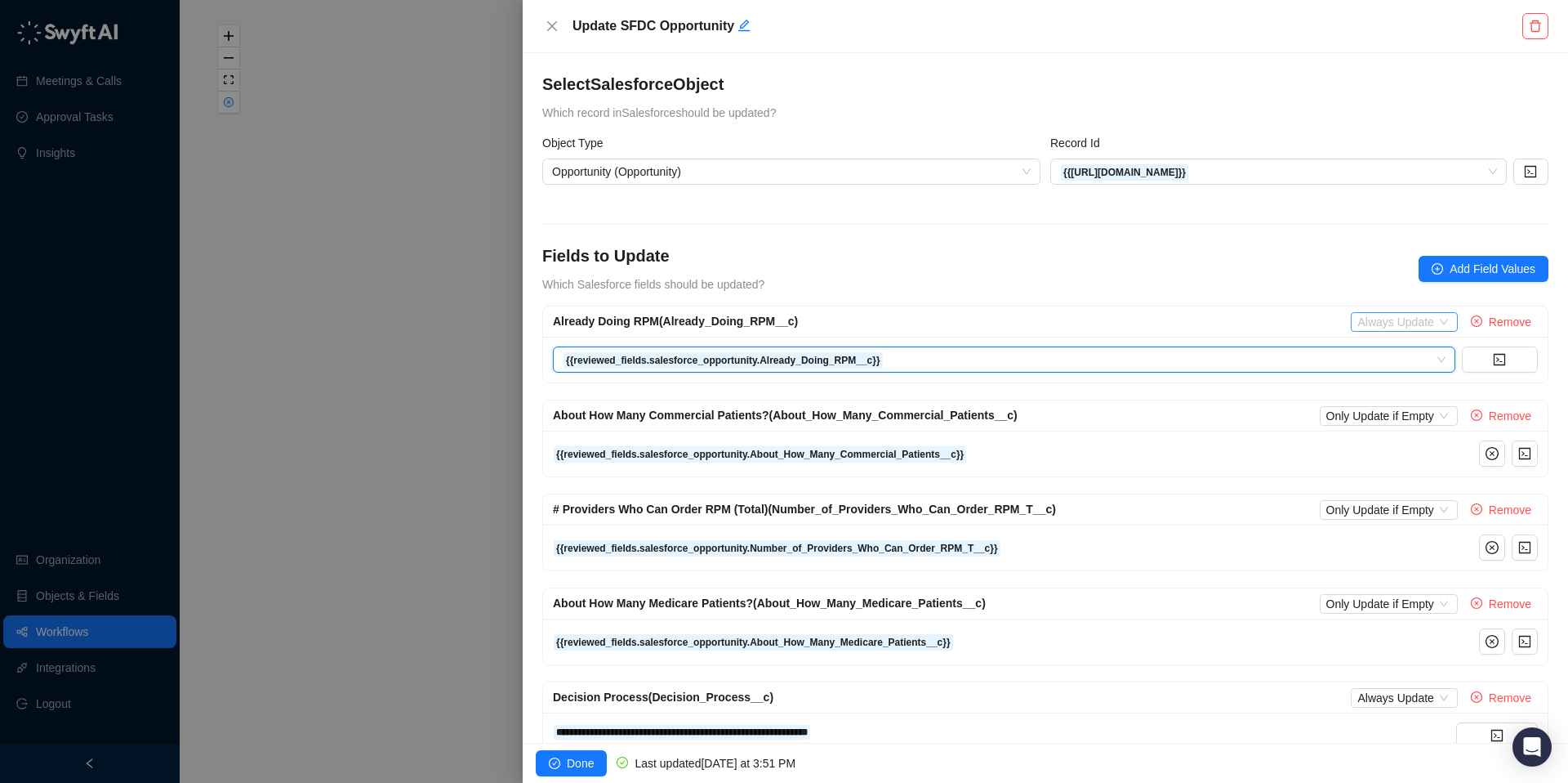
click at [1404, 321] on span "Always Update" at bounding box center [1404, 322] width 93 height 18
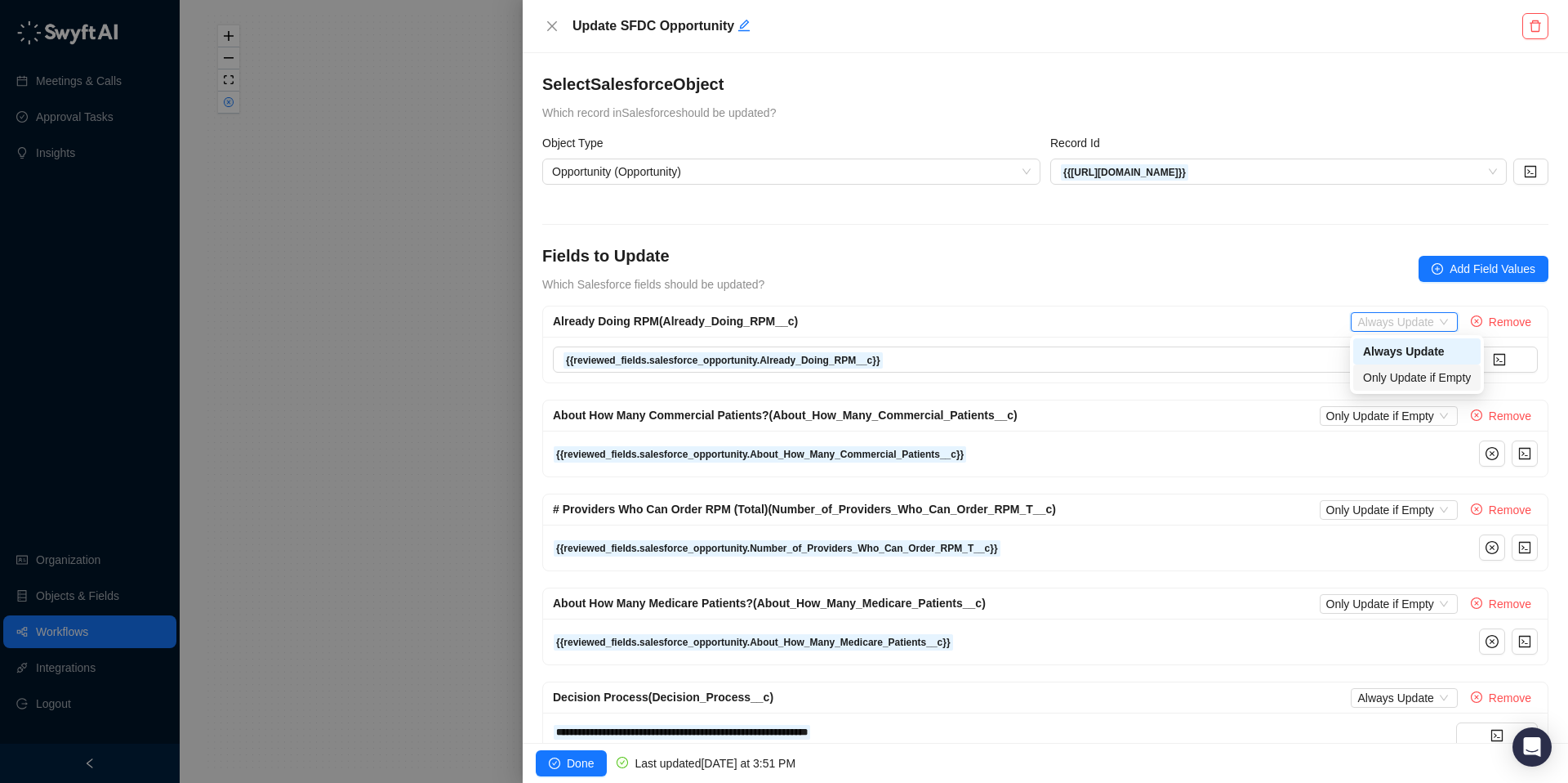
click at [1389, 377] on div "Only Update if Empty" at bounding box center [1417, 378] width 108 height 18
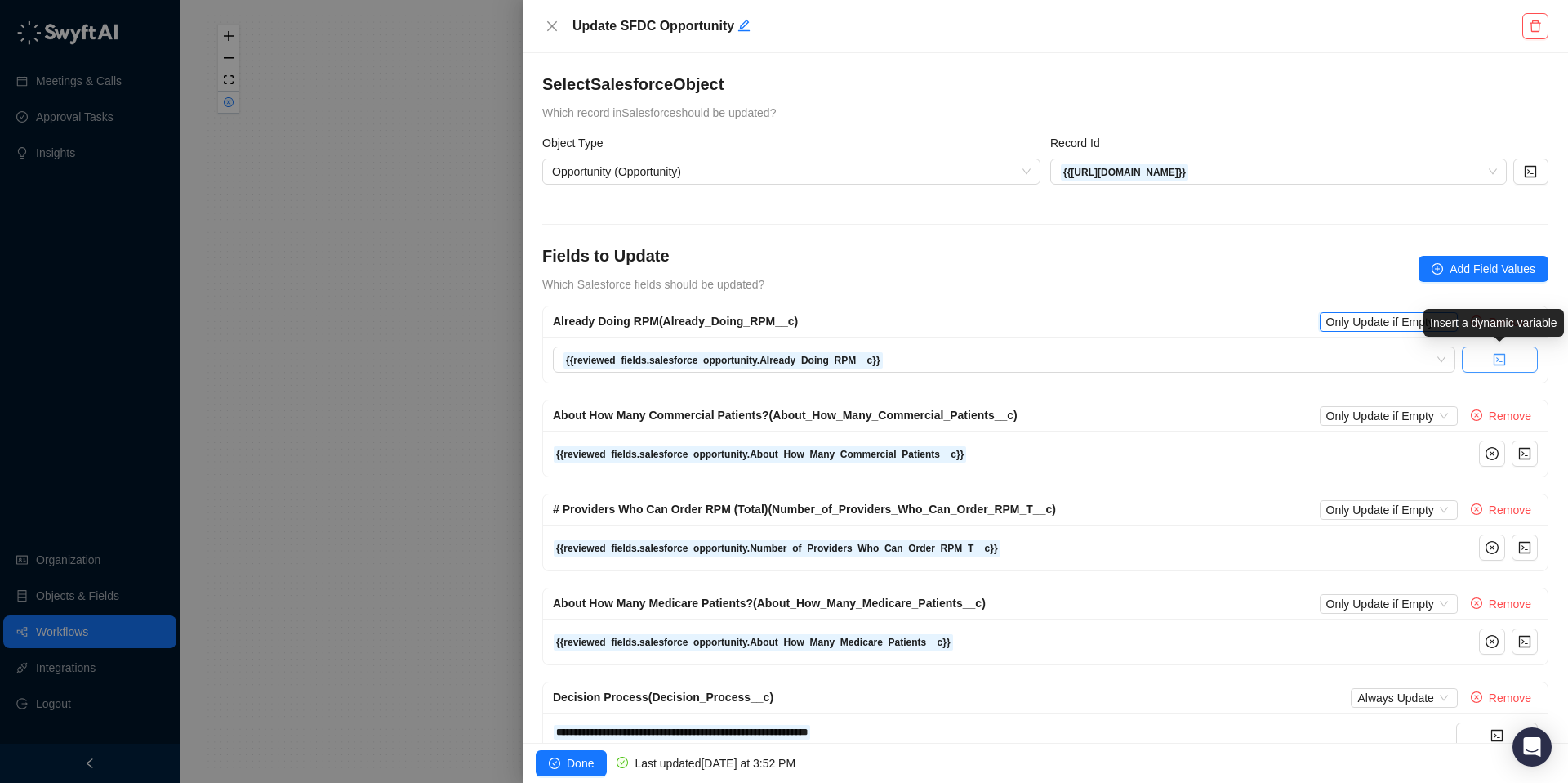
click at [1500, 358] on icon "code" at bounding box center [1500, 360] width 13 height 13
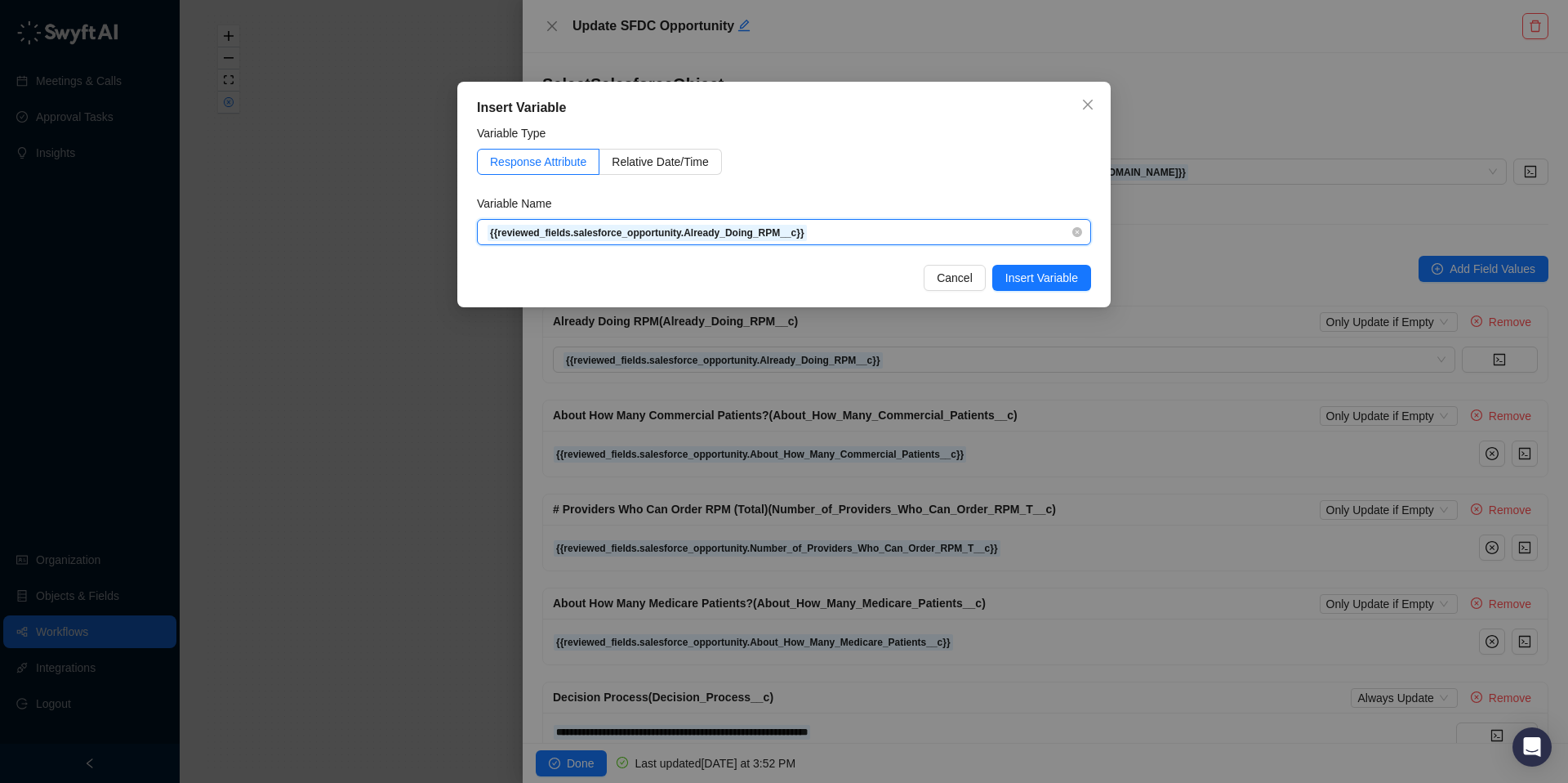
click at [862, 230] on span "{{reviewed_fields.salesforce_opportunity.Already_Doing_RPM__c}}" at bounding box center [784, 232] width 595 height 25
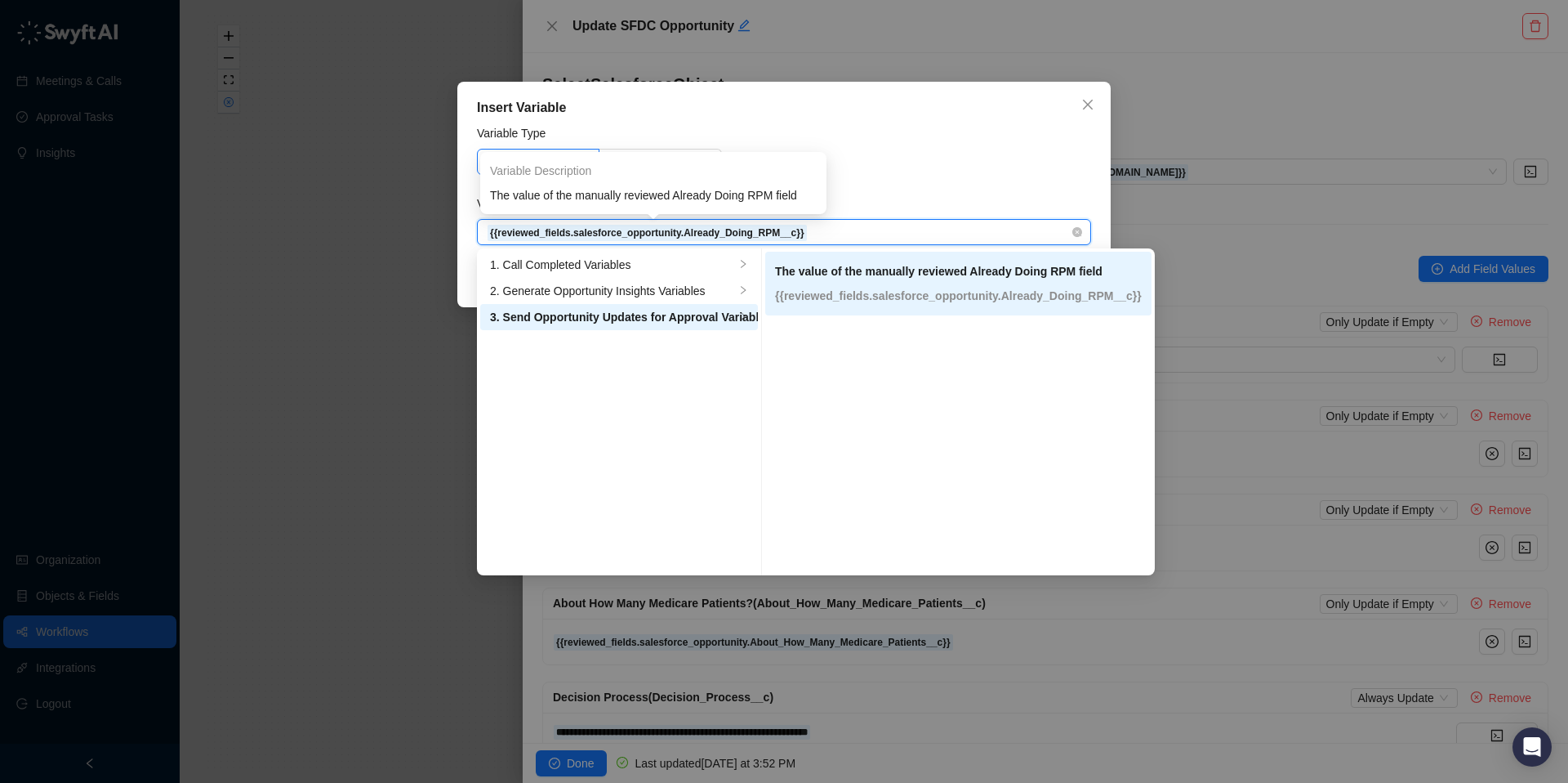
drag, startPoint x: 992, startPoint y: 238, endPoint x: 529, endPoint y: 230, distance: 463.1
click at [514, 230] on span "{{reviewed_fields.salesforce_opportunity.Already_Doing_RPM__c}}" at bounding box center [784, 232] width 595 height 25
click at [674, 234] on strong "{{reviewed_fields.salesforce_opportunity.Already_Doing_RPM__c}}" at bounding box center [647, 233] width 315 height 12
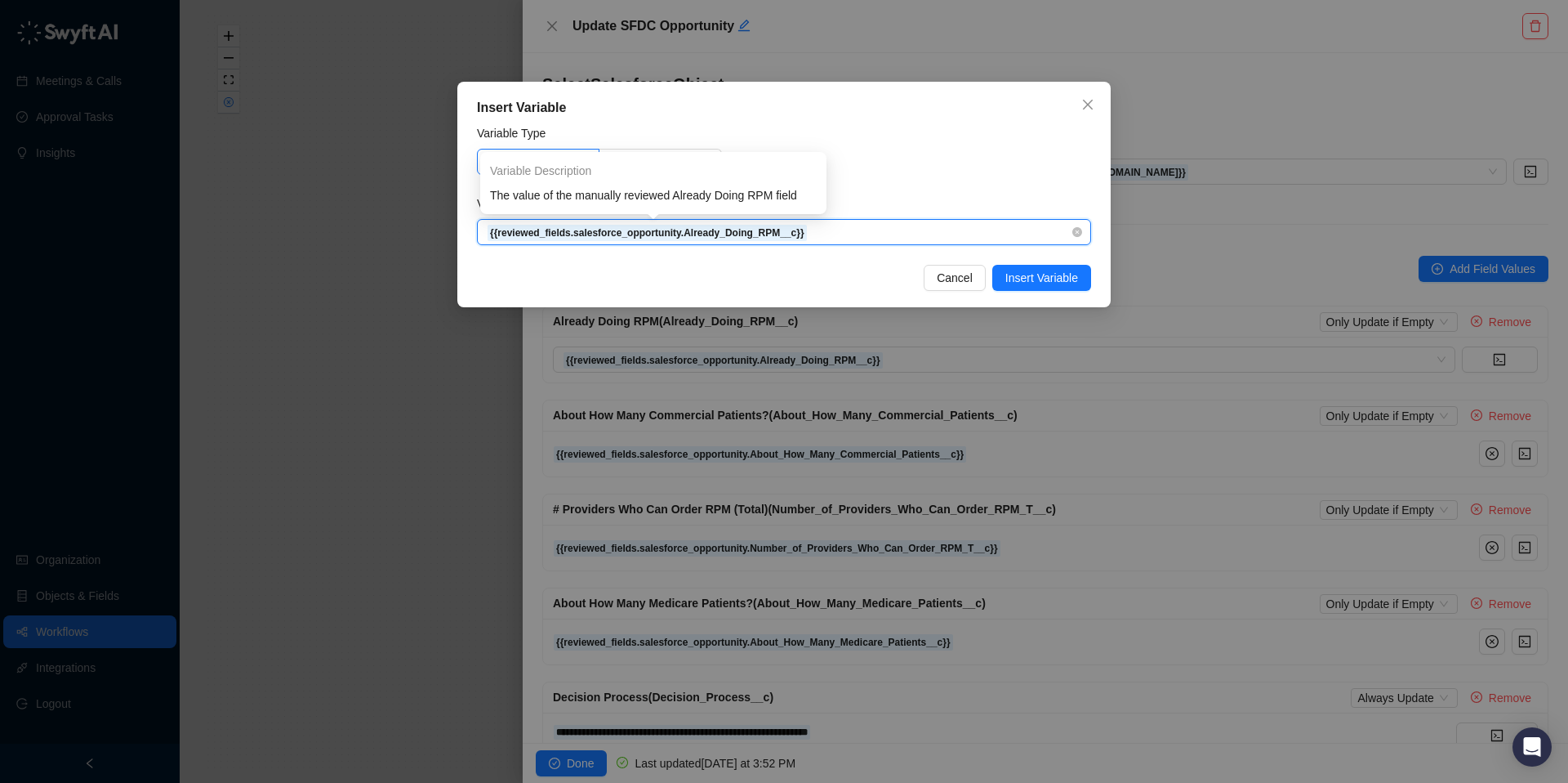
click at [674, 234] on strong "{{reviewed_fields.salesforce_opportunity.Already_Doing_RPM__c}}" at bounding box center [647, 233] width 315 height 12
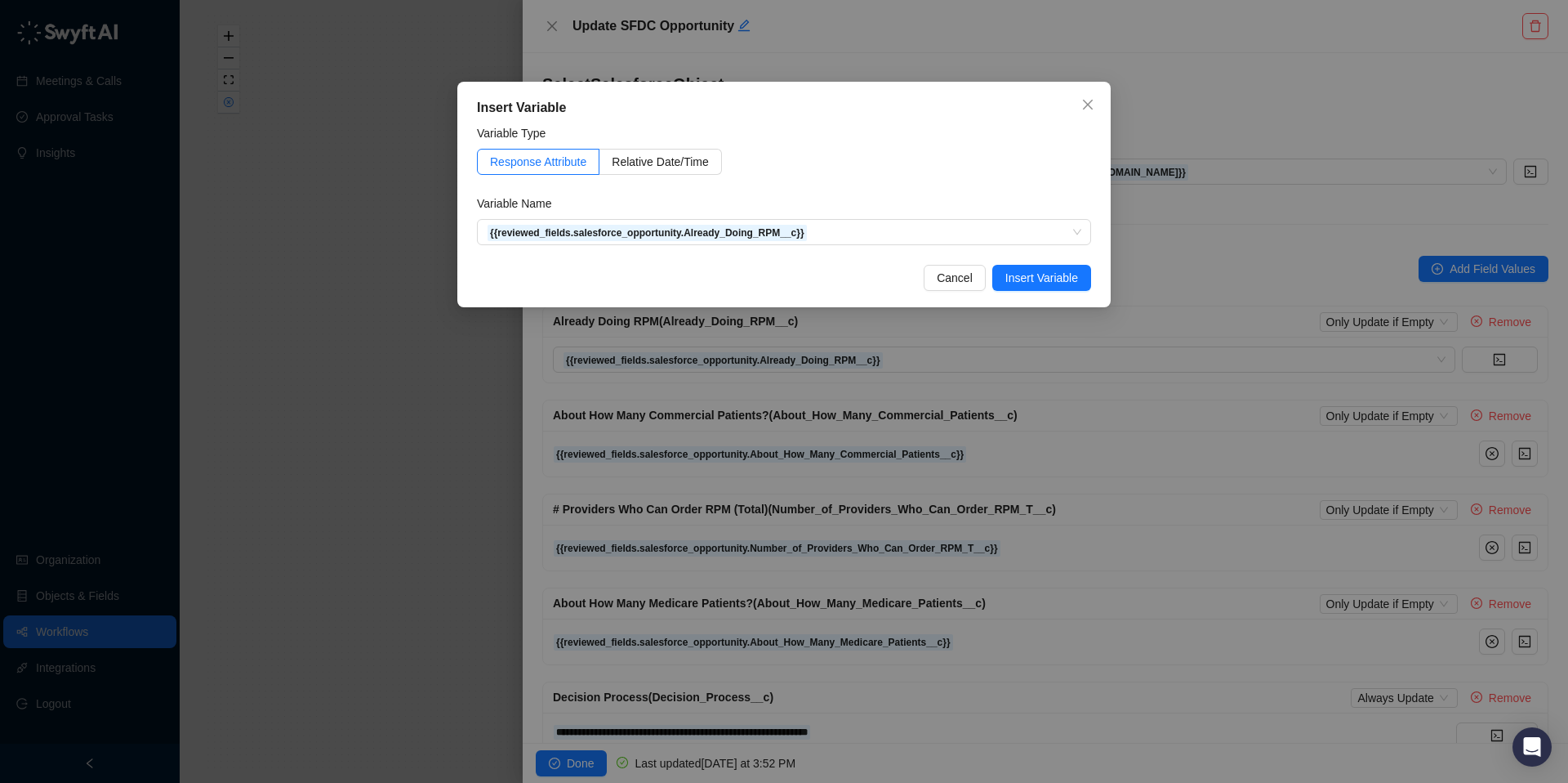
click at [907, 156] on div "Response Attribute Relative Date/Time" at bounding box center [784, 162] width 614 height 26
click at [1008, 277] on span "Insert Variable" at bounding box center [1042, 278] width 73 height 18
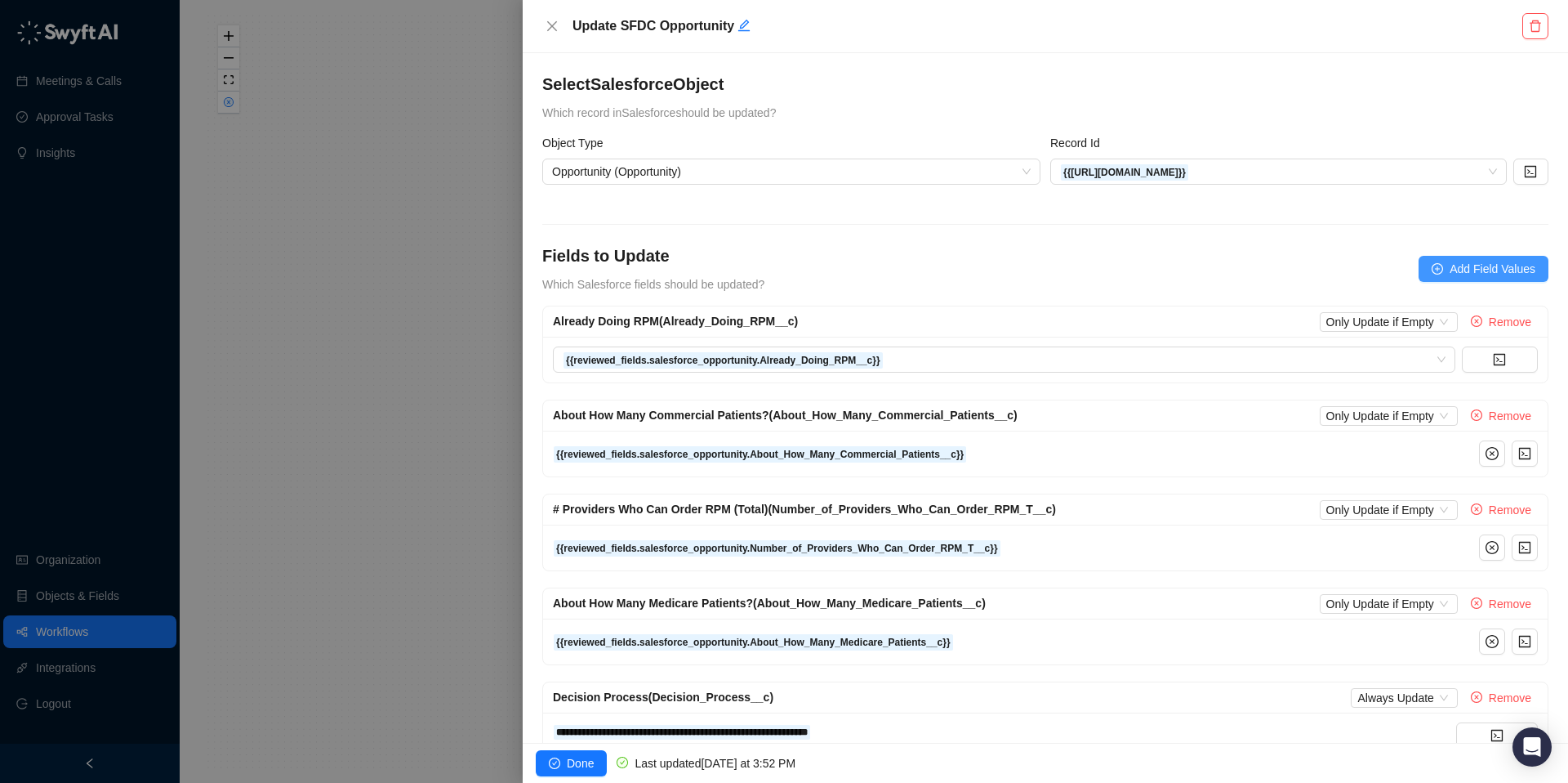
click at [1466, 262] on span "Add Field Values" at bounding box center [1492, 269] width 86 height 18
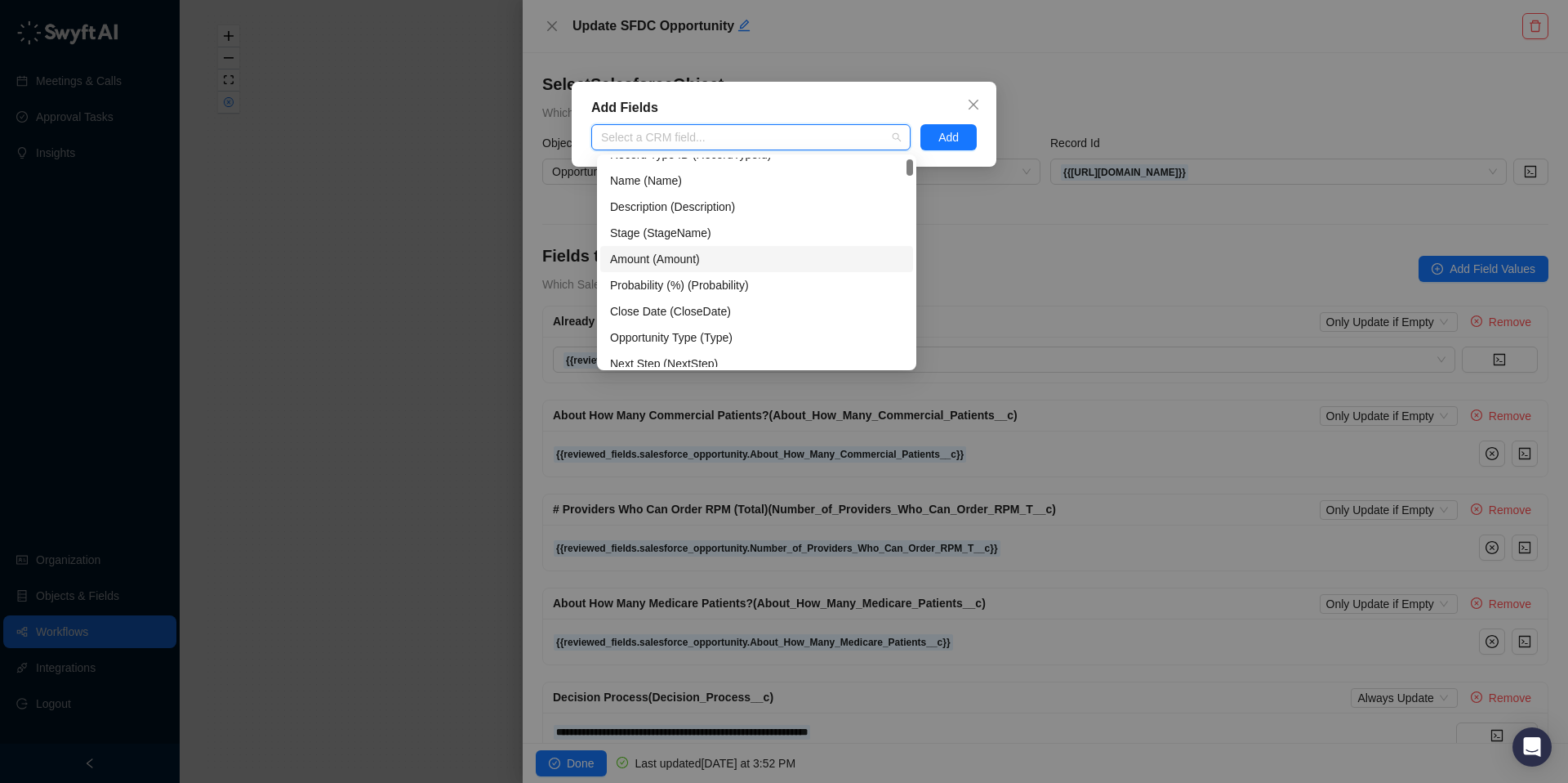
scroll to position [102, 0]
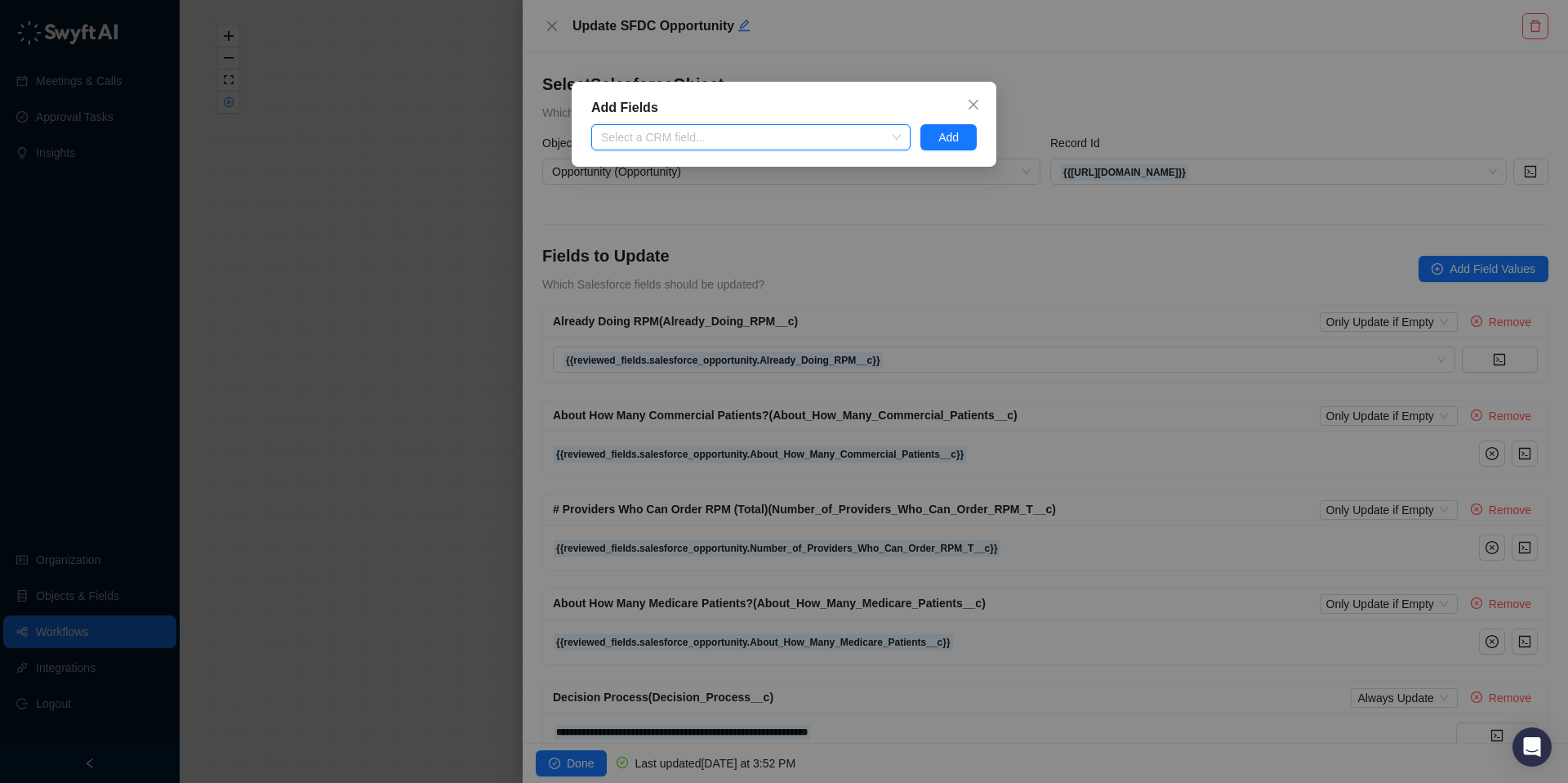
click at [1129, 78] on div "Add Fields Select a CRM field... Add" at bounding box center [784, 392] width 1568 height 783
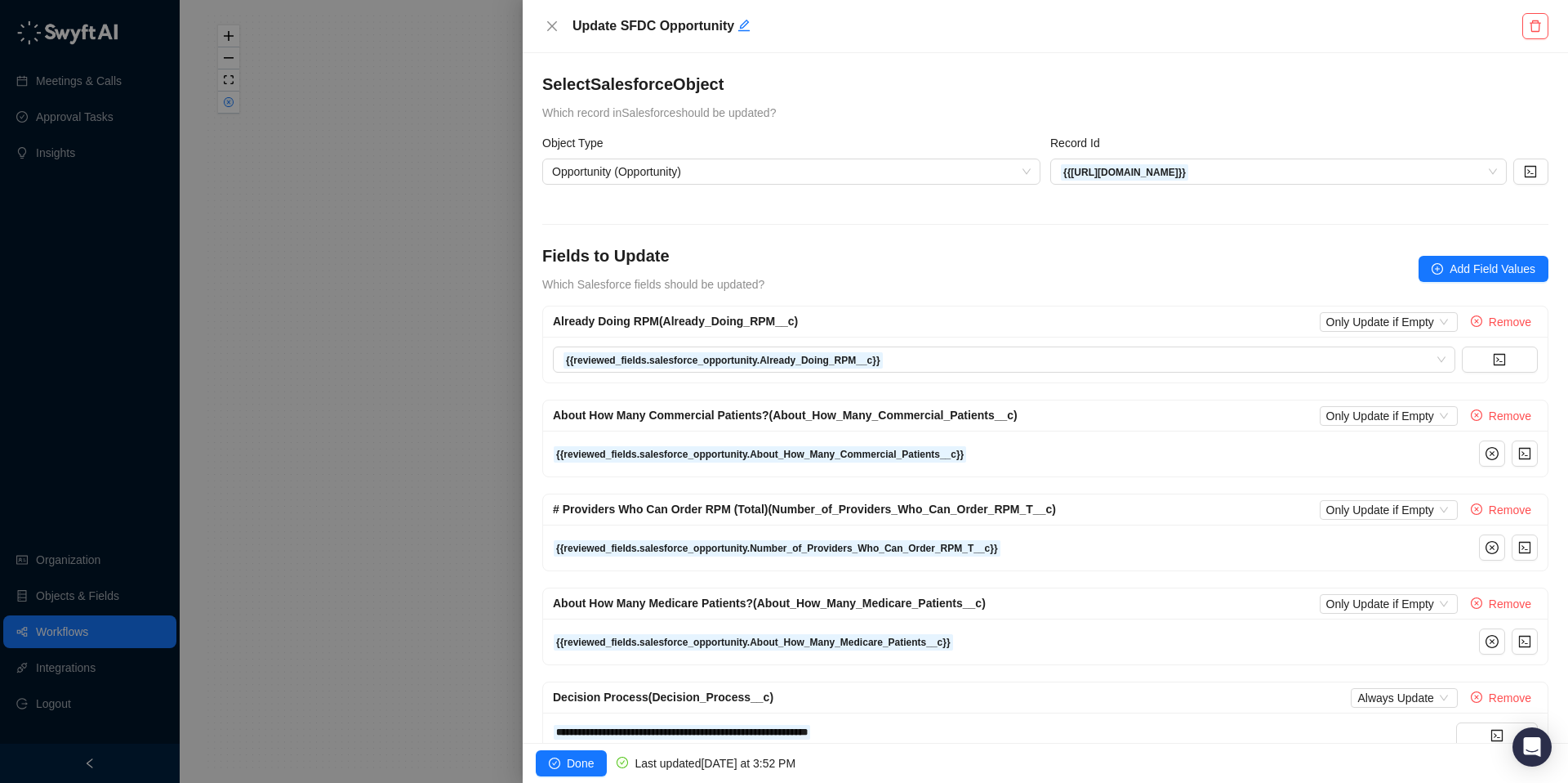
drag, startPoint x: 561, startPoint y: 761, endPoint x: 514, endPoint y: 768, distance: 47.5
click at [557, 762] on button "Done" at bounding box center [571, 763] width 71 height 26
